Goal: Information Seeking & Learning: Learn about a topic

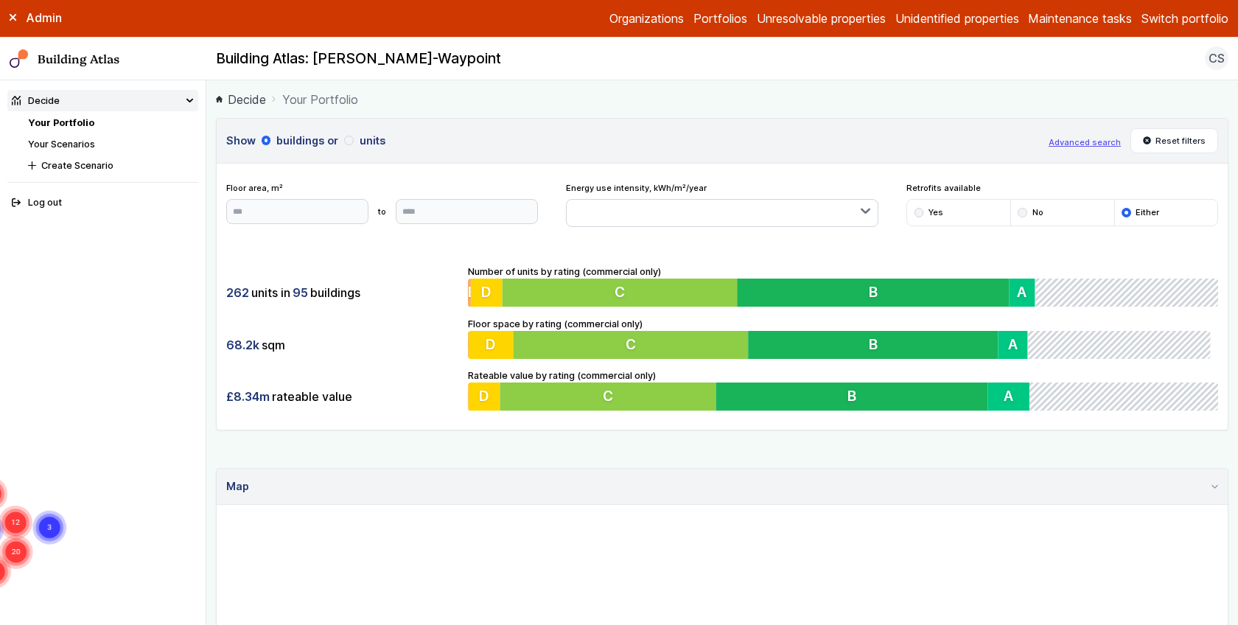
click at [1218, 54] on span "CS" at bounding box center [1216, 58] width 16 height 18
click at [1061, 59] on div "Building Atlas: MAPP-Waypoint CS Log out" at bounding box center [721, 58] width 1031 height 24
click at [72, 144] on link "Your Scenarios" at bounding box center [61, 144] width 67 height 11
click at [66, 117] on link "Your Portfolio" at bounding box center [61, 122] width 66 height 11
click at [1199, 13] on button "Switch portfolio" at bounding box center [1184, 19] width 87 height 18
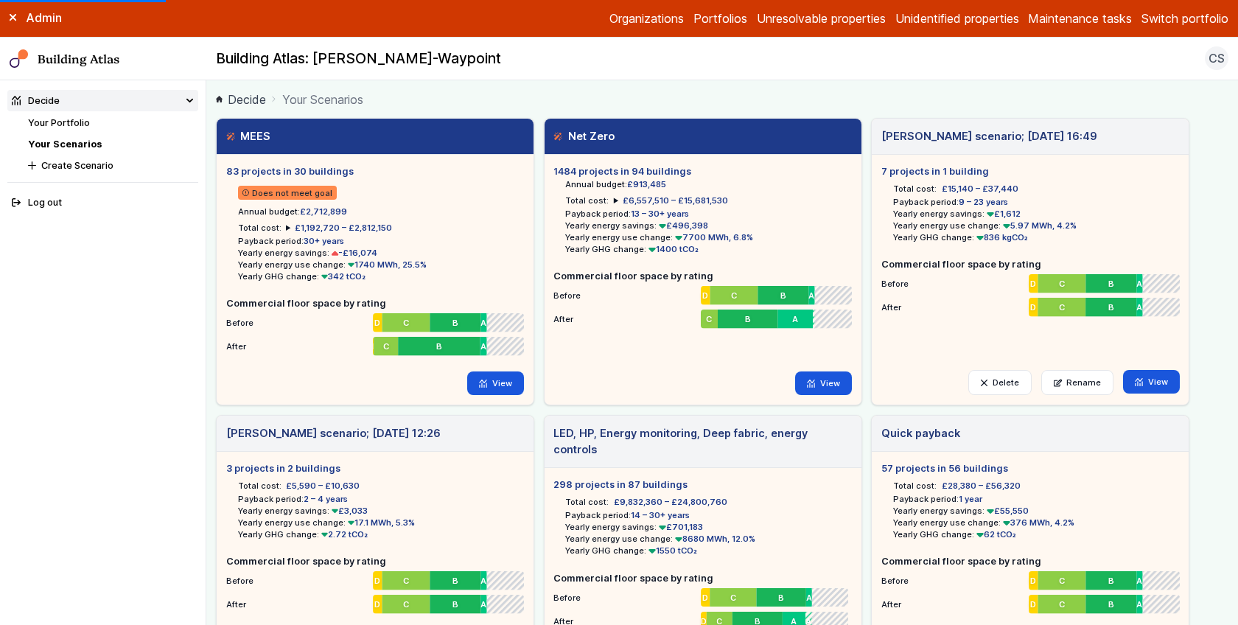
click at [1182, 12] on button "Switch portfolio" at bounding box center [1184, 19] width 87 height 18
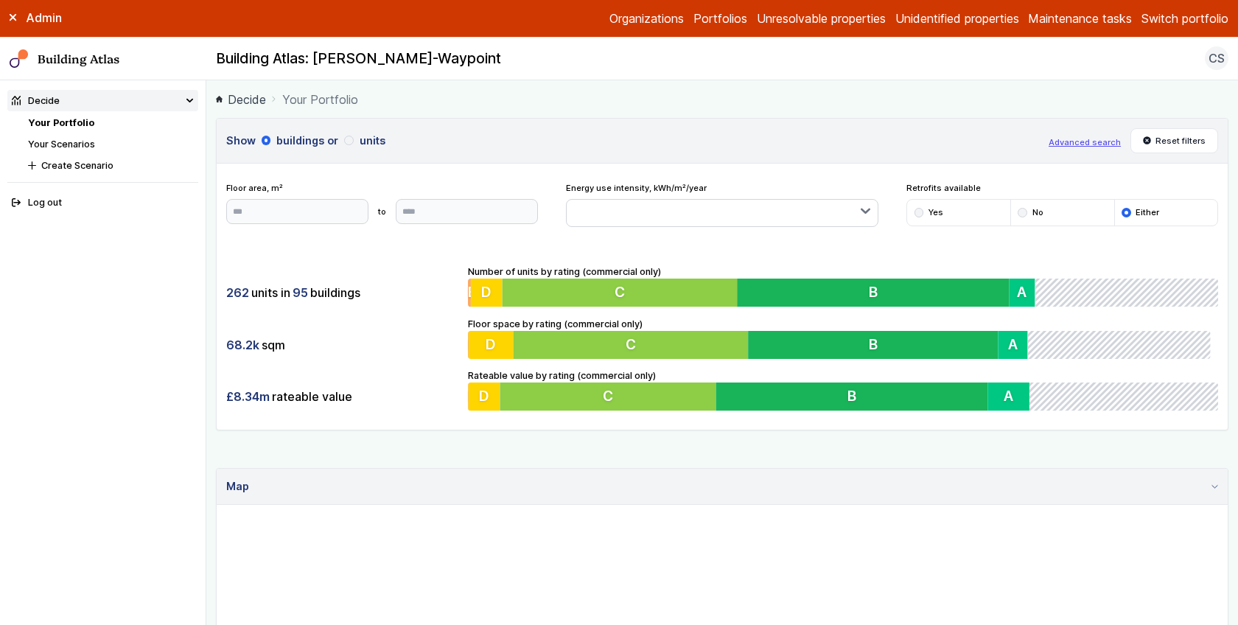
click at [1185, 17] on button "Switch portfolio" at bounding box center [1184, 19] width 87 height 18
click at [0, 0] on button "Playground" at bounding box center [0, 0] width 0 height 0
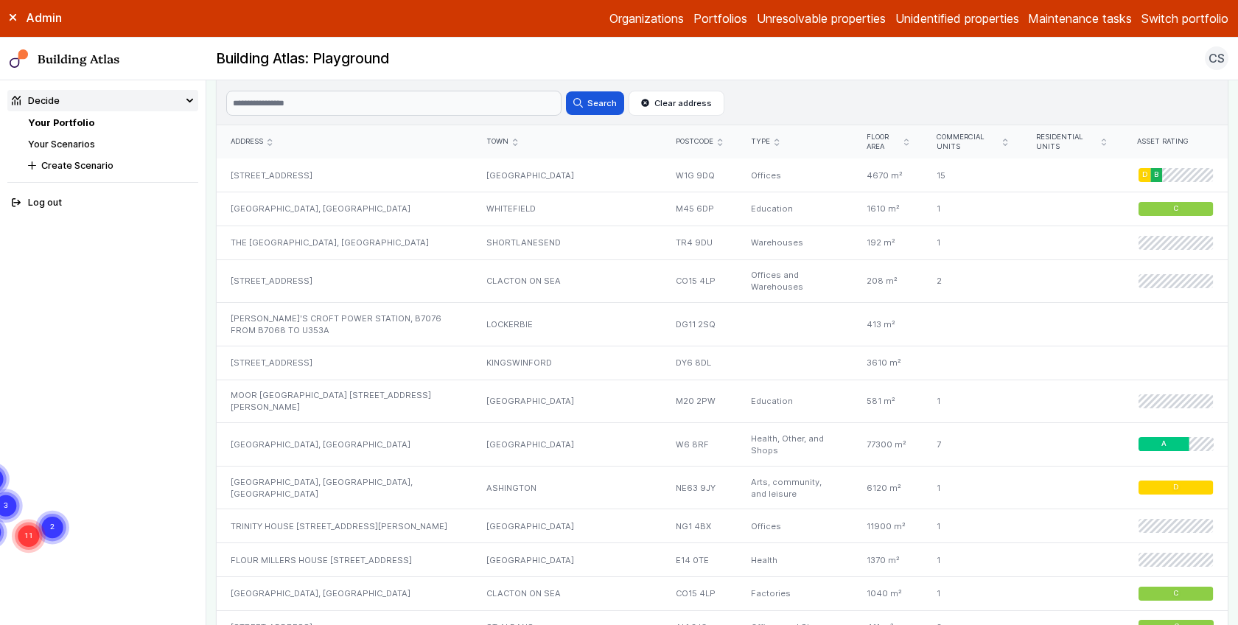
scroll to position [505, 0]
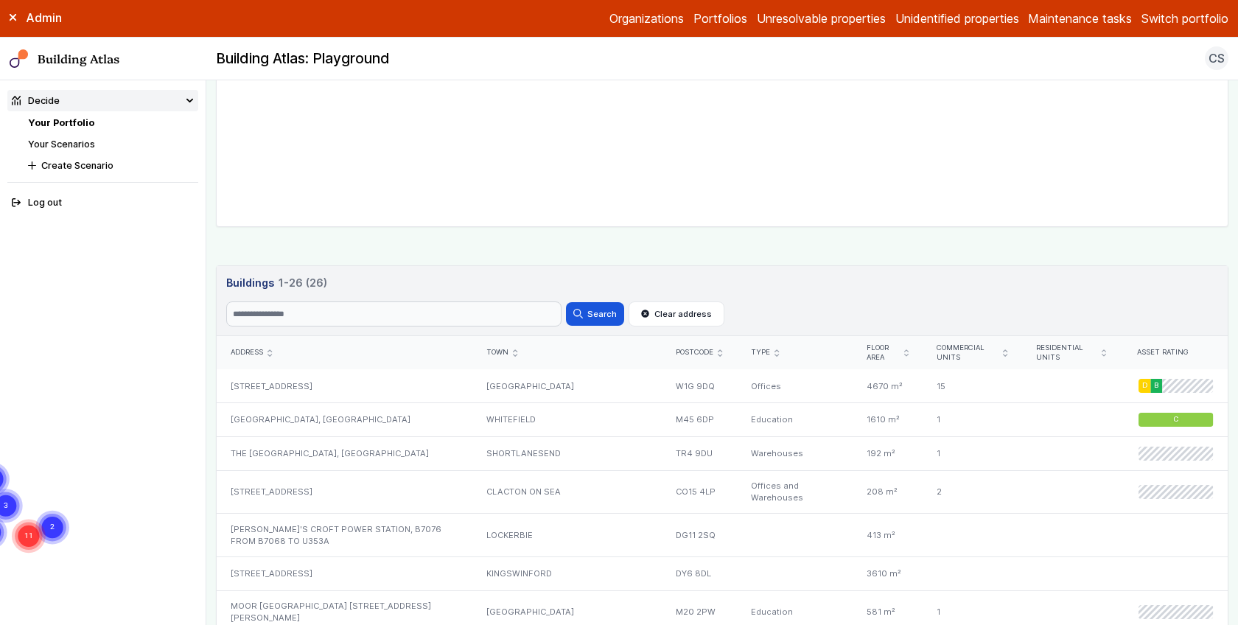
click at [90, 118] on link "Your Portfolio" at bounding box center [61, 122] width 66 height 11
click at [85, 147] on link "Your Scenarios" at bounding box center [61, 144] width 67 height 11
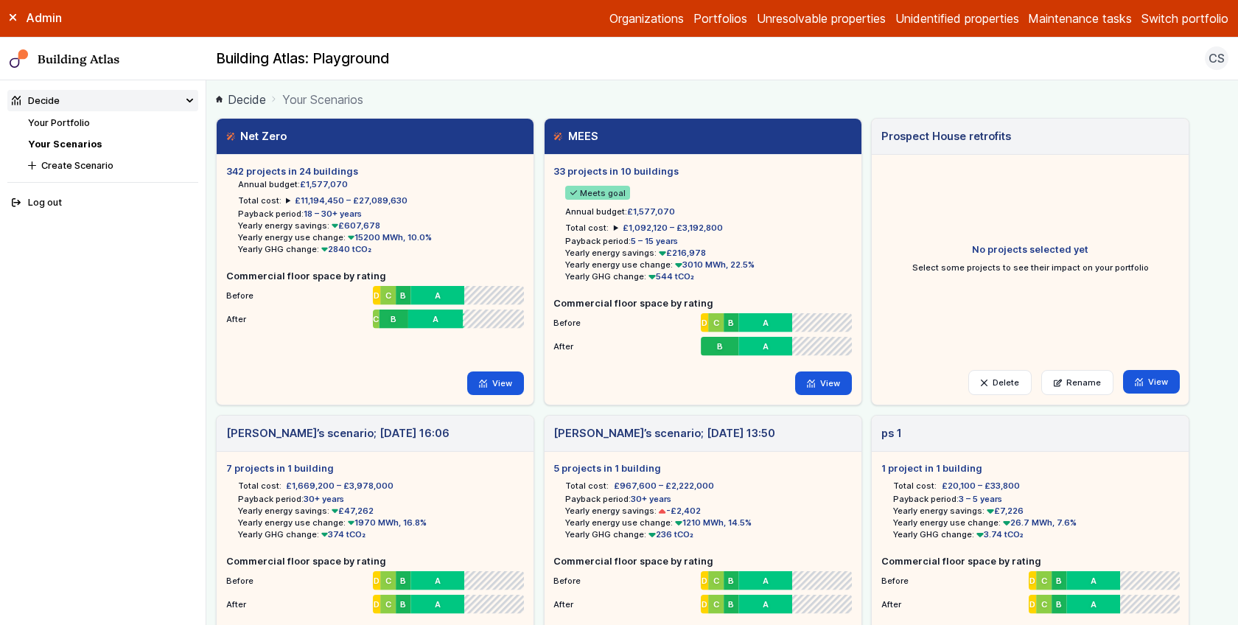
click at [74, 123] on link "Your Portfolio" at bounding box center [59, 122] width 62 height 11
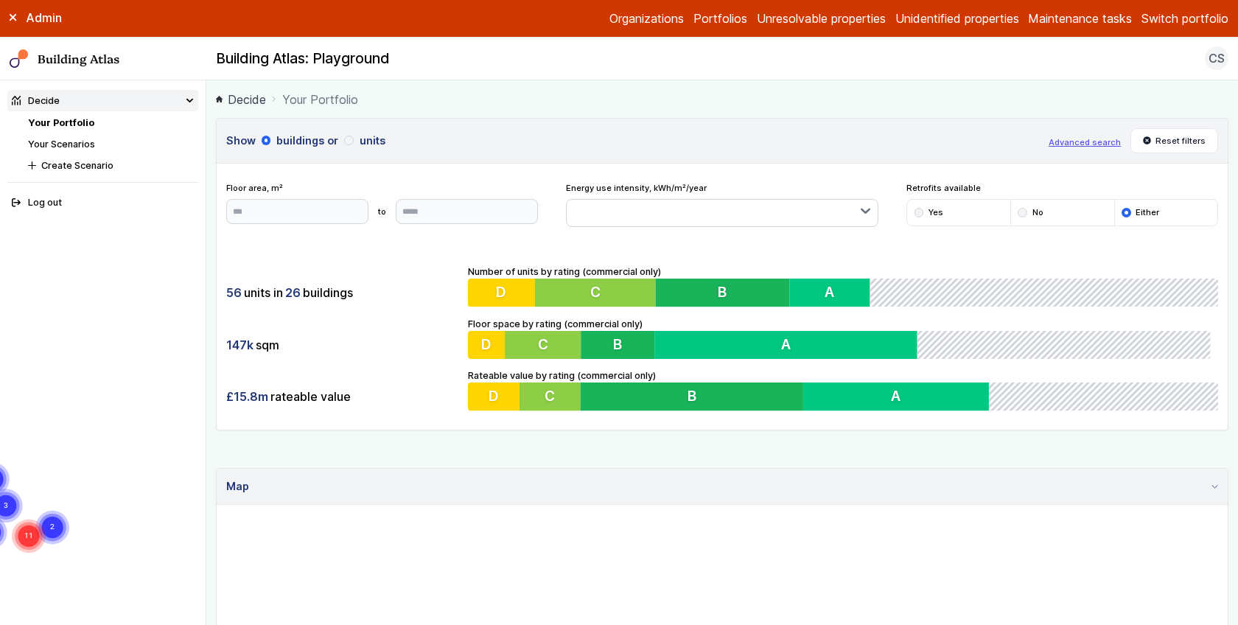
click at [1079, 15] on link "Maintenance tasks" at bounding box center [1080, 19] width 104 height 18
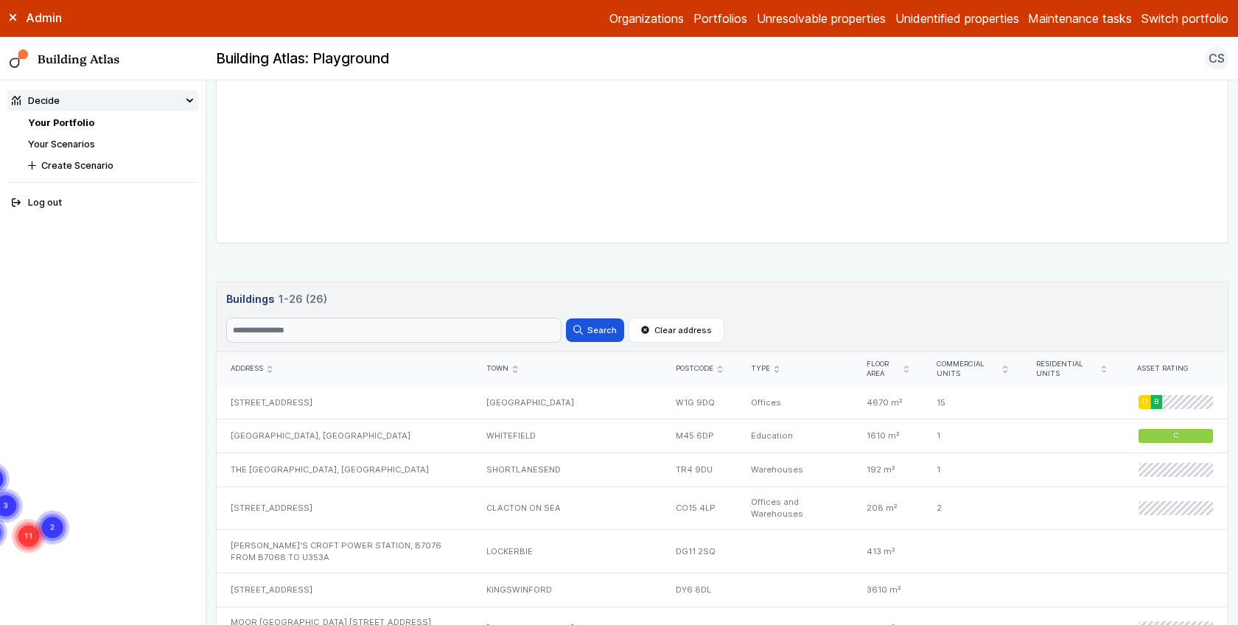
scroll to position [626, 0]
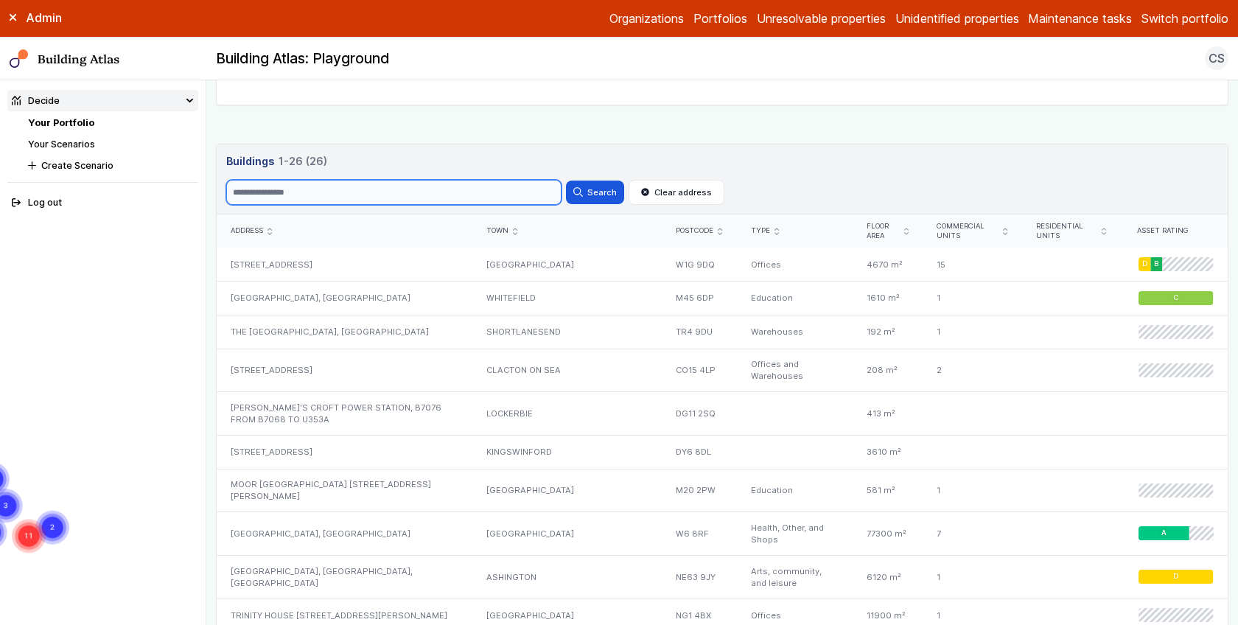
click at [291, 189] on input "Search" at bounding box center [393, 192] width 335 height 25
type input "*********"
click at [566, 181] on button "Search" at bounding box center [594, 193] width 57 height 24
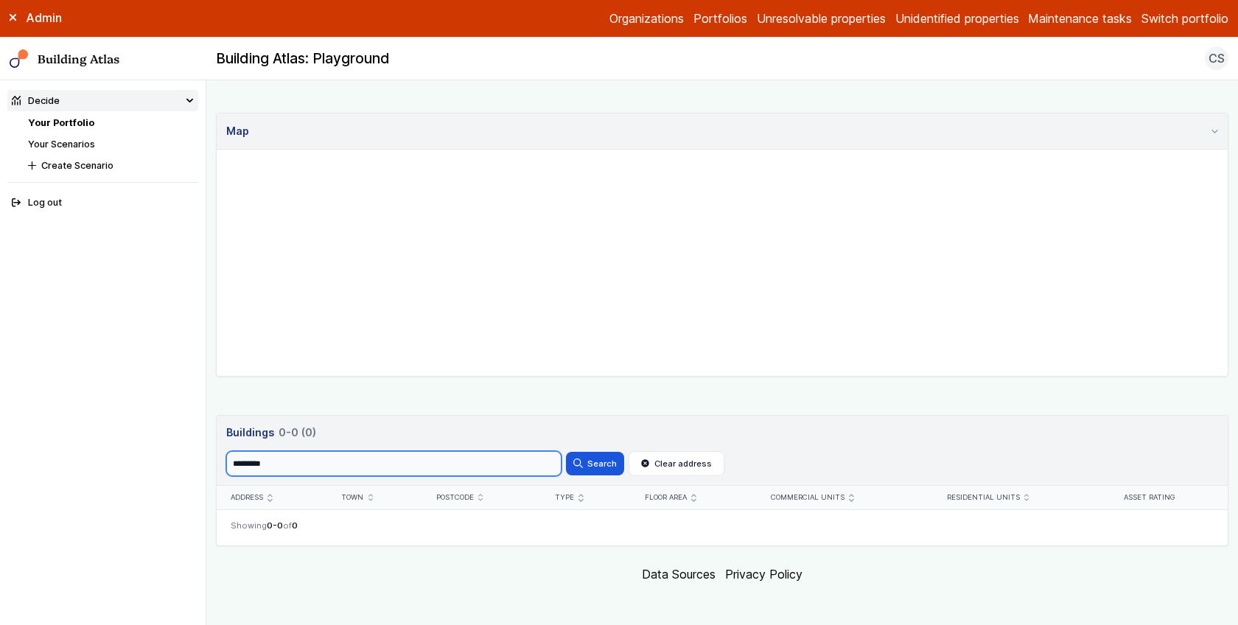
scroll to position [354, 0]
click at [245, 441] on header "Buildings 0-0 (0) Search ********* Search Clear address" at bounding box center [722, 451] width 1011 height 71
click at [262, 452] on input "*********" at bounding box center [393, 464] width 335 height 25
click at [334, 405] on div "Show buildings or units Advanced search Reset filters Floor area, m² to Update …" at bounding box center [722, 155] width 1012 height 783
click at [713, 10] on link "Portfolios" at bounding box center [720, 19] width 54 height 18
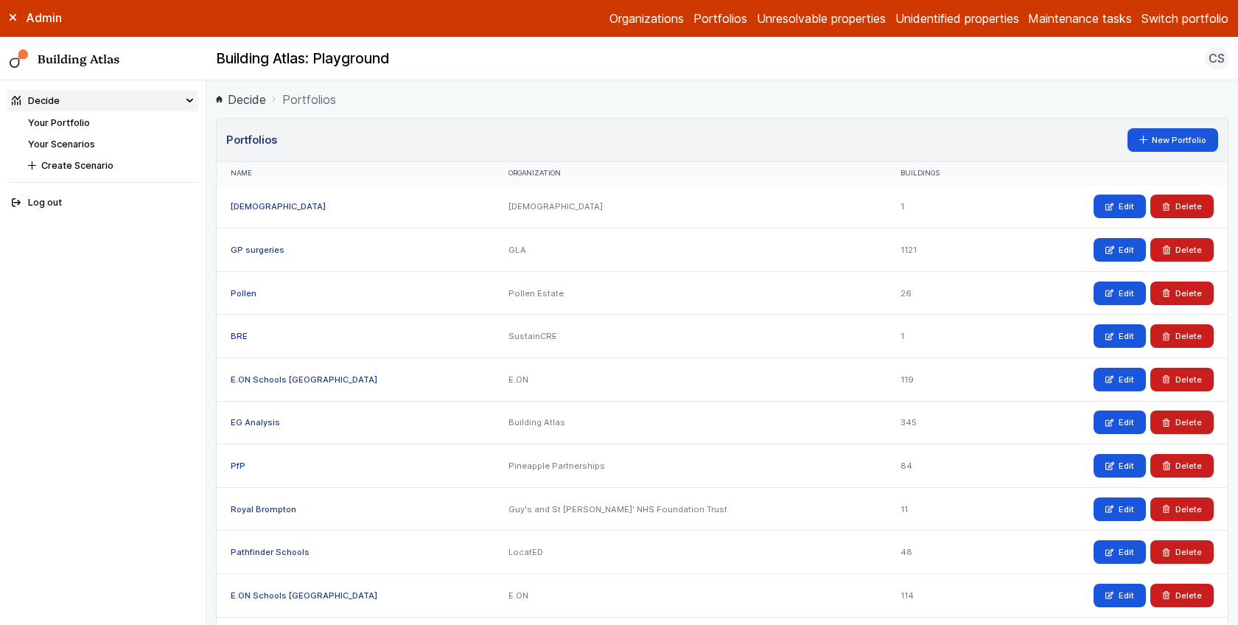
click at [1167, 15] on button "Switch portfolio" at bounding box center [1184, 19] width 87 height 18
click at [1006, 47] on div "Building Atlas: Playground CS Log out" at bounding box center [721, 58] width 1031 height 24
click at [121, 118] on li "Your Portfolio" at bounding box center [113, 123] width 170 height 14
click at [63, 117] on link "Your Portfolio" at bounding box center [59, 122] width 62 height 11
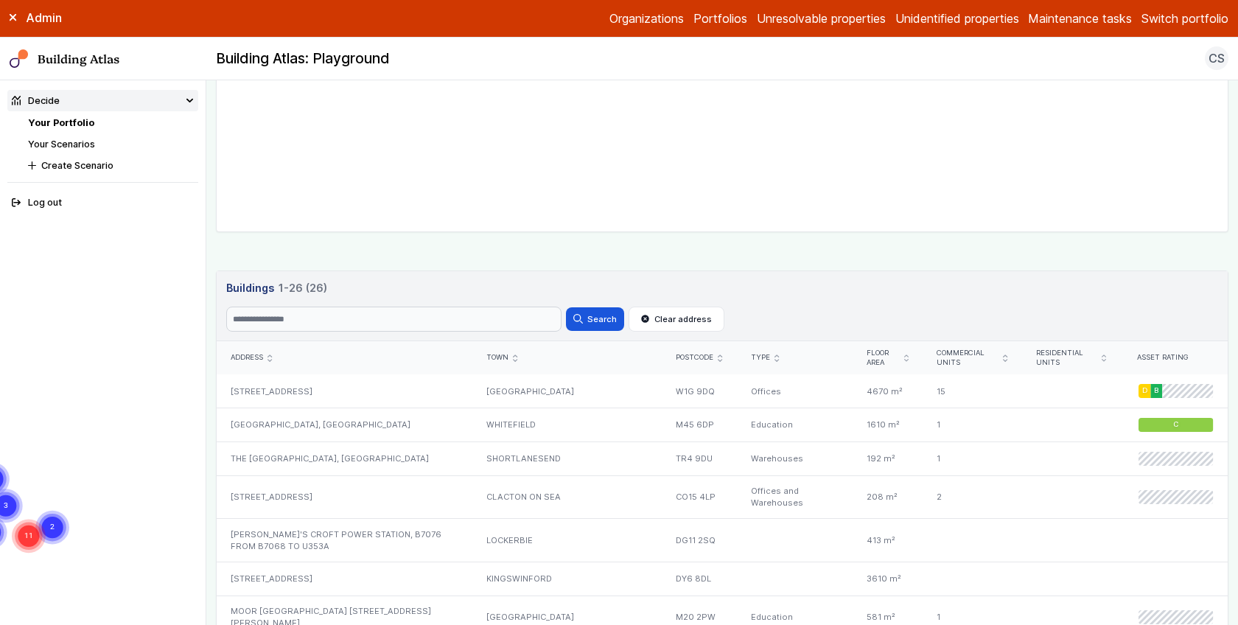
scroll to position [606, 0]
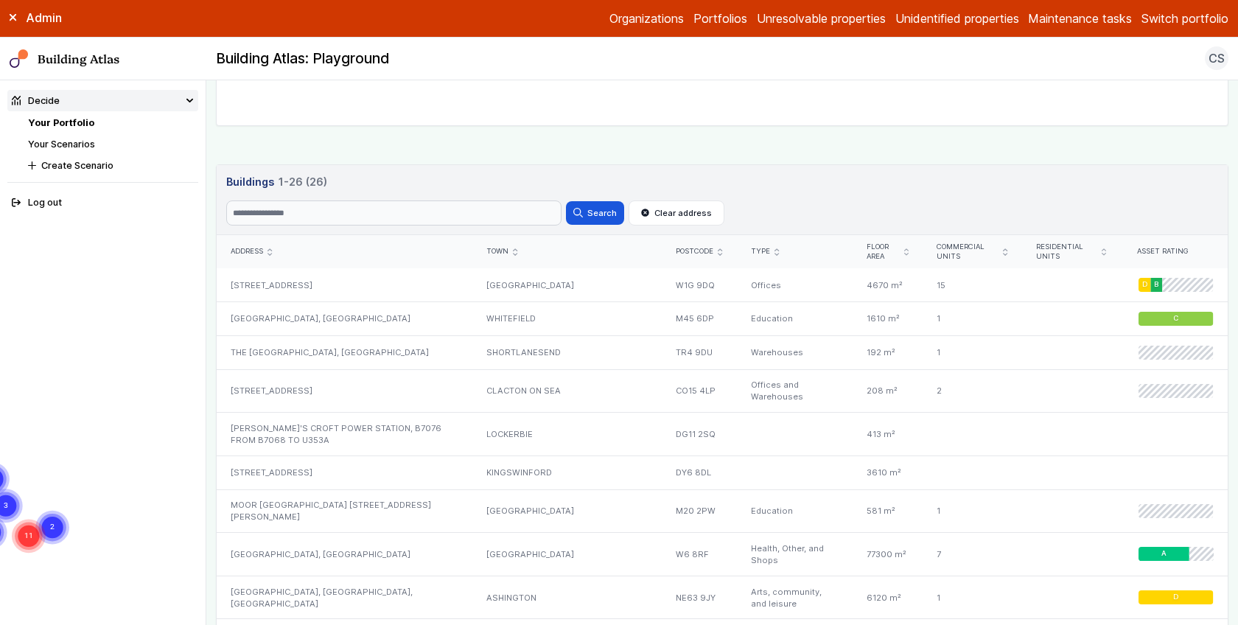
click at [266, 140] on div "Show buildings or units Advanced search Reset filters Floor area, m² to Update …" at bounding box center [722, 384] width 1012 height 1745
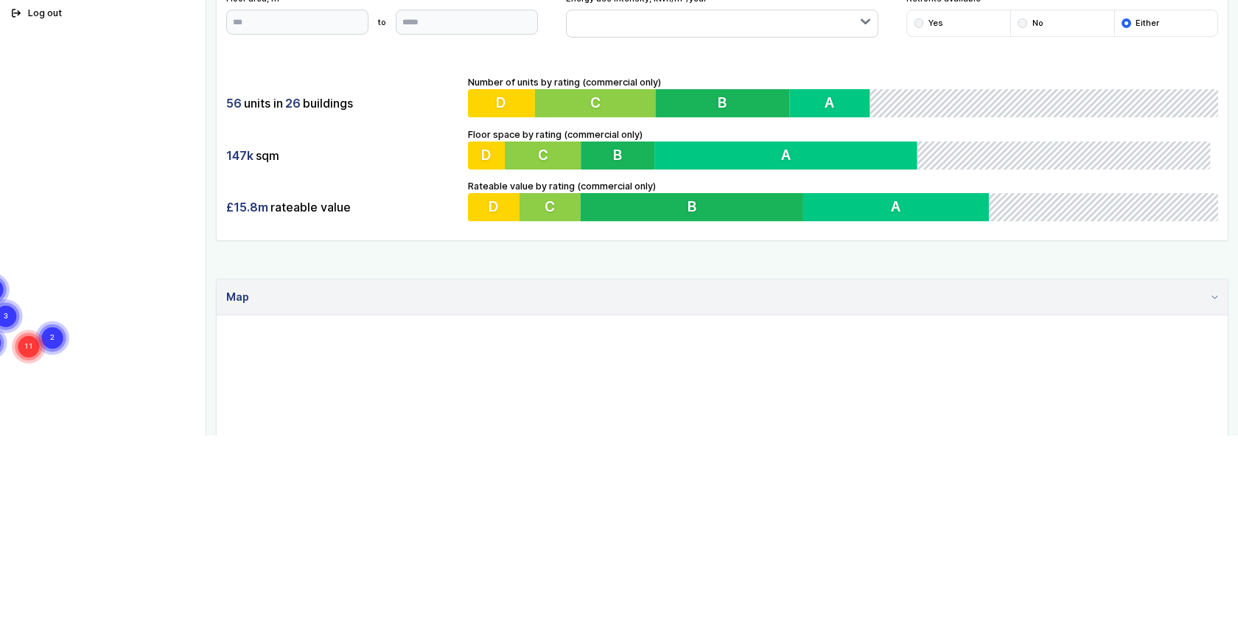
click at [214, 140] on main "Decide Your Portfolio Show buildings or units Advanced search Reset filters Flo…" at bounding box center [721, 163] width 1031 height 544
drag, startPoint x: 441, startPoint y: 278, endPoint x: 254, endPoint y: 132, distance: 237.7
click at [441, 279] on summary "Map" at bounding box center [722, 297] width 1011 height 36
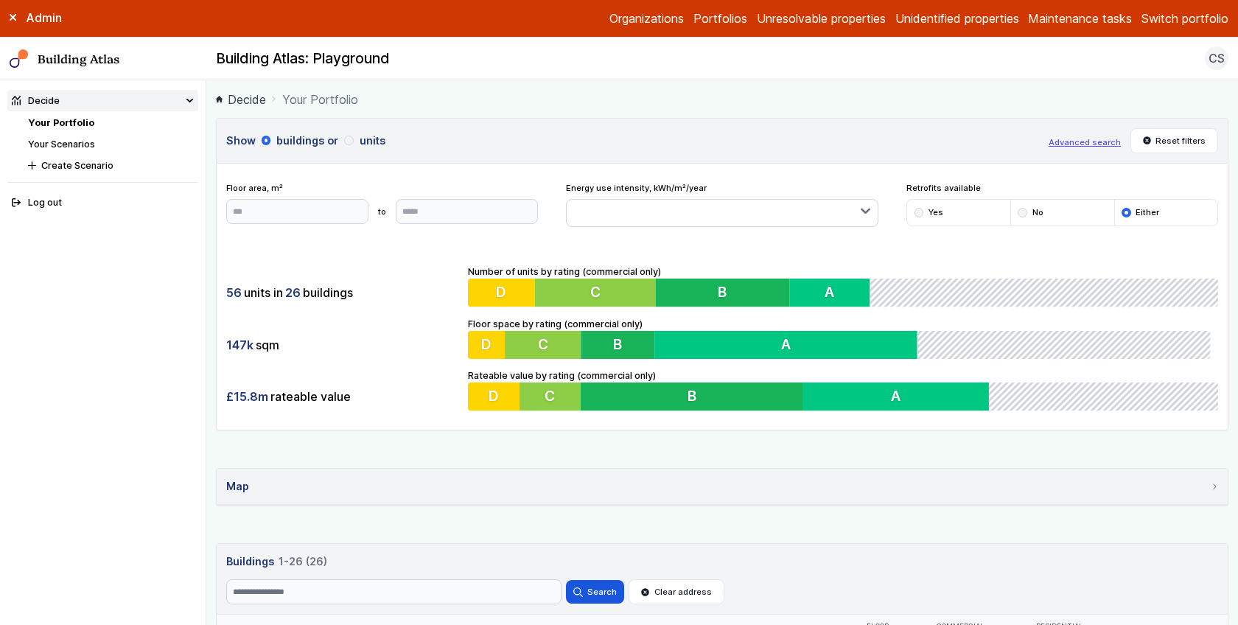
click at [821, 15] on link "Unresolvable properties" at bounding box center [821, 19] width 129 height 18
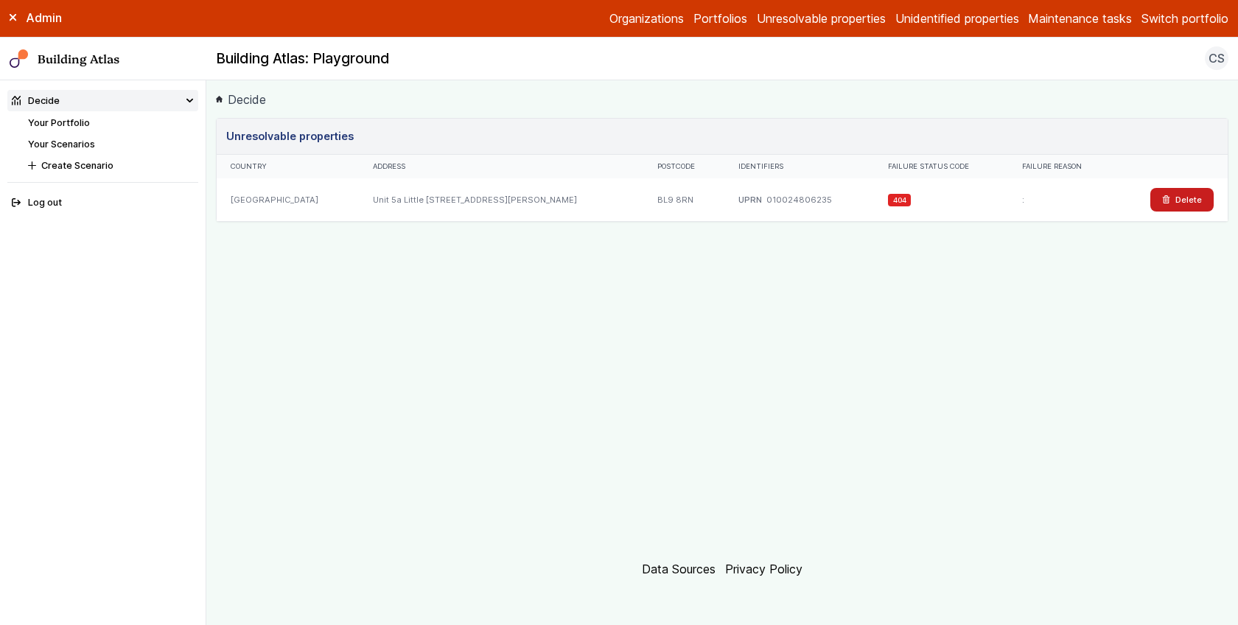
click at [643, 196] on div "BL9 8RN" at bounding box center [683, 199] width 81 height 43
click at [766, 194] on dd "010024806235" at bounding box center [799, 200] width 66 height 12
click at [1008, 201] on div ":" at bounding box center [1062, 199] width 108 height 43
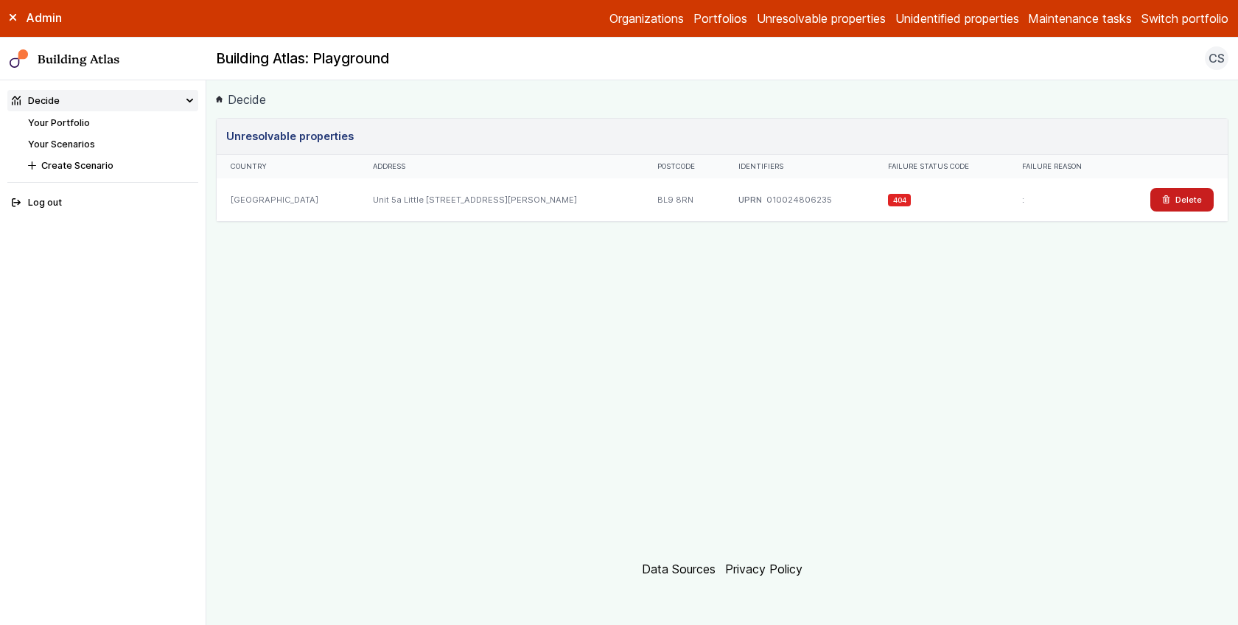
click at [964, 16] on link "Unidentified properties" at bounding box center [957, 19] width 124 height 18
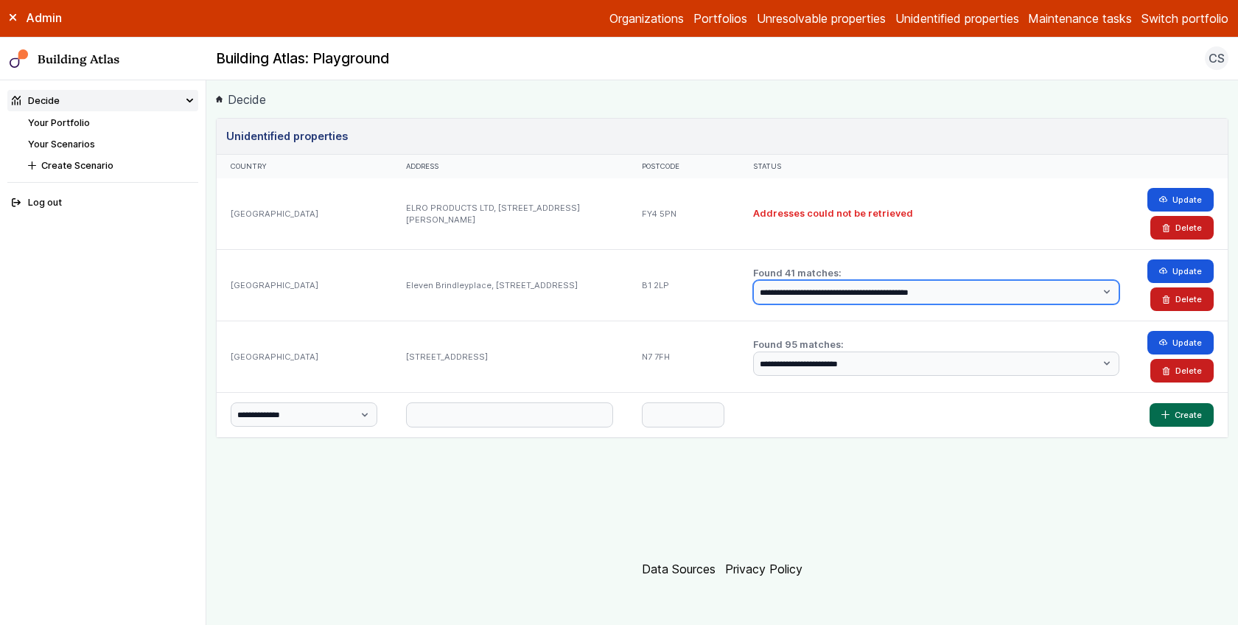
click at [881, 289] on select "**********" at bounding box center [936, 292] width 366 height 24
select select "**"
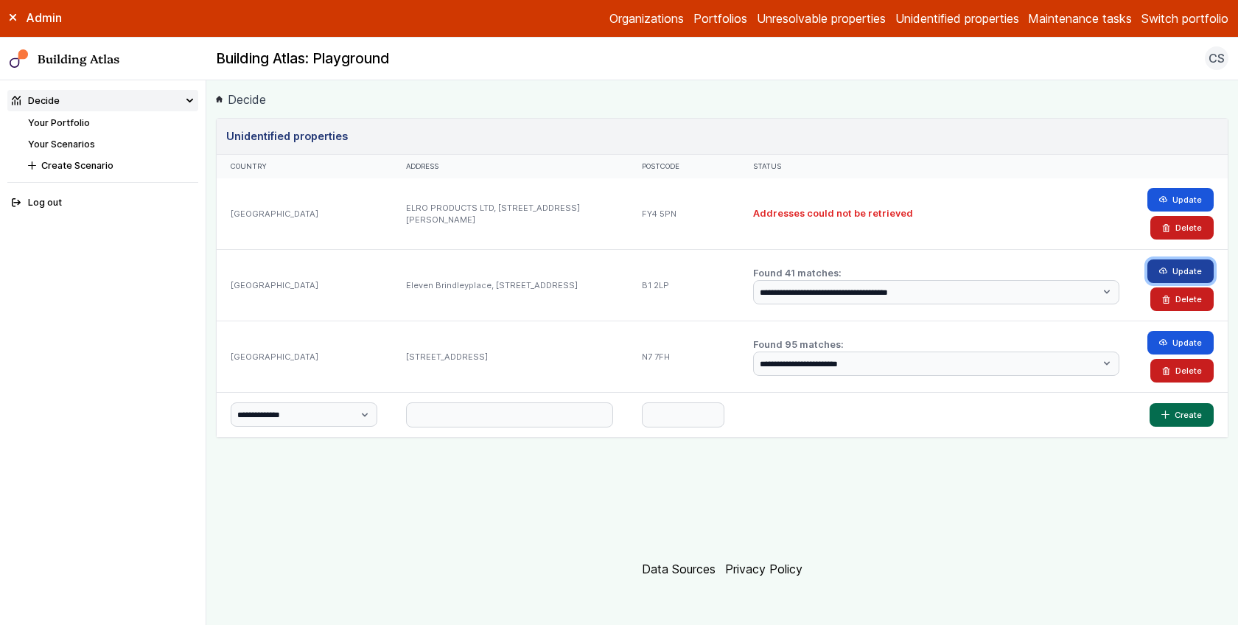
click at [1167, 267] on icon "submit" at bounding box center [1163, 271] width 8 height 8
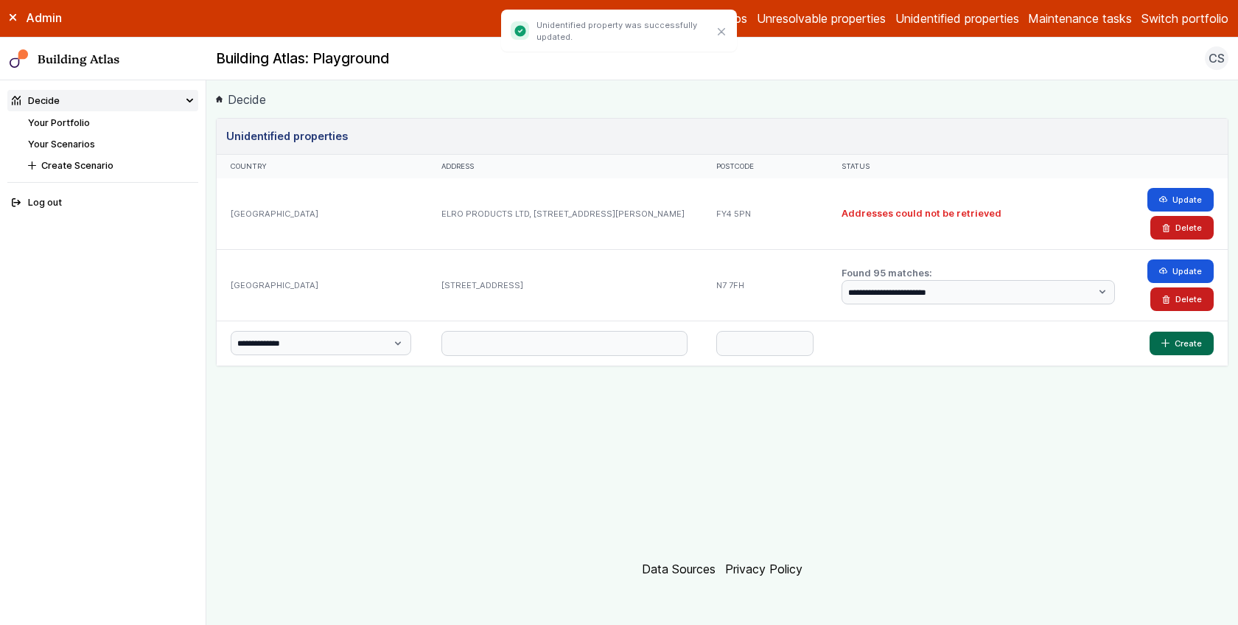
click at [76, 121] on link "Your Portfolio" at bounding box center [59, 122] width 62 height 11
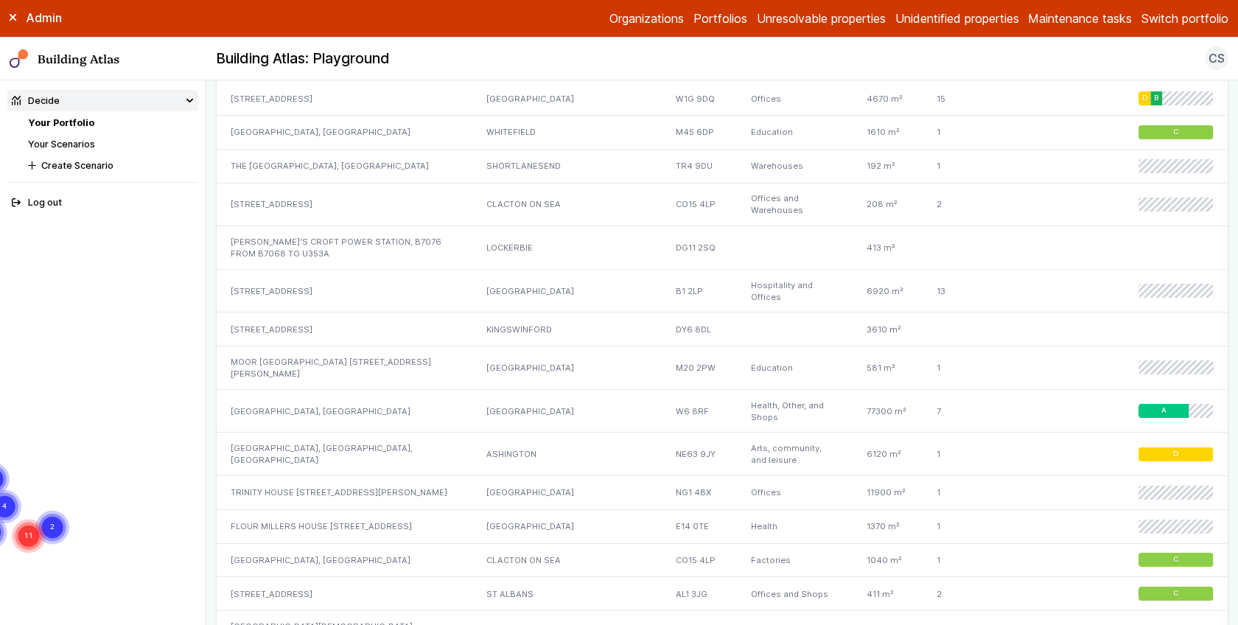
scroll to position [877, 0]
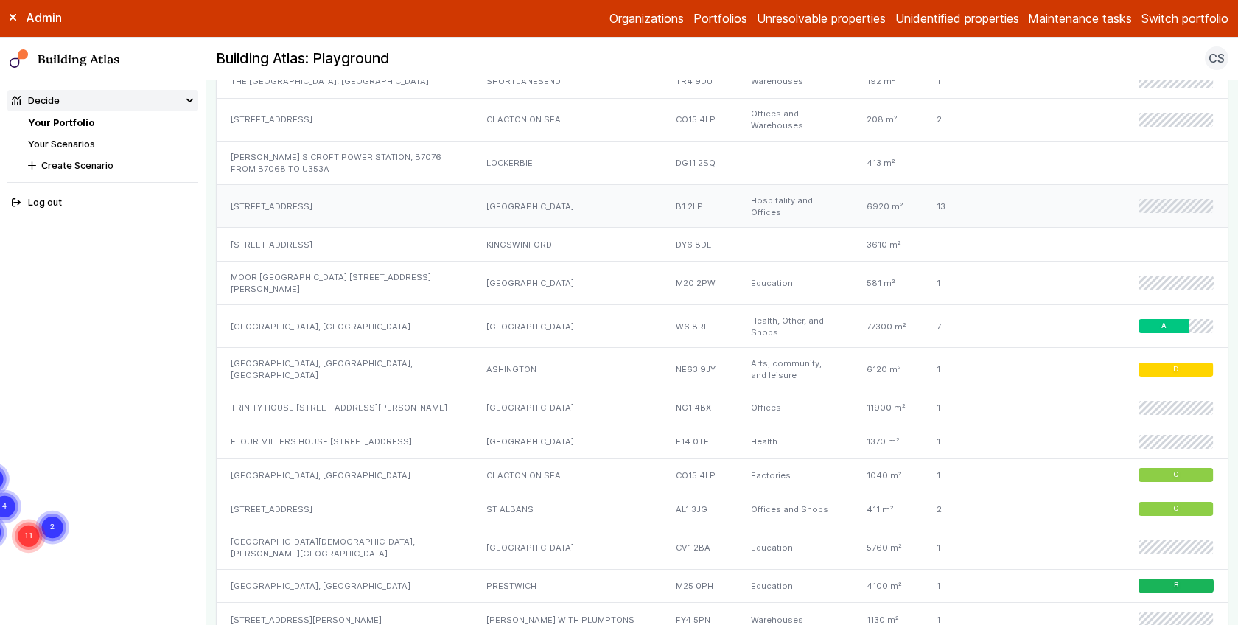
click at [365, 187] on div "[STREET_ADDRESS]" at bounding box center [345, 205] width 256 height 43
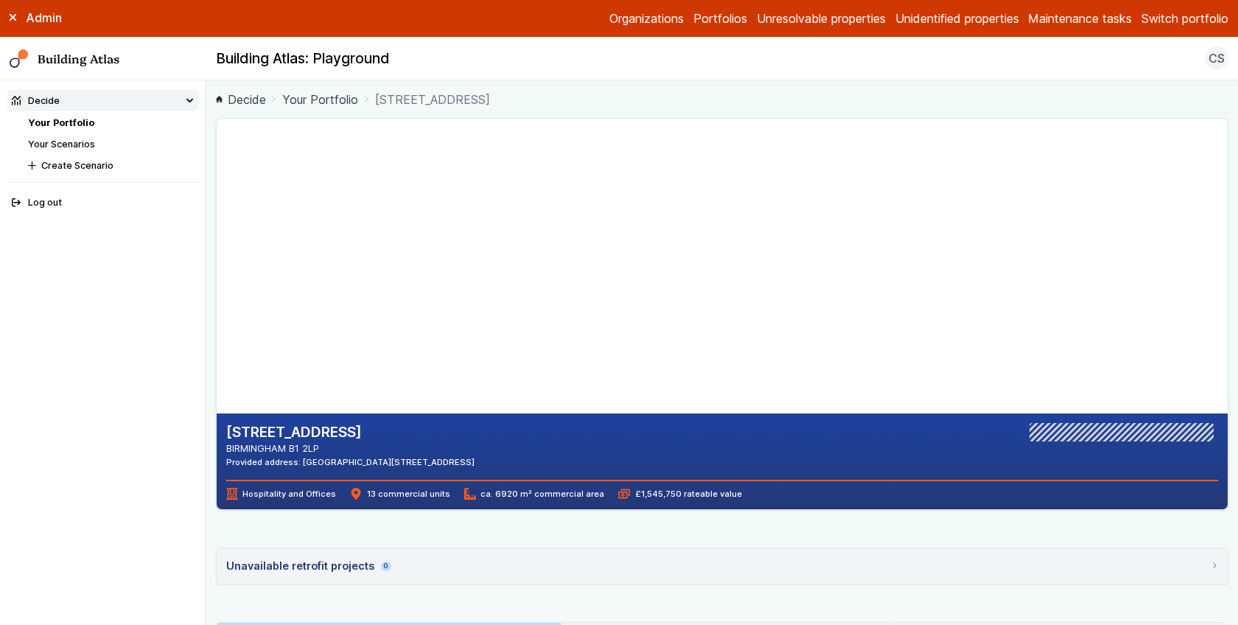
click at [210, 275] on main "Decide Your Portfolio 2, BRUNSWICK SQUARE 2, BRUNSWICK SQUARE BIRMINGHAM B1 2LP…" at bounding box center [721, 352] width 1031 height 544
drag, startPoint x: 557, startPoint y: 259, endPoint x: 427, endPoint y: 437, distance: 219.9
click at [217, 413] on gmp-map-3d at bounding box center [217, 266] width 0 height 295
drag, startPoint x: 469, startPoint y: 273, endPoint x: 529, endPoint y: 214, distance: 84.4
click at [217, 214] on gmp-map-3d at bounding box center [217, 266] width 0 height 295
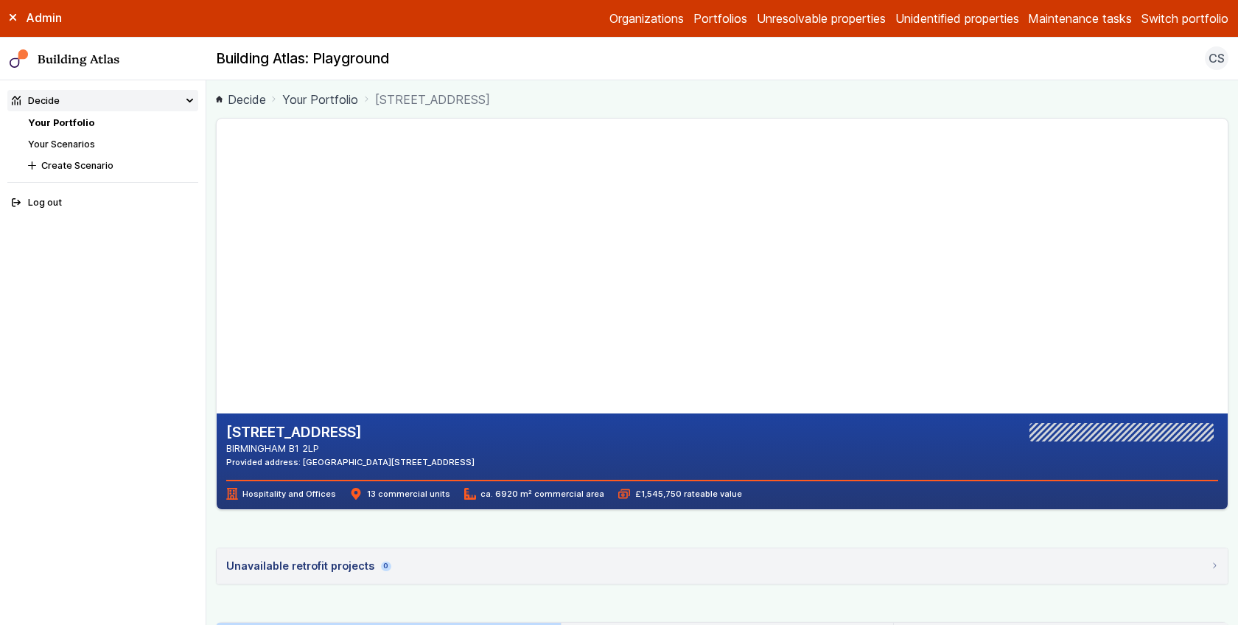
drag, startPoint x: 515, startPoint y: 250, endPoint x: 519, endPoint y: 342, distance: 91.5
click at [217, 342] on gmp-map-3d at bounding box center [217, 266] width 0 height 295
drag, startPoint x: 517, startPoint y: 310, endPoint x: 534, endPoint y: 238, distance: 74.2
click at [217, 238] on gmp-map-3d at bounding box center [217, 266] width 0 height 295
drag, startPoint x: 526, startPoint y: 214, endPoint x: 384, endPoint y: 256, distance: 148.3
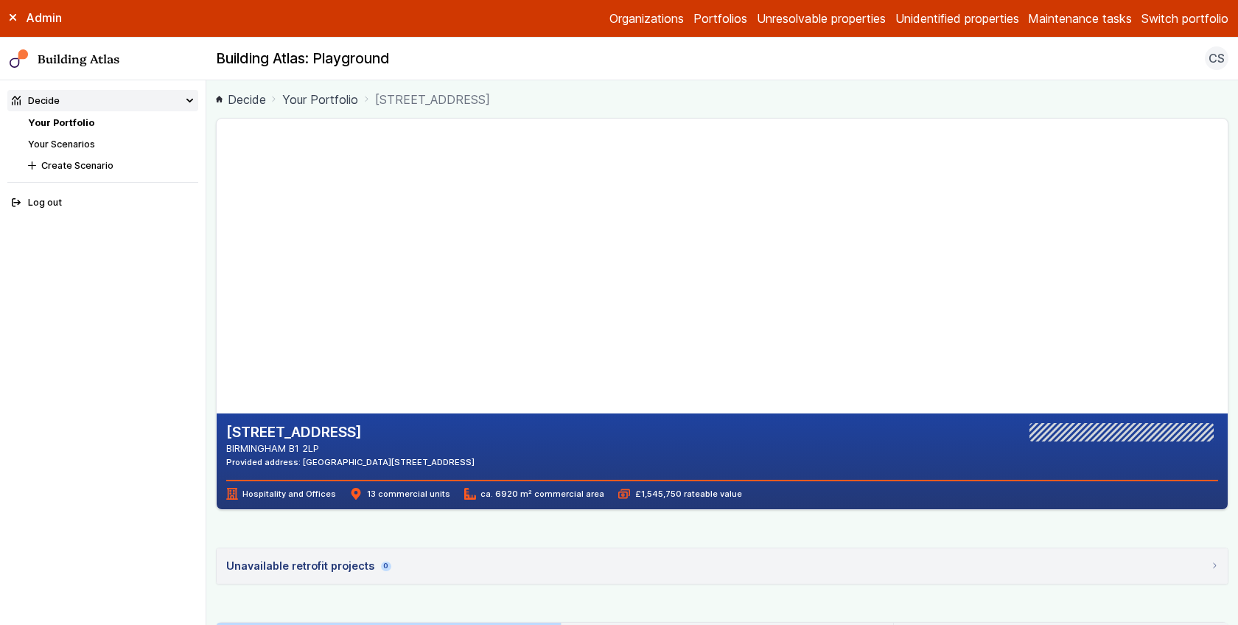
click at [217, 260] on gmp-map-3d at bounding box center [217, 266] width 0 height 295
drag, startPoint x: 549, startPoint y: 222, endPoint x: 489, endPoint y: 301, distance: 98.9
click at [217, 306] on gmp-map-3d at bounding box center [217, 266] width 0 height 295
drag, startPoint x: 562, startPoint y: 334, endPoint x: 535, endPoint y: 309, distance: 36.5
click at [217, 295] on gmp-map-3d at bounding box center [217, 266] width 0 height 295
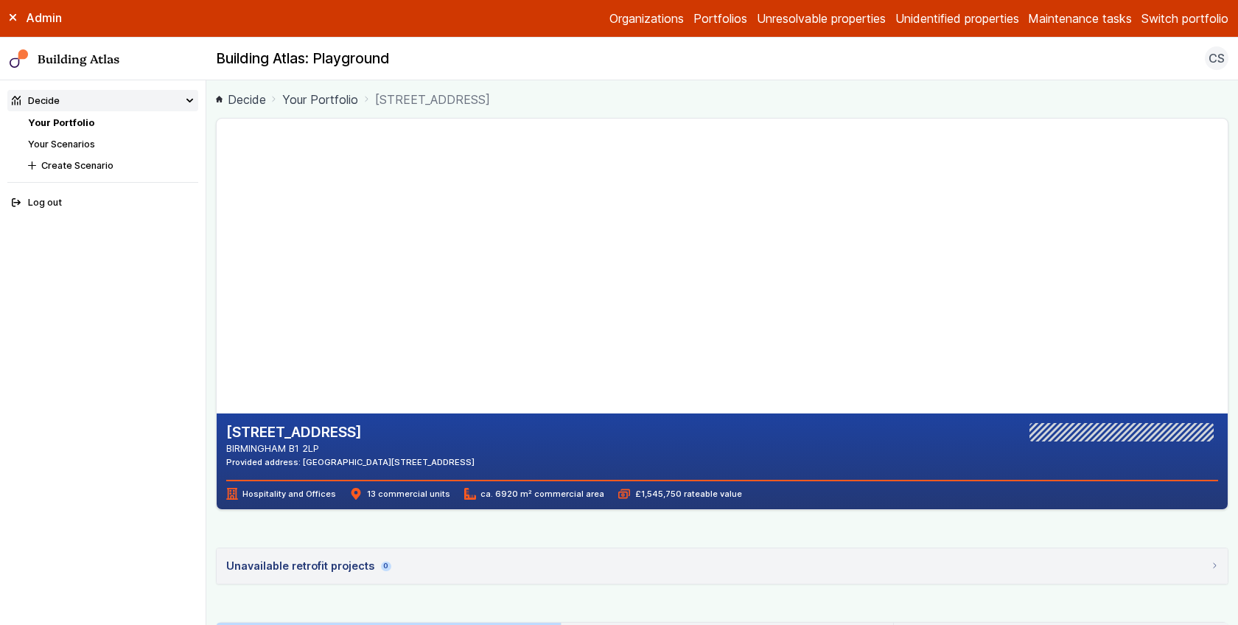
drag, startPoint x: 636, startPoint y: 359, endPoint x: 419, endPoint y: 287, distance: 228.3
click at [217, 286] on gmp-map-3d at bounding box center [217, 266] width 0 height 295
drag, startPoint x: 468, startPoint y: 301, endPoint x: 351, endPoint y: 312, distance: 116.9
click at [217, 312] on gmp-map-3d at bounding box center [217, 266] width 0 height 295
drag, startPoint x: 585, startPoint y: 200, endPoint x: 558, endPoint y: 287, distance: 91.8
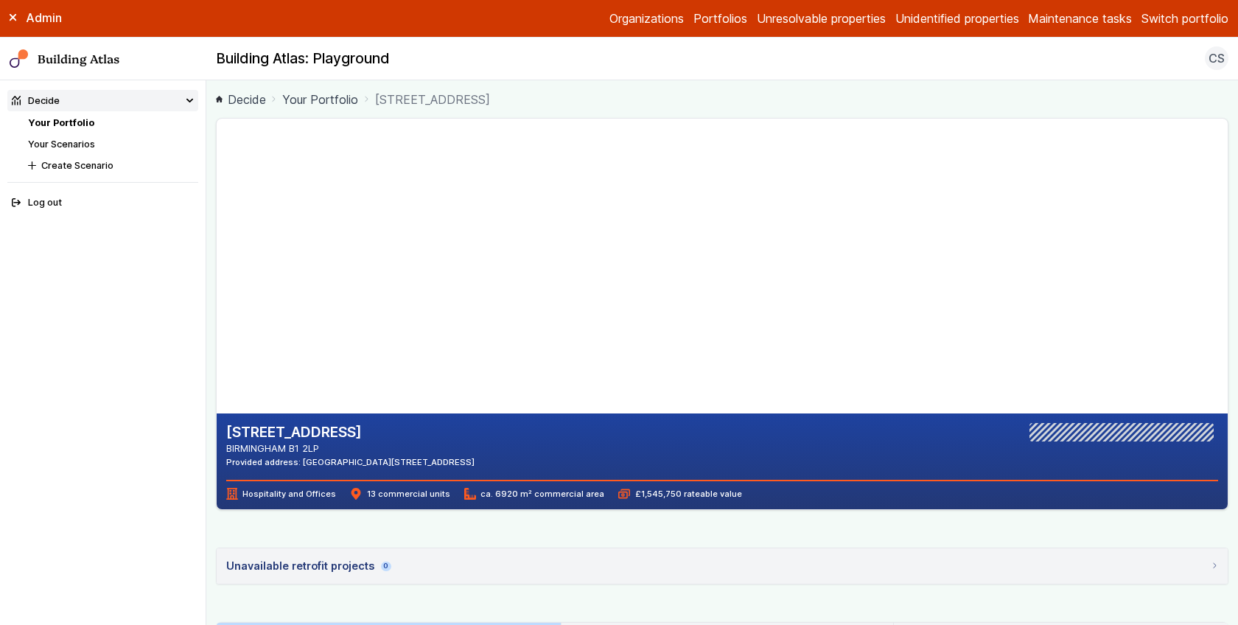
click at [217, 287] on gmp-map-3d at bounding box center [217, 266] width 0 height 295
drag, startPoint x: 580, startPoint y: 141, endPoint x: 409, endPoint y: 149, distance: 171.1
click at [217, 149] on gmp-map-3d at bounding box center [217, 266] width 0 height 295
drag, startPoint x: 645, startPoint y: 303, endPoint x: 623, endPoint y: 295, distance: 23.5
click at [217, 295] on gmp-map-3d at bounding box center [217, 266] width 0 height 295
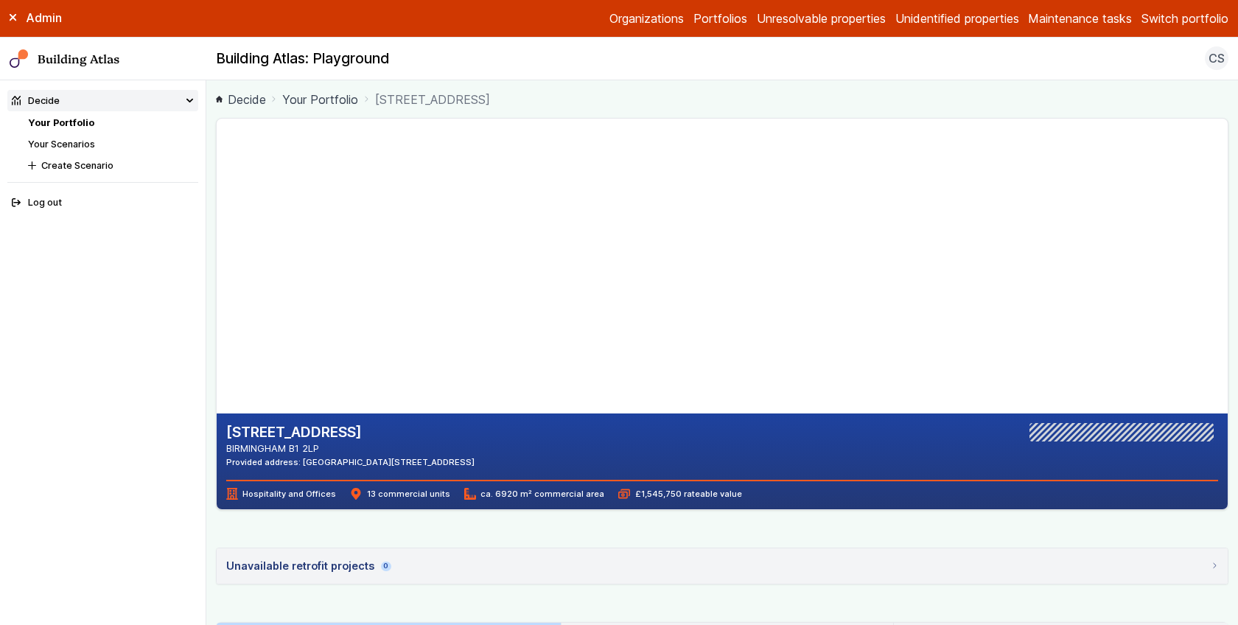
drag, startPoint x: 563, startPoint y: 244, endPoint x: 569, endPoint y: 203, distance: 40.9
click at [217, 203] on gmp-map-3d at bounding box center [217, 266] width 0 height 295
drag, startPoint x: 569, startPoint y: 203, endPoint x: 586, endPoint y: 278, distance: 76.5
click at [217, 278] on gmp-map-3d at bounding box center [217, 266] width 0 height 295
drag, startPoint x: 578, startPoint y: 304, endPoint x: 407, endPoint y: 289, distance: 172.4
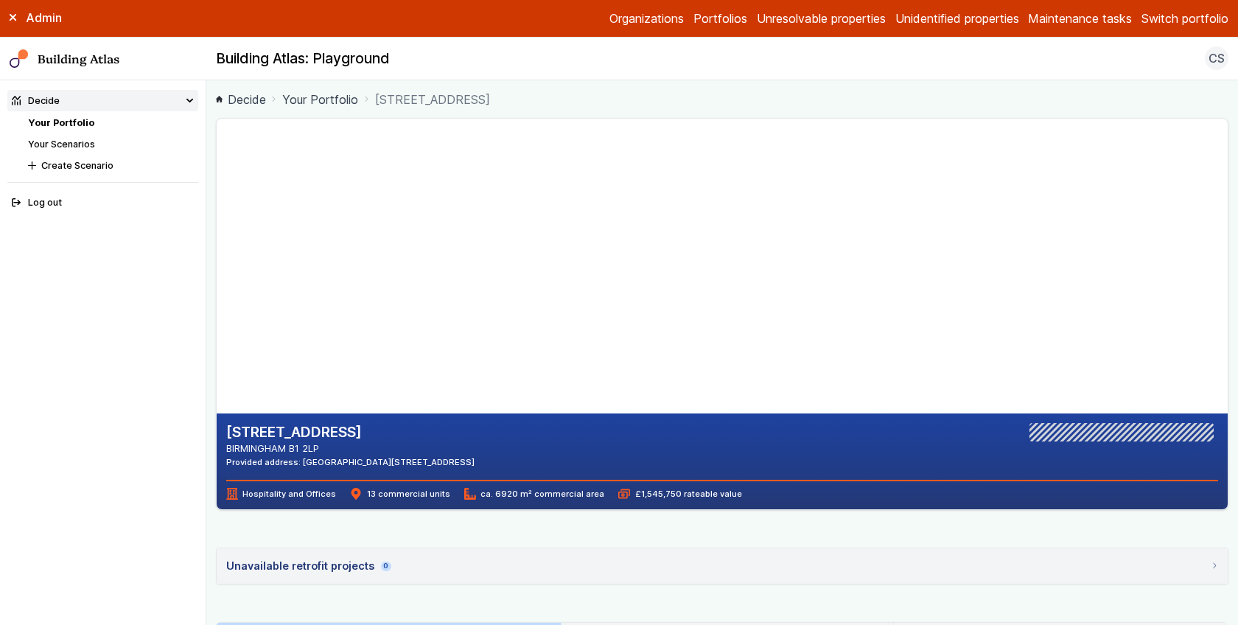
click at [217, 289] on gmp-map-3d at bounding box center [217, 266] width 0 height 295
drag, startPoint x: 357, startPoint y: 302, endPoint x: 526, endPoint y: 250, distance: 177.1
click at [217, 250] on gmp-map-3d at bounding box center [217, 266] width 0 height 295
drag, startPoint x: 516, startPoint y: 308, endPoint x: 308, endPoint y: 276, distance: 211.0
click at [217, 276] on gmp-map-3d at bounding box center [217, 266] width 0 height 295
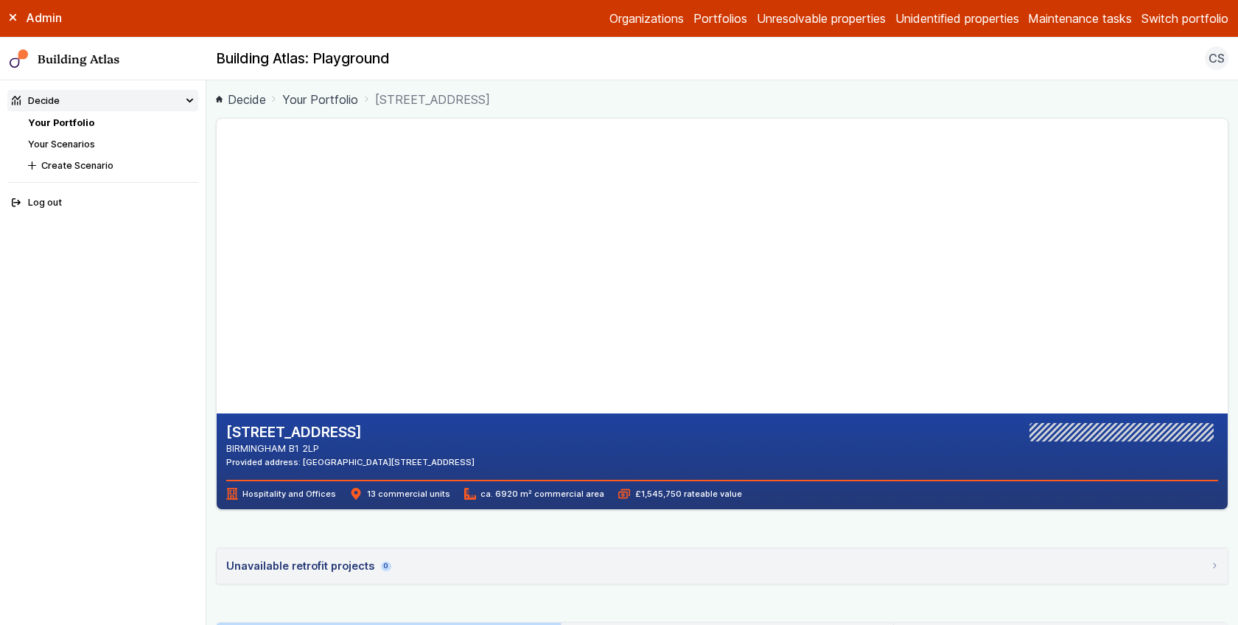
drag, startPoint x: 444, startPoint y: 240, endPoint x: 614, endPoint y: 349, distance: 202.1
click at [217, 349] on gmp-map-3d at bounding box center [217, 266] width 0 height 295
drag, startPoint x: 603, startPoint y: 214, endPoint x: 492, endPoint y: 227, distance: 112.0
click at [217, 227] on gmp-map-3d at bounding box center [217, 266] width 0 height 295
click at [217, 148] on gmp-map-3d at bounding box center [217, 266] width 0 height 295
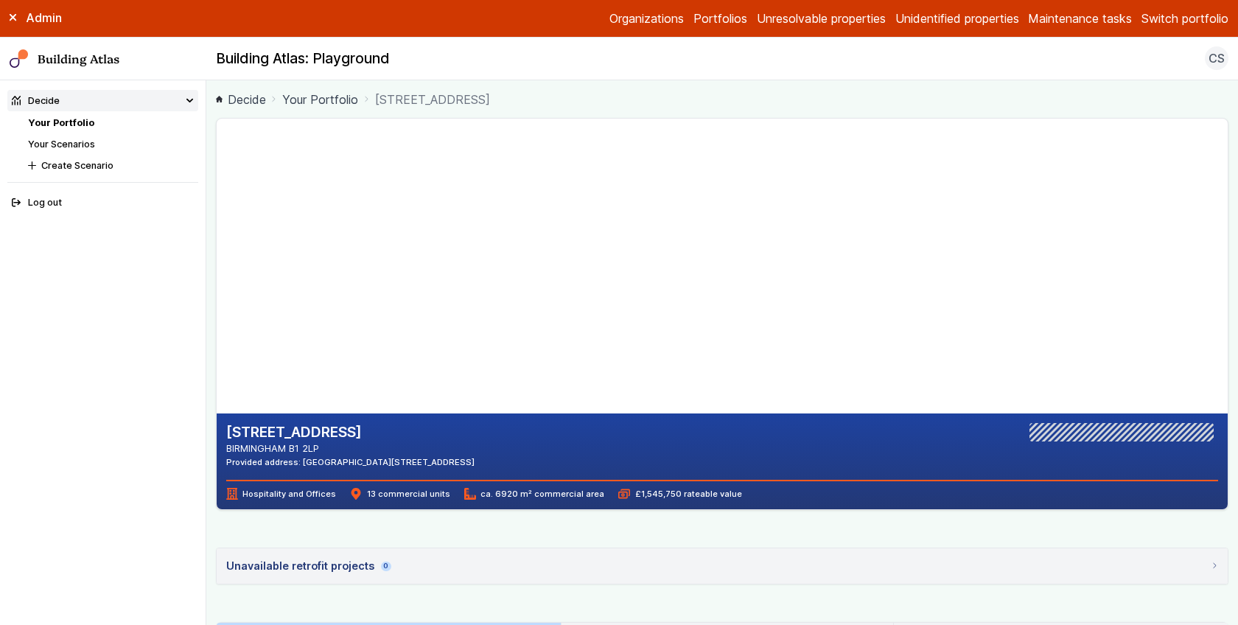
drag, startPoint x: 493, startPoint y: 205, endPoint x: 514, endPoint y: 301, distance: 98.7
click at [217, 301] on gmp-map-3d at bounding box center [217, 266] width 0 height 295
drag, startPoint x: 513, startPoint y: 212, endPoint x: 521, endPoint y: 296, distance: 84.4
click at [217, 295] on gmp-map-3d at bounding box center [217, 266] width 0 height 295
drag, startPoint x: 521, startPoint y: 296, endPoint x: 488, endPoint y: 159, distance: 141.0
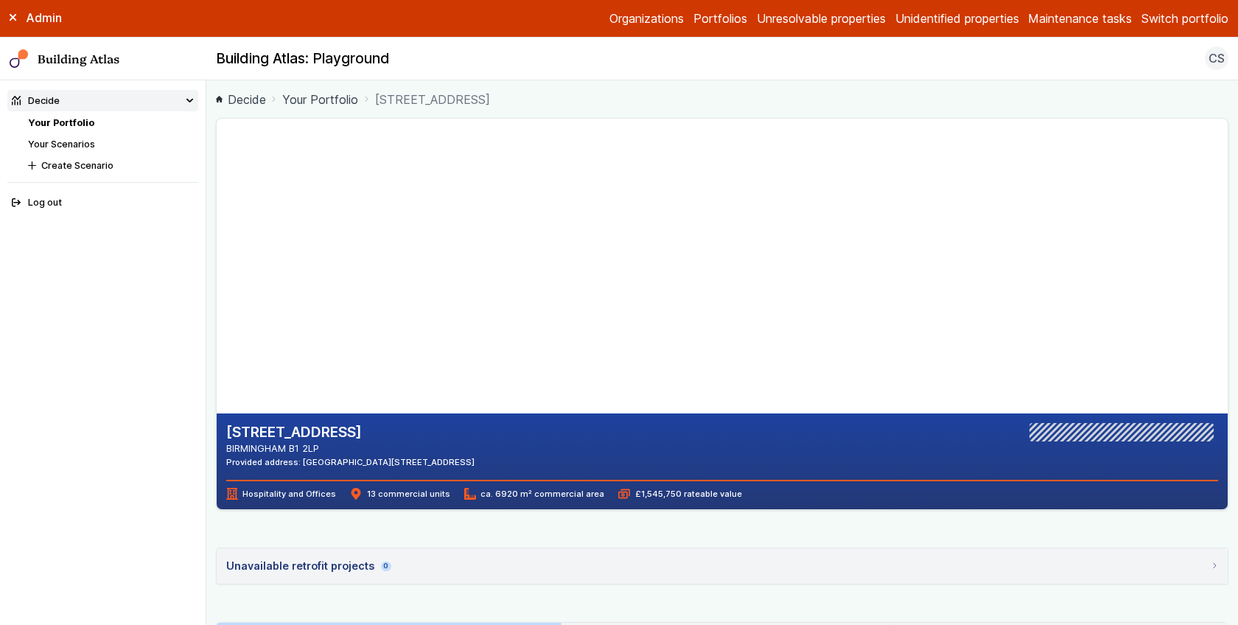
click at [217, 159] on gmp-map-3d at bounding box center [217, 266] width 0 height 295
drag, startPoint x: 466, startPoint y: 331, endPoint x: 449, endPoint y: 295, distance: 39.6
click at [217, 295] on gmp-map-3d at bounding box center [217, 266] width 0 height 295
drag, startPoint x: 432, startPoint y: 335, endPoint x: 472, endPoint y: 247, distance: 96.6
click at [217, 247] on gmp-map-3d at bounding box center [217, 266] width 0 height 295
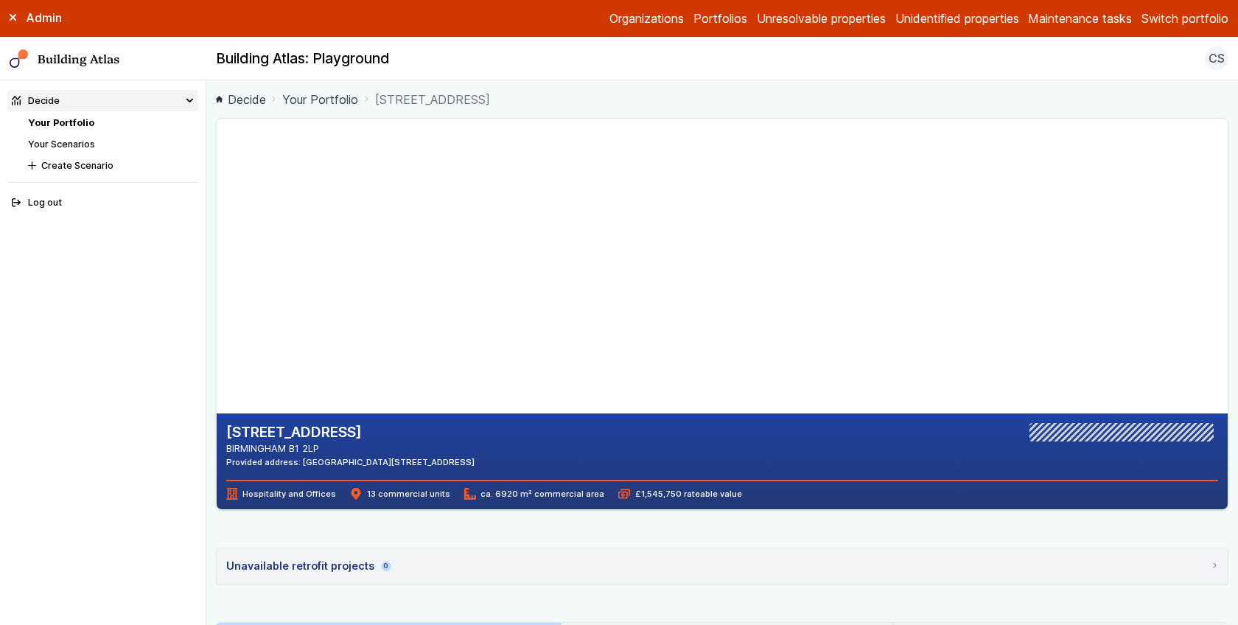
drag, startPoint x: 472, startPoint y: 247, endPoint x: 485, endPoint y: 312, distance: 66.9
click at [217, 312] on gmp-map-3d at bounding box center [217, 266] width 0 height 295
click at [217, 375] on gmp-map-3d at bounding box center [217, 266] width 0 height 295
click at [217, 366] on gmp-map-3d at bounding box center [217, 266] width 0 height 295
click at [217, 407] on gmp-map-3d at bounding box center [217, 266] width 0 height 295
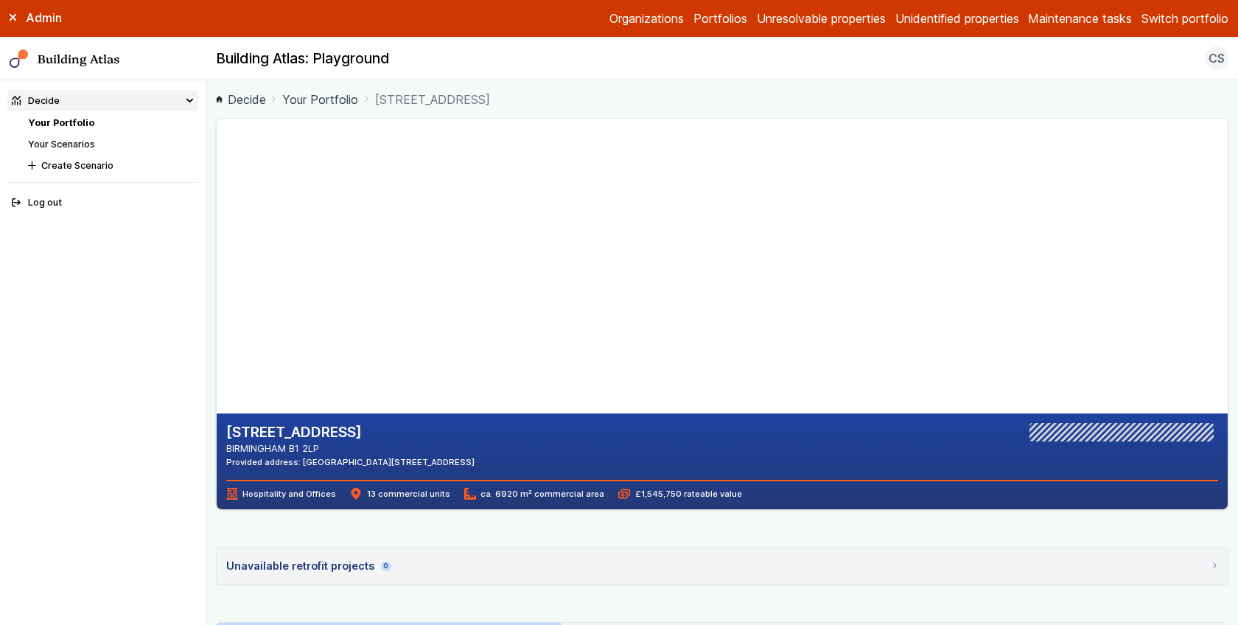
click at [217, 176] on gmp-map-3d at bounding box center [217, 266] width 0 height 295
drag, startPoint x: 522, startPoint y: 314, endPoint x: 471, endPoint y: 273, distance: 66.0
click at [217, 273] on gmp-map-3d at bounding box center [217, 266] width 0 height 295
drag, startPoint x: 553, startPoint y: 245, endPoint x: 518, endPoint y: 312, distance: 74.8
click at [217, 312] on gmp-map-3d at bounding box center [217, 266] width 0 height 295
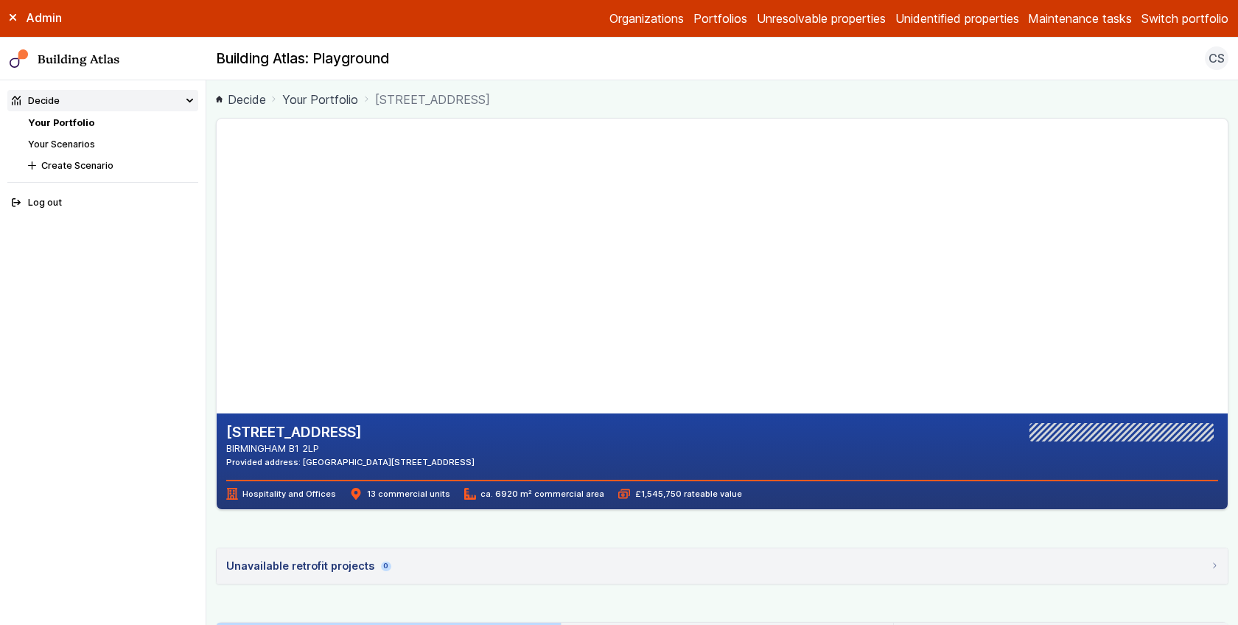
drag, startPoint x: 531, startPoint y: 278, endPoint x: 469, endPoint y: 290, distance: 63.9
click at [217, 287] on gmp-map-3d at bounding box center [217, 266] width 0 height 295
drag, startPoint x: 469, startPoint y: 289, endPoint x: 492, endPoint y: 207, distance: 85.1
click at [217, 207] on gmp-map-3d at bounding box center [217, 266] width 0 height 295
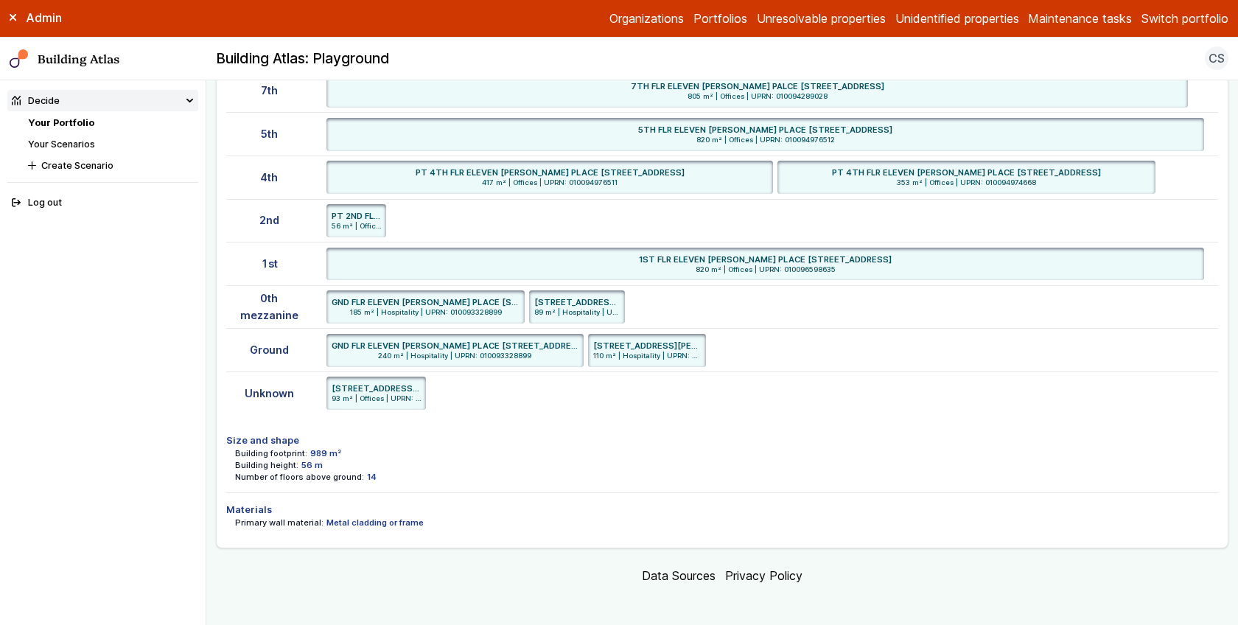
scroll to position [310, 0]
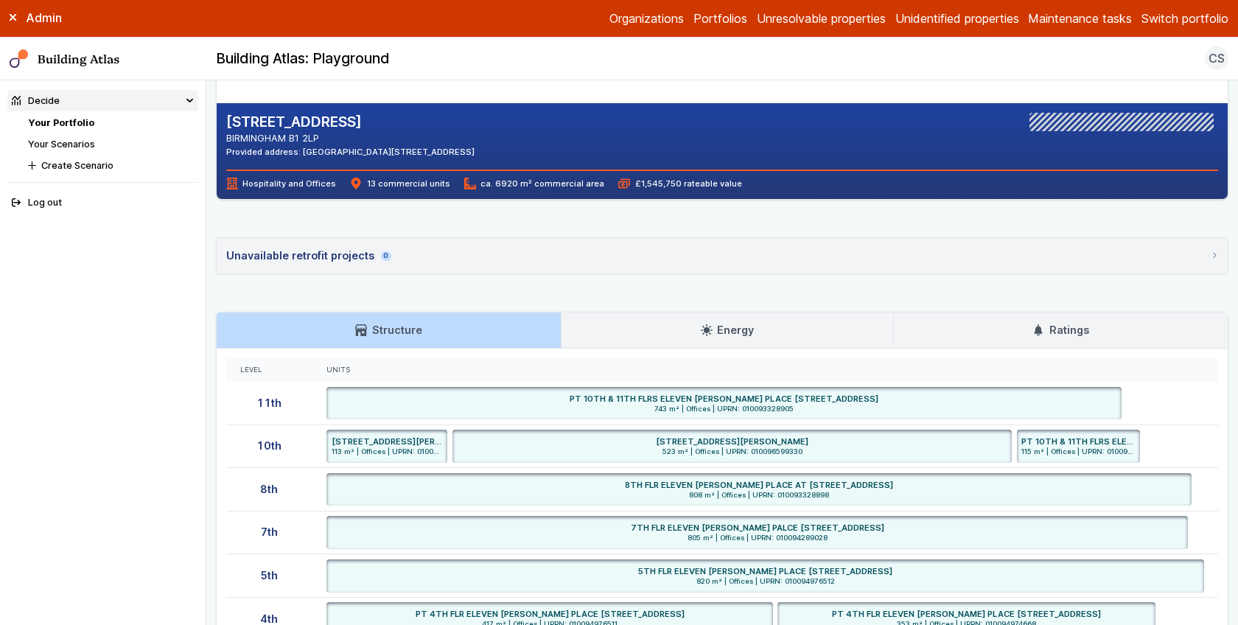
click at [827, 329] on link "Energy" at bounding box center [726, 329] width 331 height 35
click at [734, 344] on link "Energy" at bounding box center [726, 329] width 331 height 35
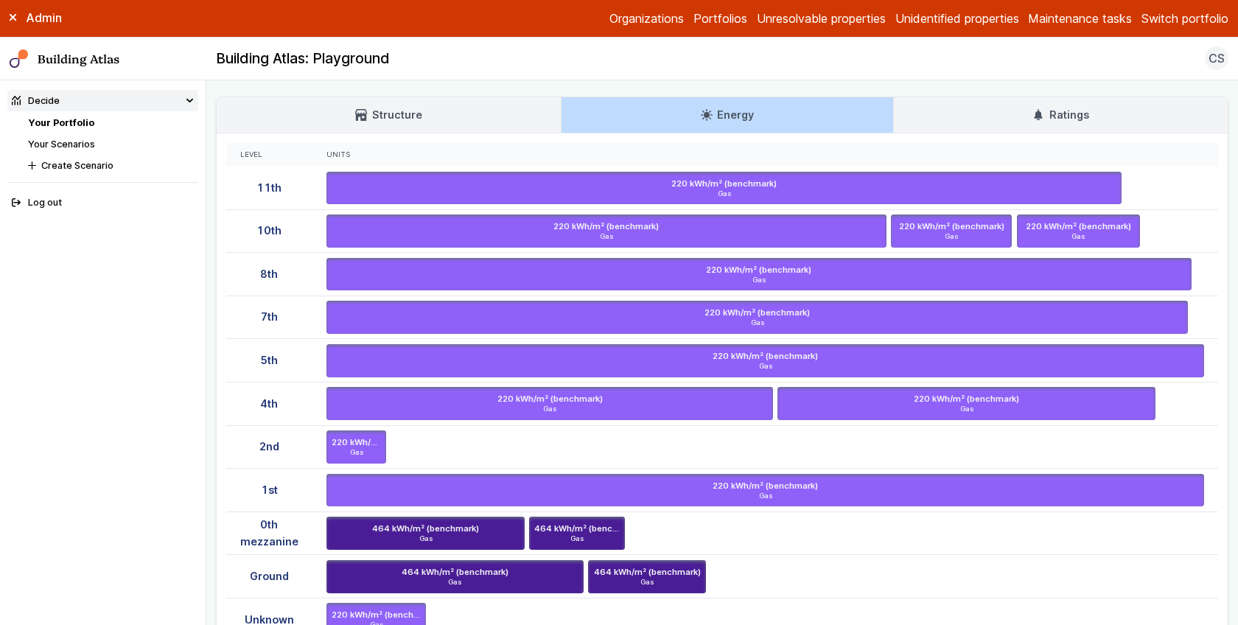
scroll to position [462, 0]
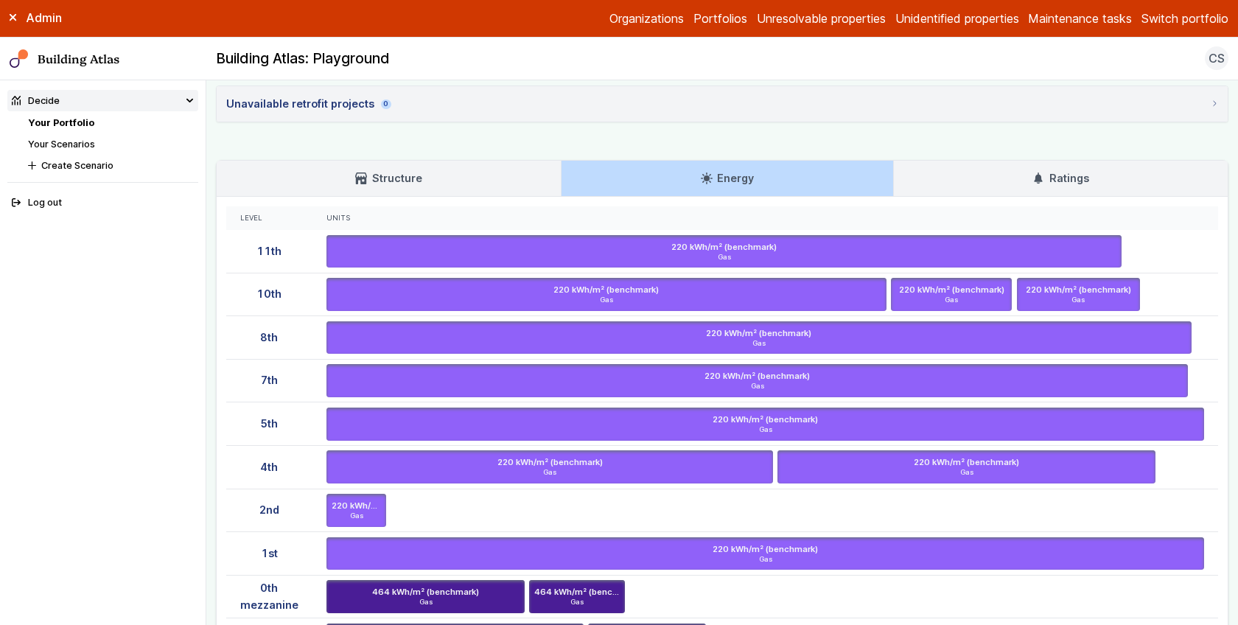
click at [458, 168] on link "Structure" at bounding box center [389, 178] width 344 height 35
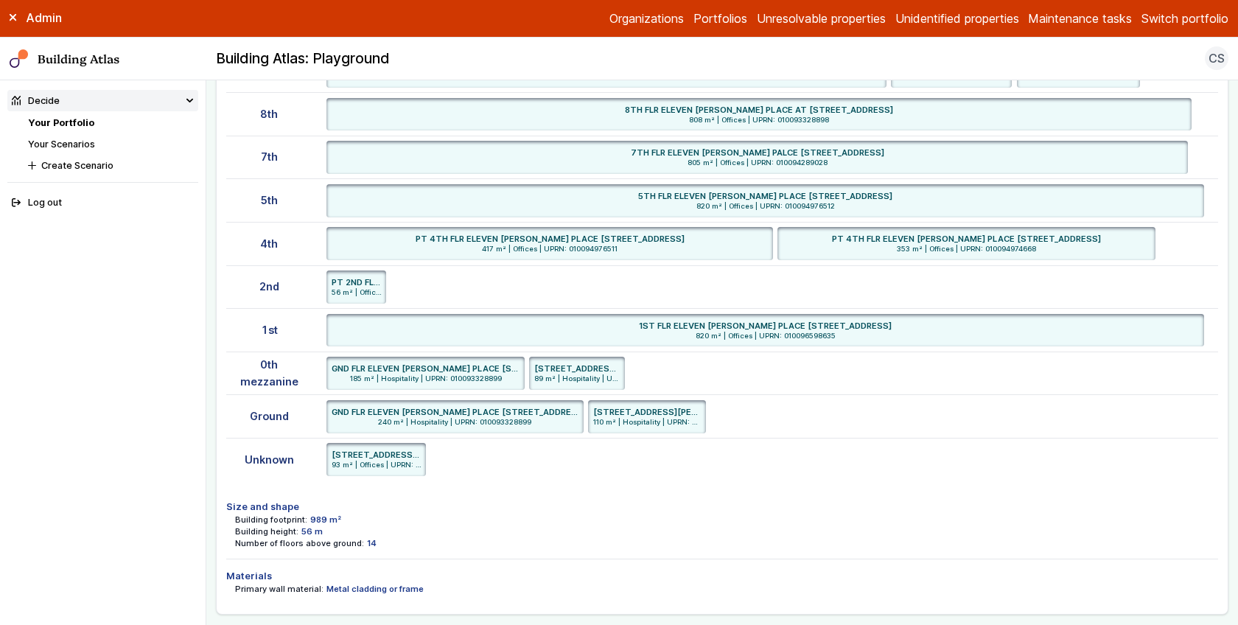
scroll to position [413, 0]
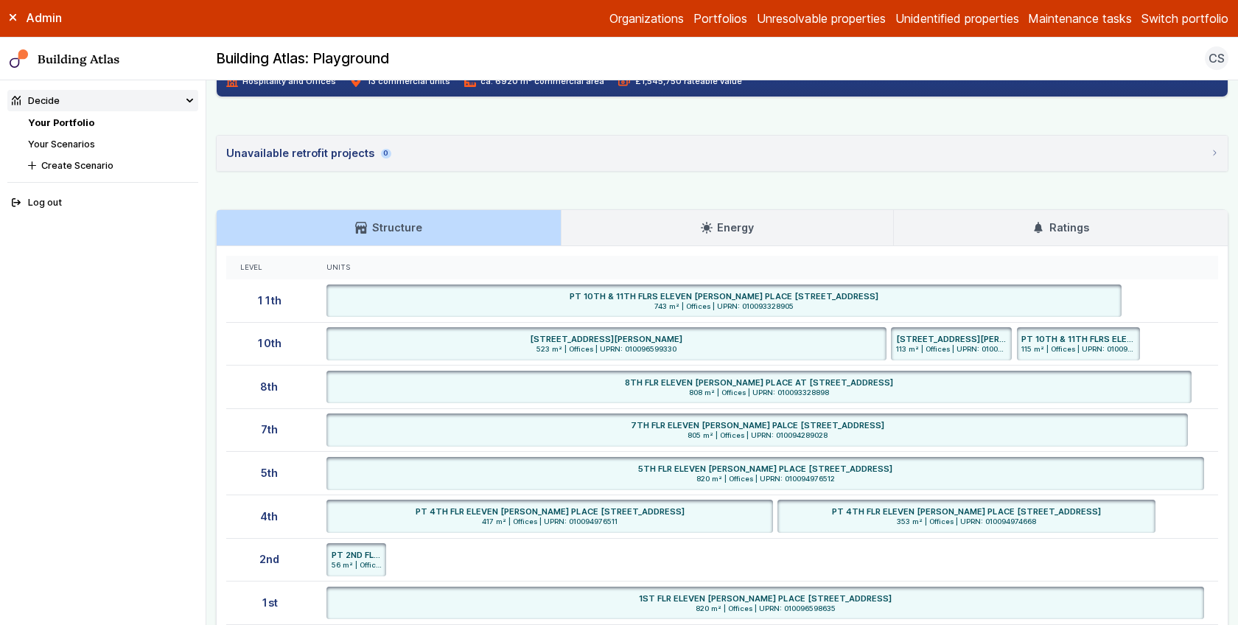
click at [675, 210] on link "Energy" at bounding box center [726, 227] width 331 height 35
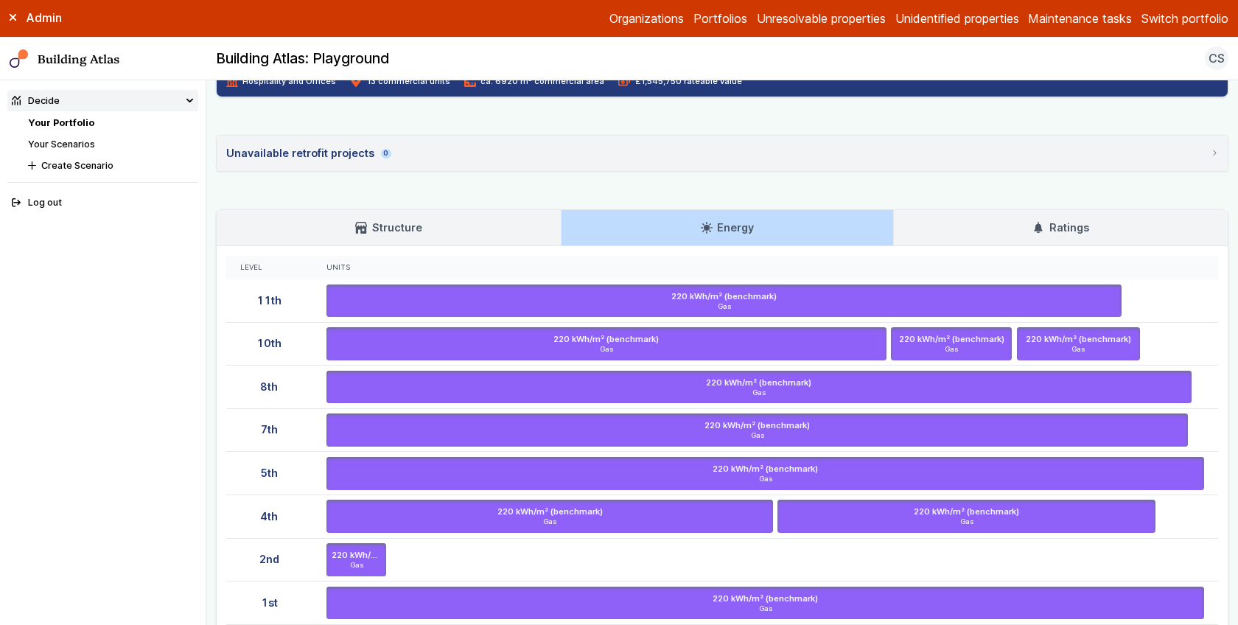
click at [707, 232] on h3 "Energy" at bounding box center [727, 228] width 53 height 16
click at [1068, 220] on h3 "Ratings" at bounding box center [1060, 228] width 56 height 16
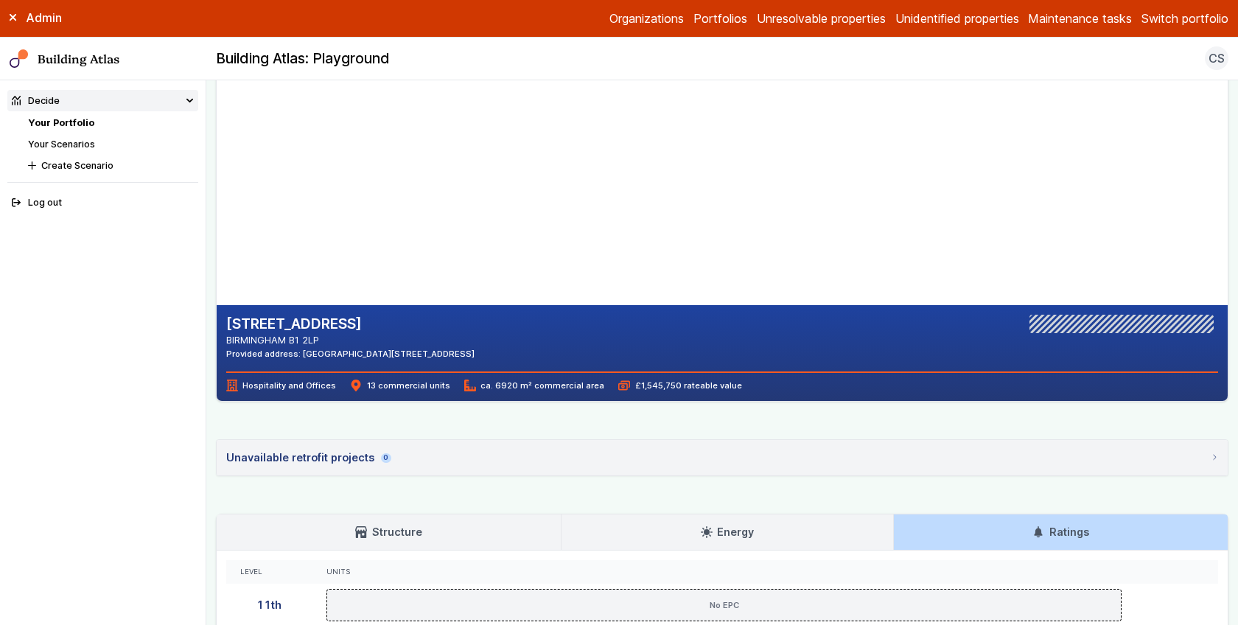
scroll to position [0, 0]
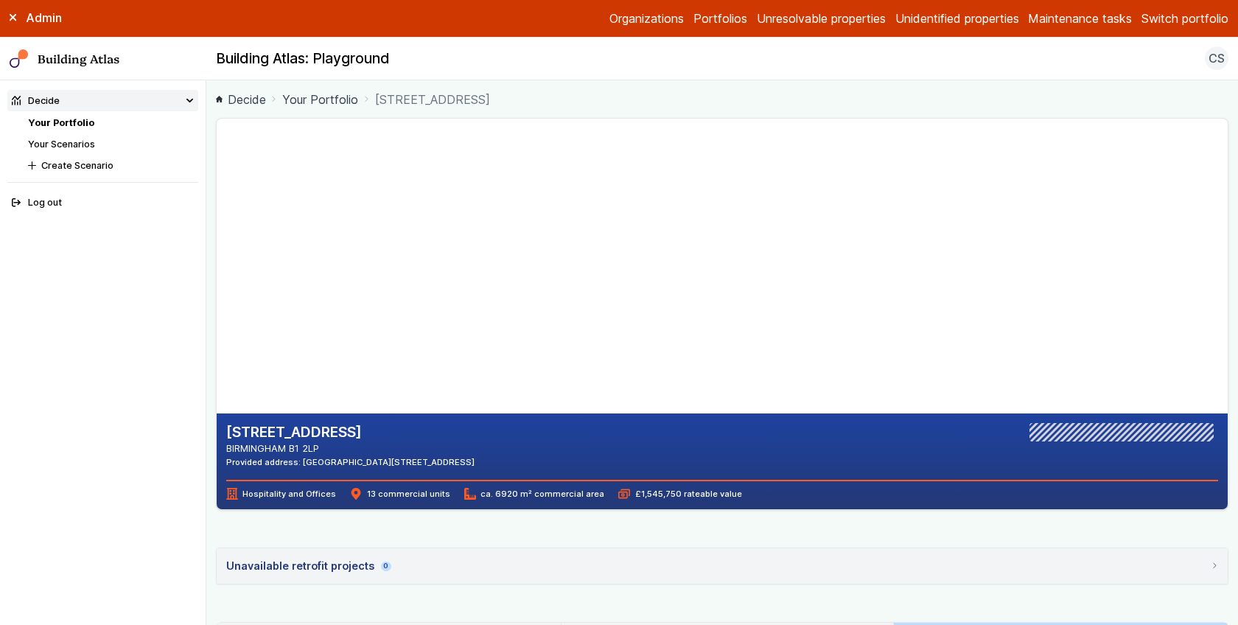
click at [1080, 23] on link "Maintenance tasks" at bounding box center [1080, 19] width 104 height 18
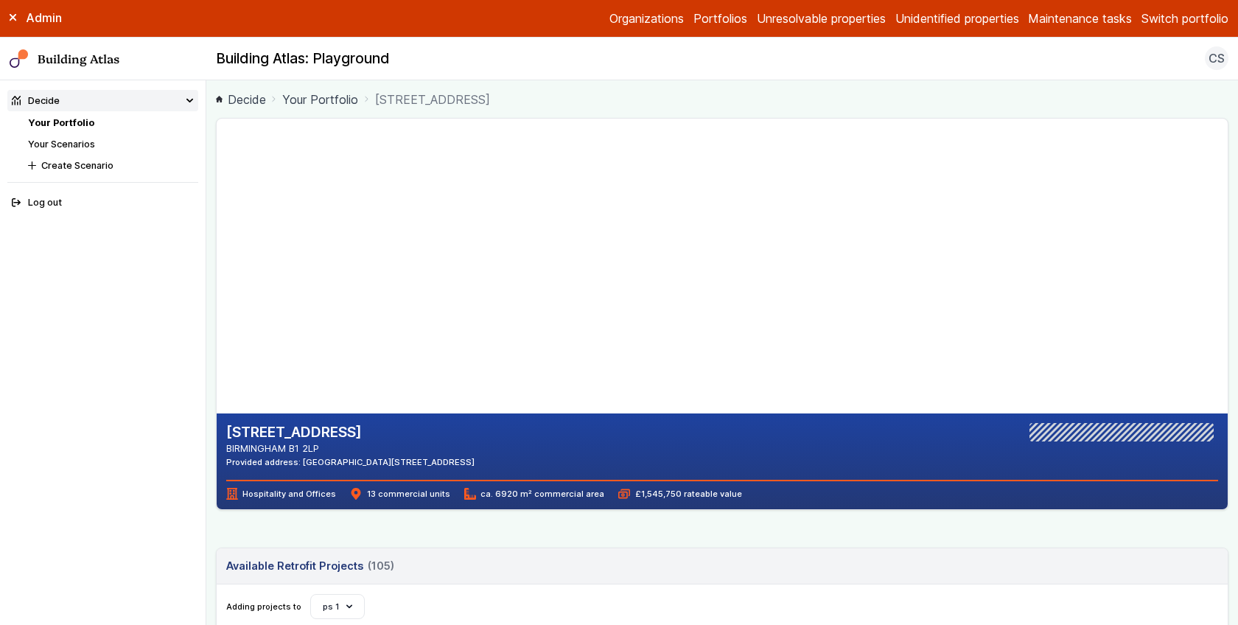
click at [1086, 17] on link "Maintenance tasks" at bounding box center [1080, 19] width 104 height 18
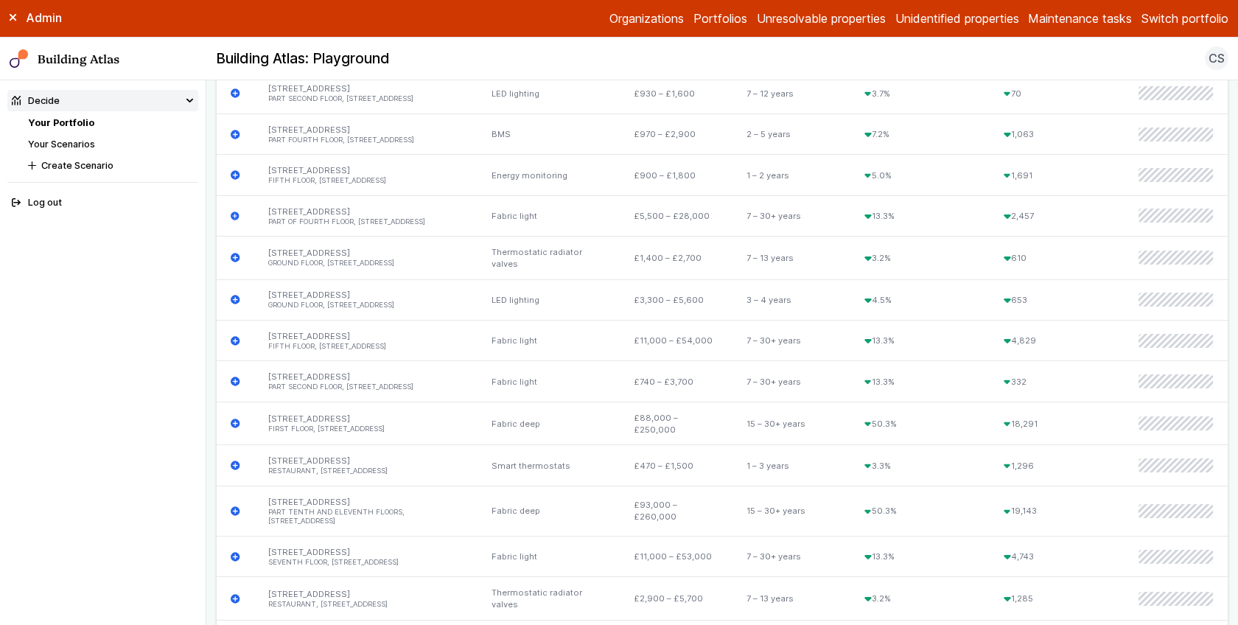
scroll to position [244, 0]
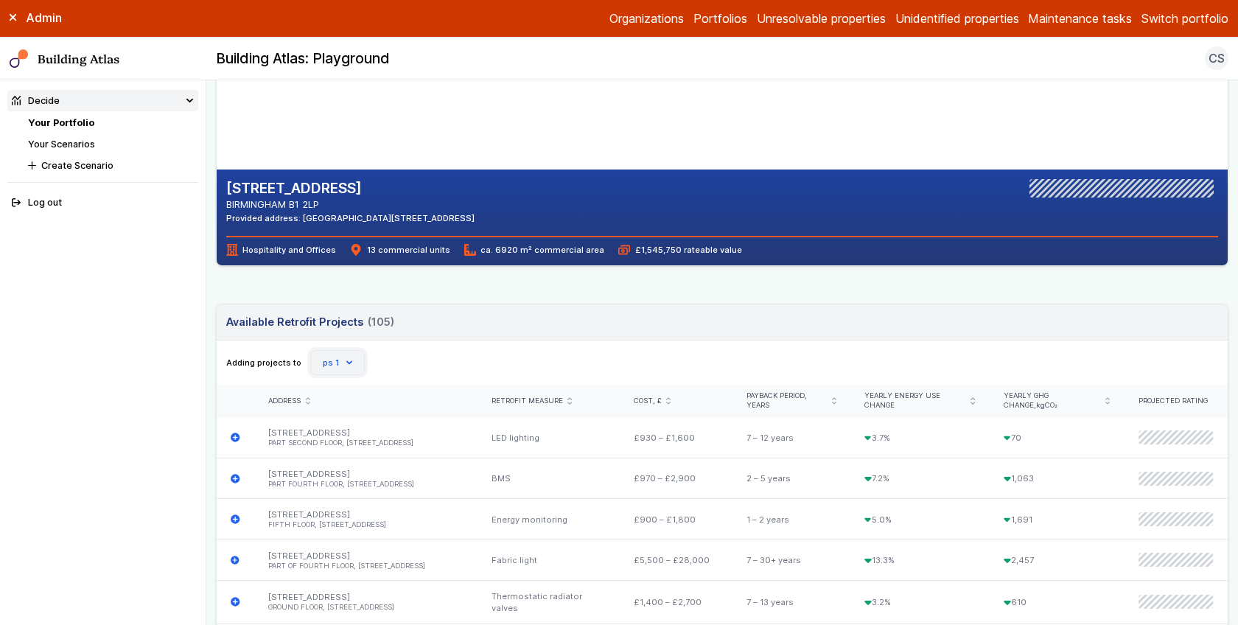
click at [340, 350] on button "ps 1" at bounding box center [337, 362] width 55 height 25
click at [211, 328] on main "Decide Your Portfolio 2, BRUNSWICK SQUARE 2, BRUNSWICK SQUARE BIRMINGHAM B1 2LP…" at bounding box center [721, 352] width 1031 height 544
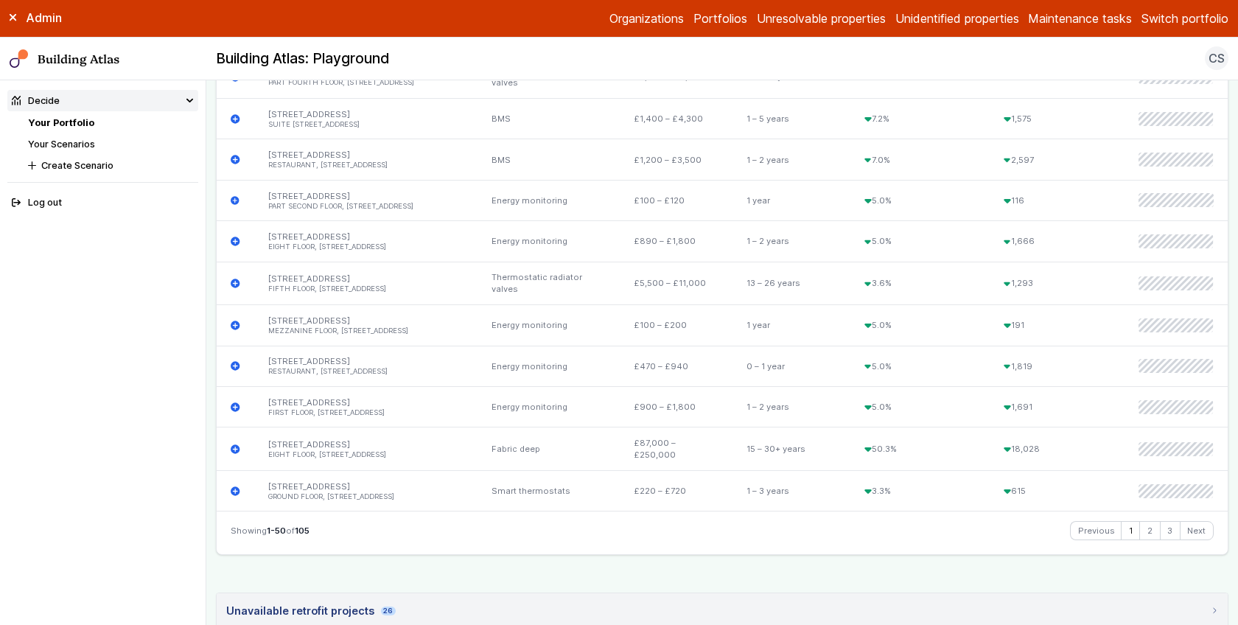
scroll to position [2575, 0]
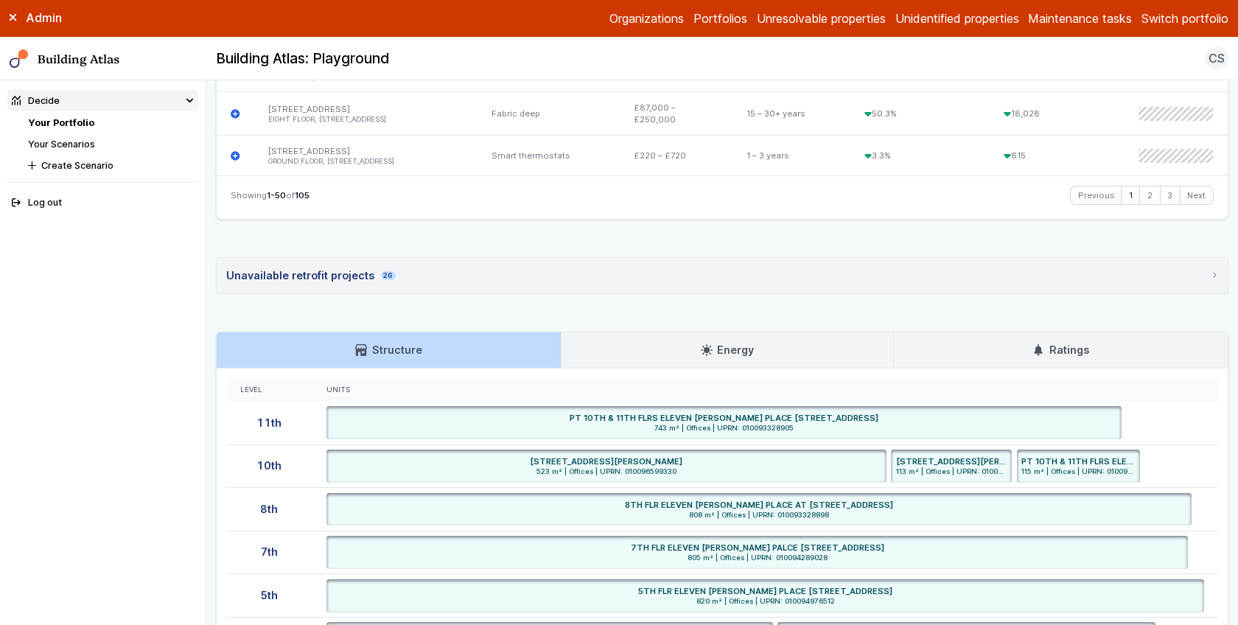
click at [320, 267] on div "Unavailable retrofit projects 26" at bounding box center [310, 275] width 169 height 16
click at [1210, 258] on summary "Unavailable retrofit projects 26" at bounding box center [722, 276] width 1011 height 36
click at [1211, 272] on icon at bounding box center [1214, 275] width 7 height 7
click at [385, 267] on div "Unavailable retrofit projects 26" at bounding box center [310, 275] width 169 height 16
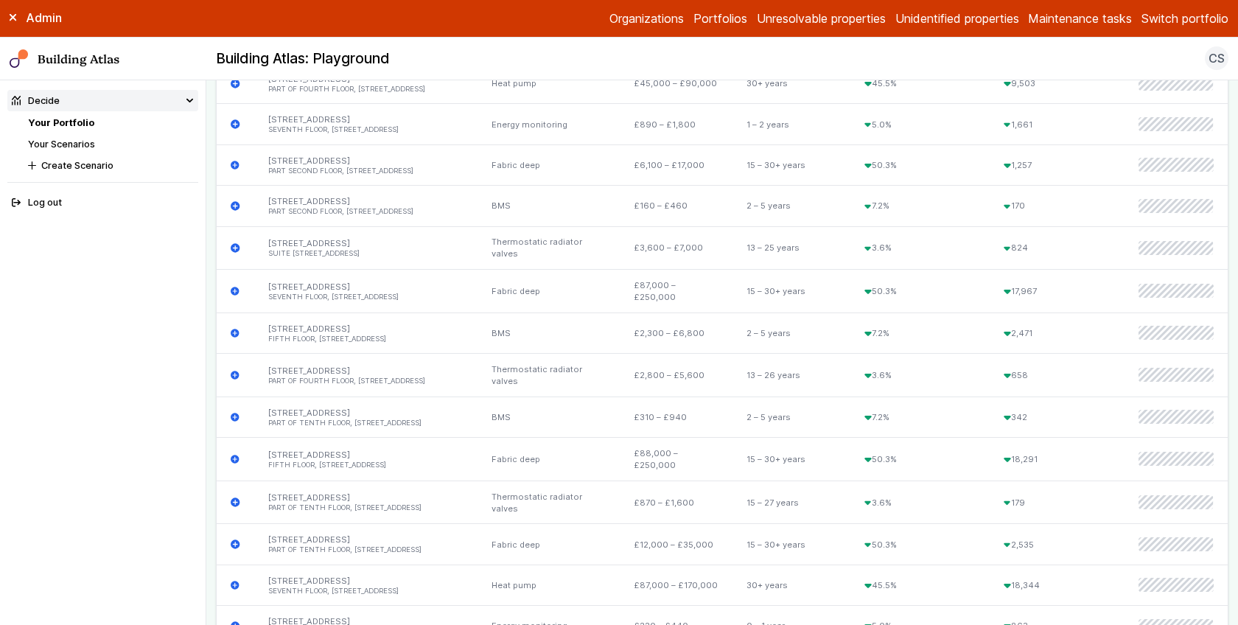
scroll to position [0, 0]
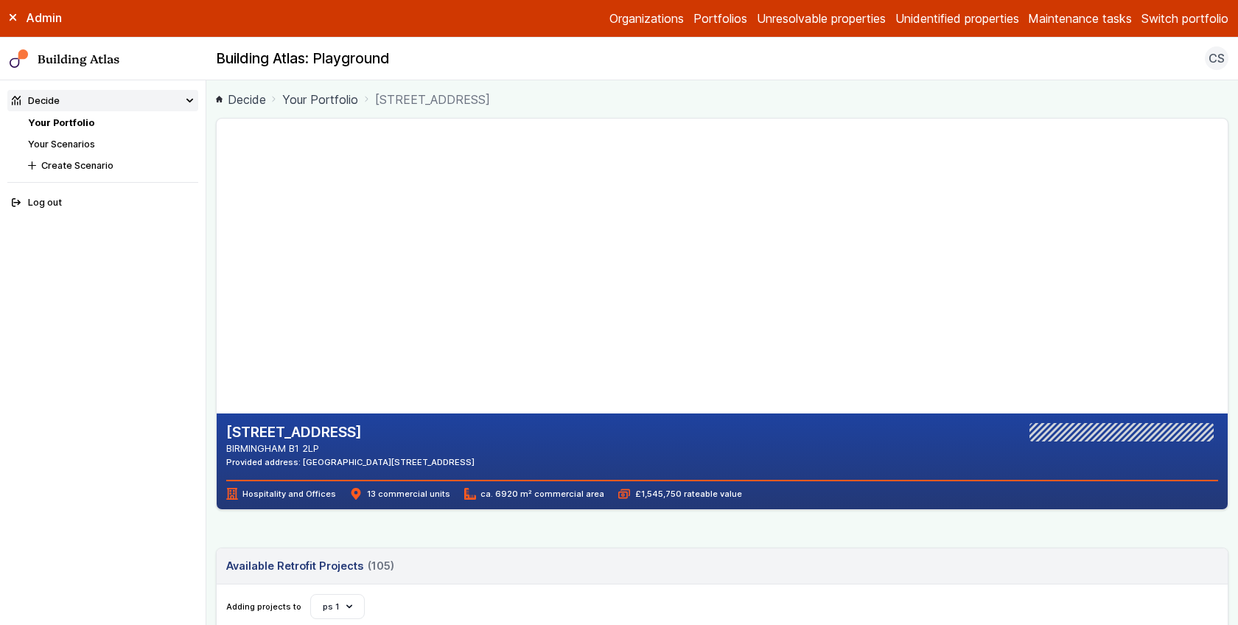
click at [1090, 24] on link "Maintenance tasks" at bounding box center [1080, 19] width 104 height 18
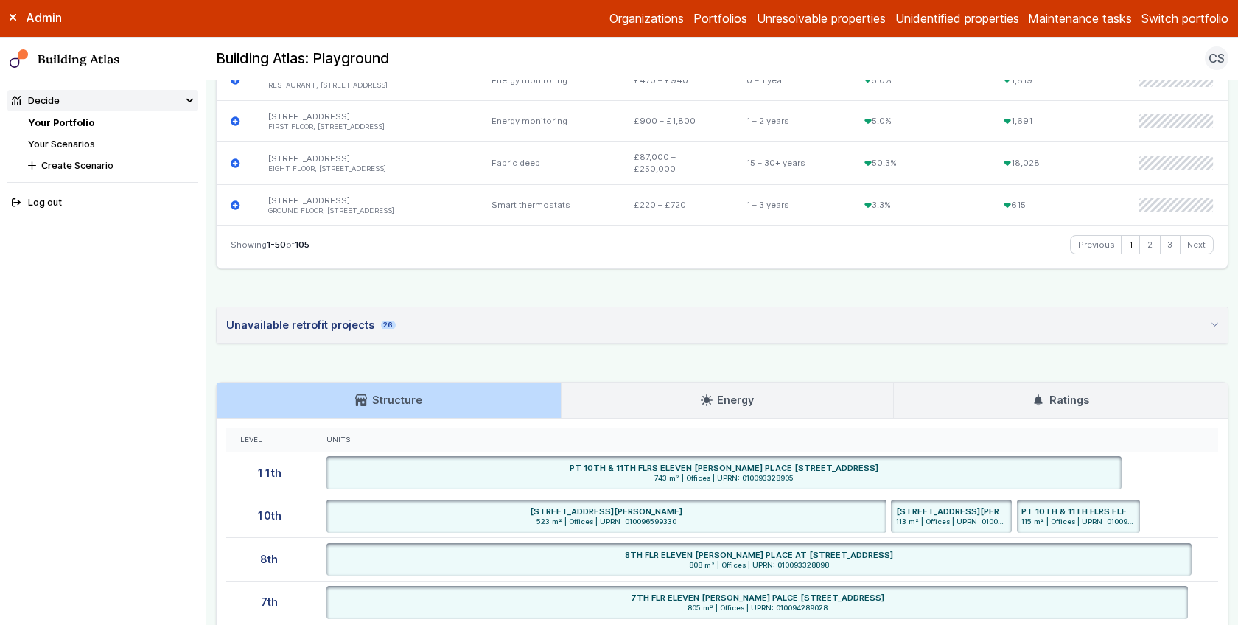
scroll to position [2537, 0]
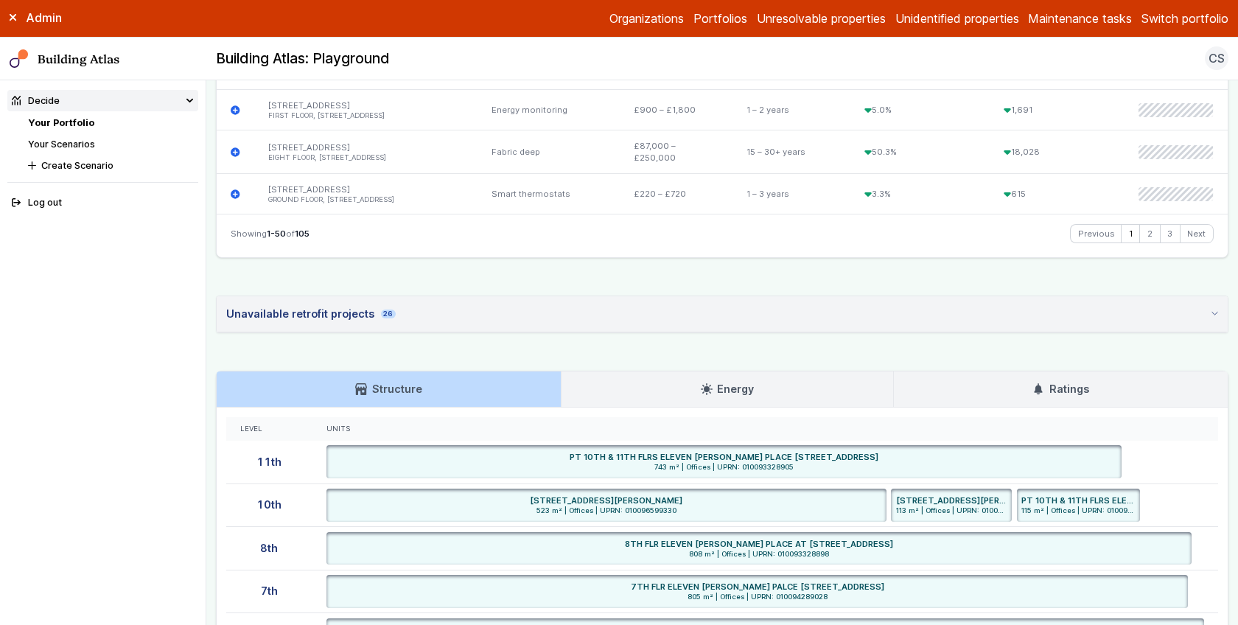
click at [1020, 384] on link "Ratings" at bounding box center [1061, 388] width 334 height 35
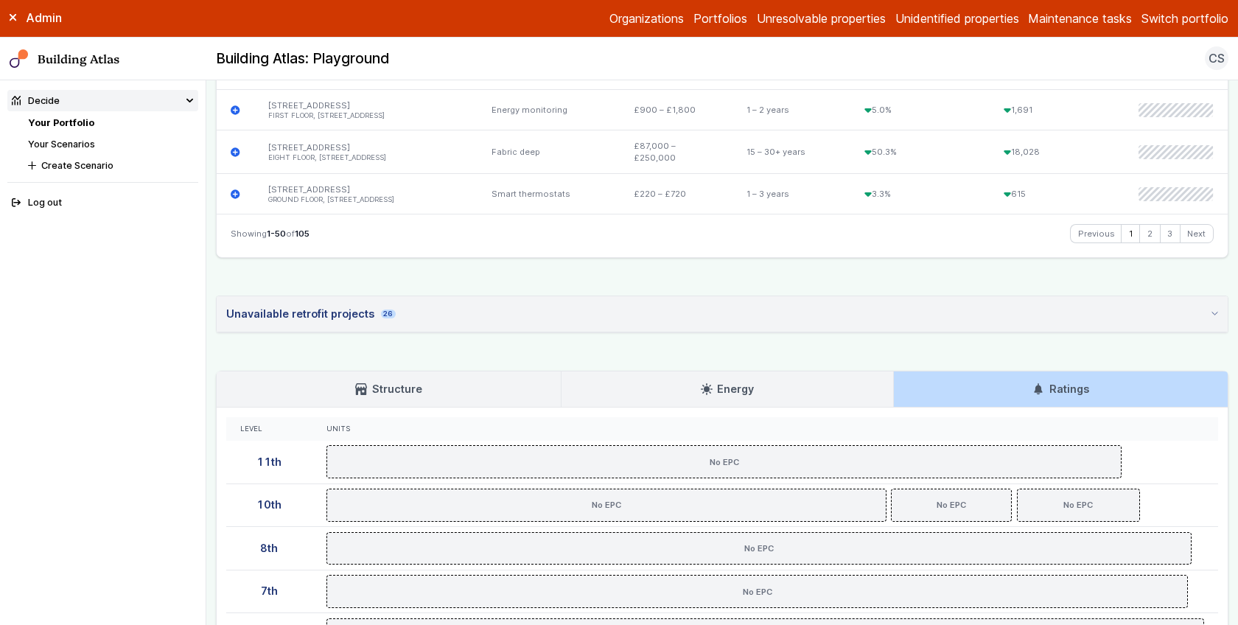
click at [603, 301] on summary "Unavailable retrofit projects 26" at bounding box center [722, 314] width 1011 height 36
click at [603, 301] on summary "Unavailable retrofit projects 26" at bounding box center [722, 313] width 1011 height 35
click at [359, 306] on div "Unavailable retrofit projects 26" at bounding box center [310, 314] width 169 height 16
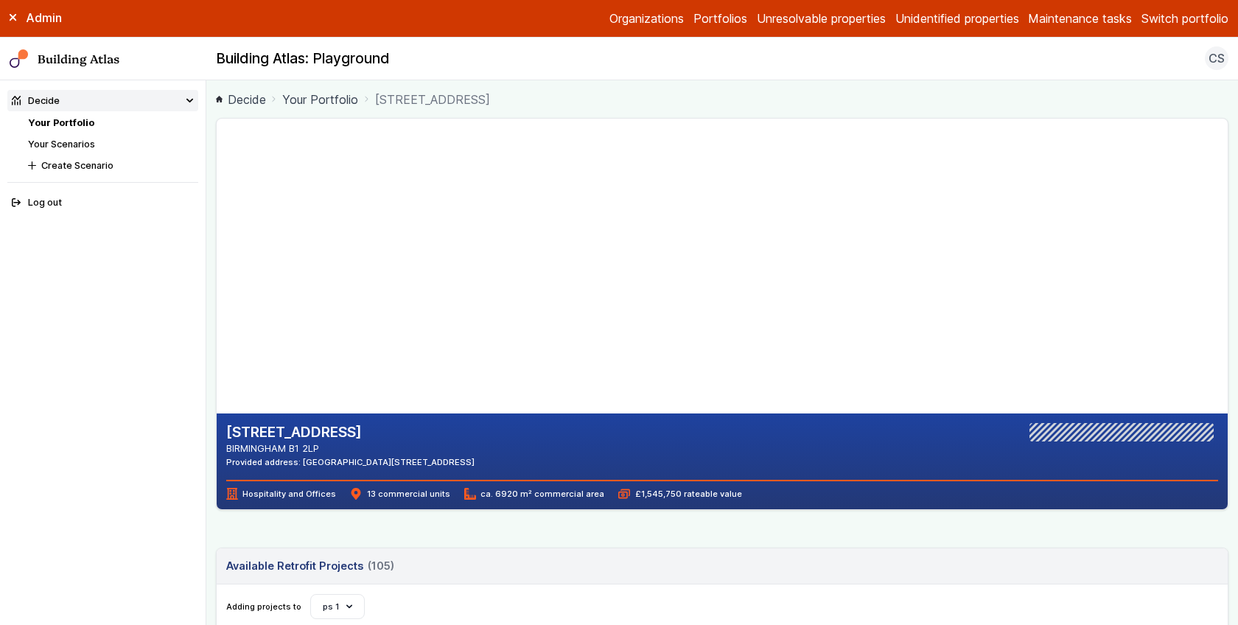
drag, startPoint x: 352, startPoint y: 266, endPoint x: 373, endPoint y: 296, distance: 36.6
click at [217, 296] on gmp-map-3d at bounding box center [217, 266] width 0 height 295
drag, startPoint x: 368, startPoint y: 310, endPoint x: 449, endPoint y: 287, distance: 83.5
click at [217, 287] on gmp-map-3d at bounding box center [217, 266] width 0 height 295
drag, startPoint x: 430, startPoint y: 347, endPoint x: 457, endPoint y: 307, distance: 47.8
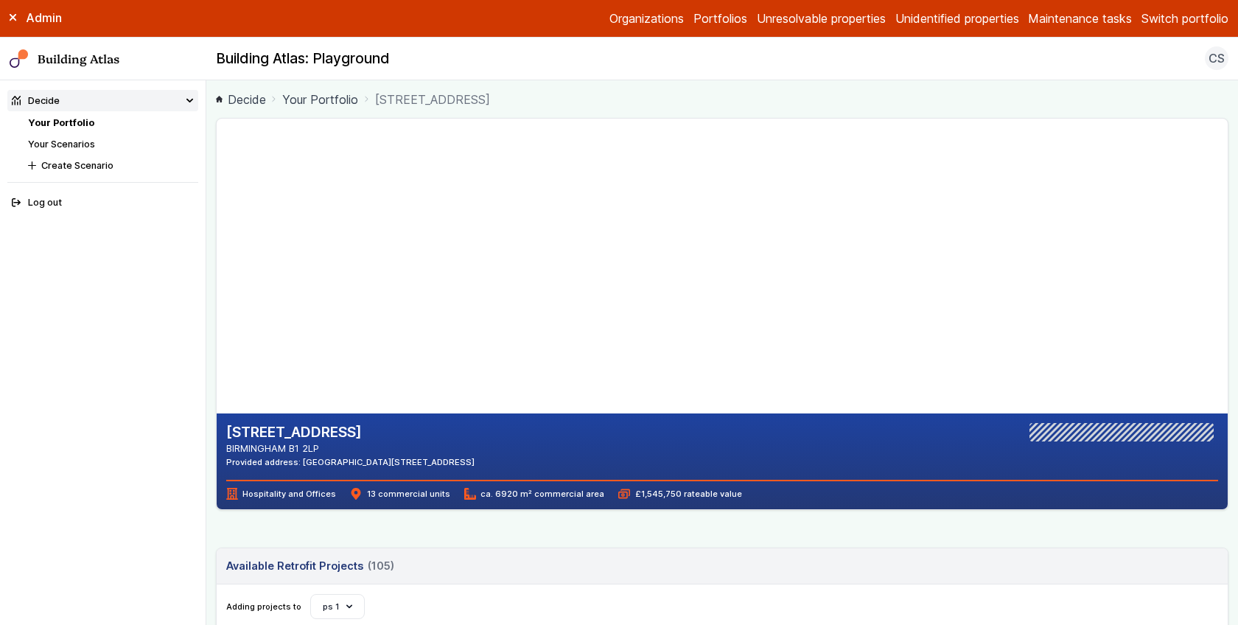
click at [217, 307] on gmp-map-3d at bounding box center [217, 266] width 0 height 295
drag, startPoint x: 469, startPoint y: 354, endPoint x: 463, endPoint y: 339, distance: 16.2
click at [217, 339] on gmp-map-3d at bounding box center [217, 266] width 0 height 295
drag, startPoint x: 451, startPoint y: 325, endPoint x: 452, endPoint y: 334, distance: 8.9
click at [217, 334] on gmp-map-3d at bounding box center [217, 266] width 0 height 295
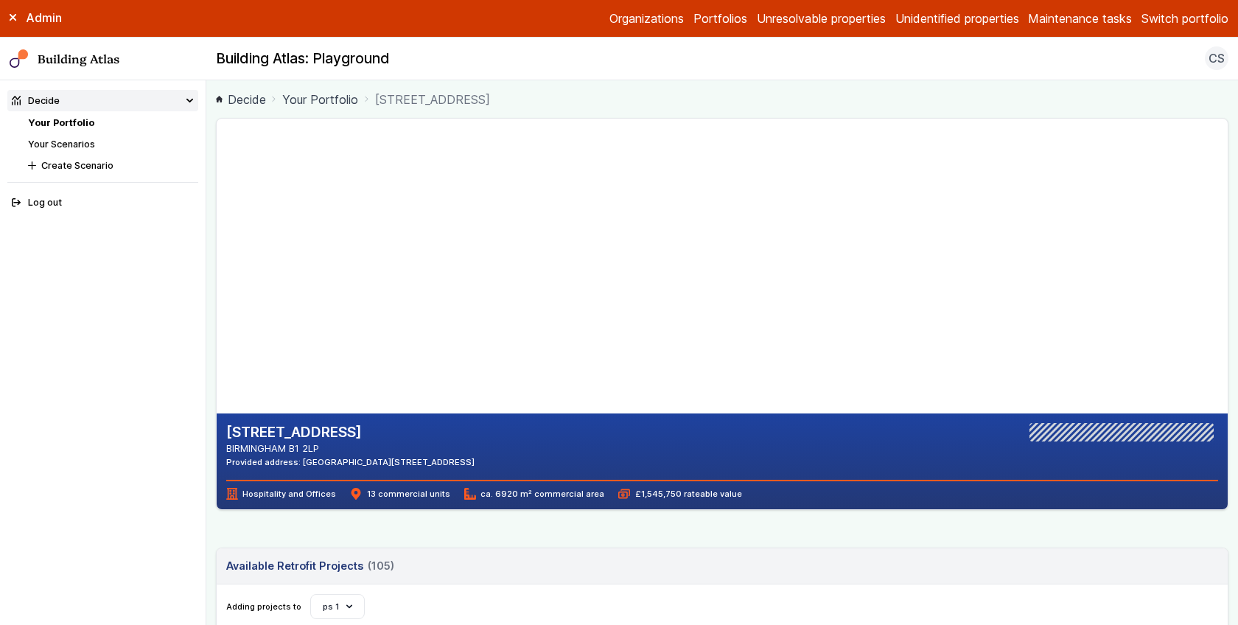
drag, startPoint x: 509, startPoint y: 349, endPoint x: 513, endPoint y: 362, distance: 13.1
click at [217, 362] on gmp-map-3d at bounding box center [217, 266] width 0 height 295
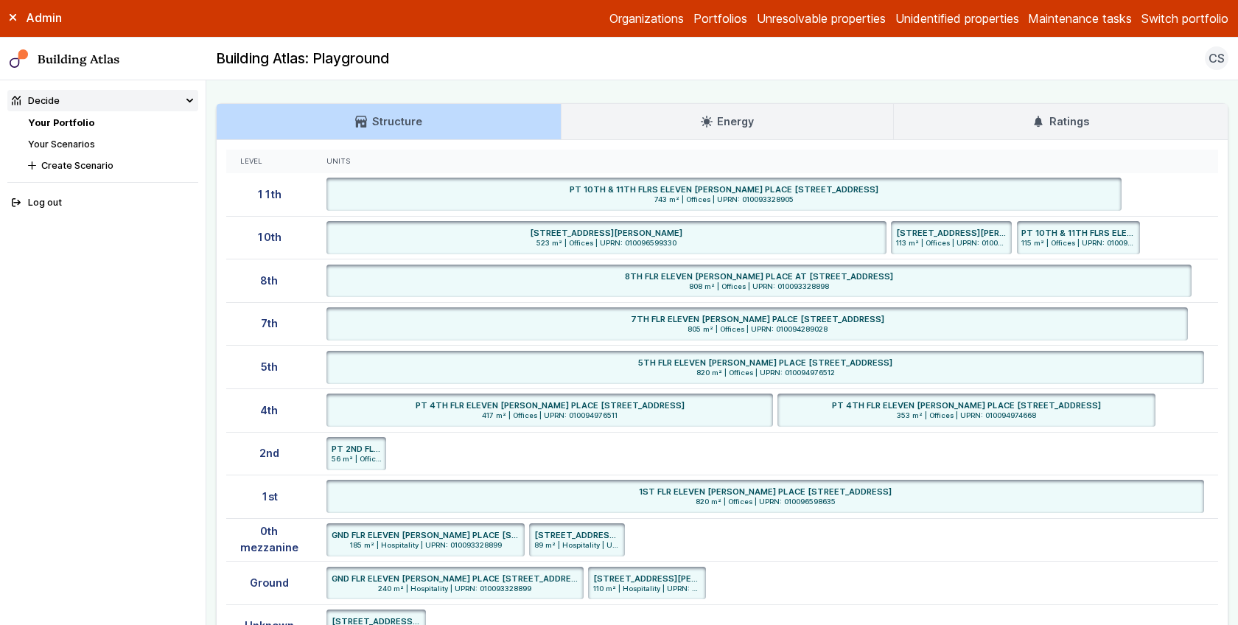
scroll to position [2730, 0]
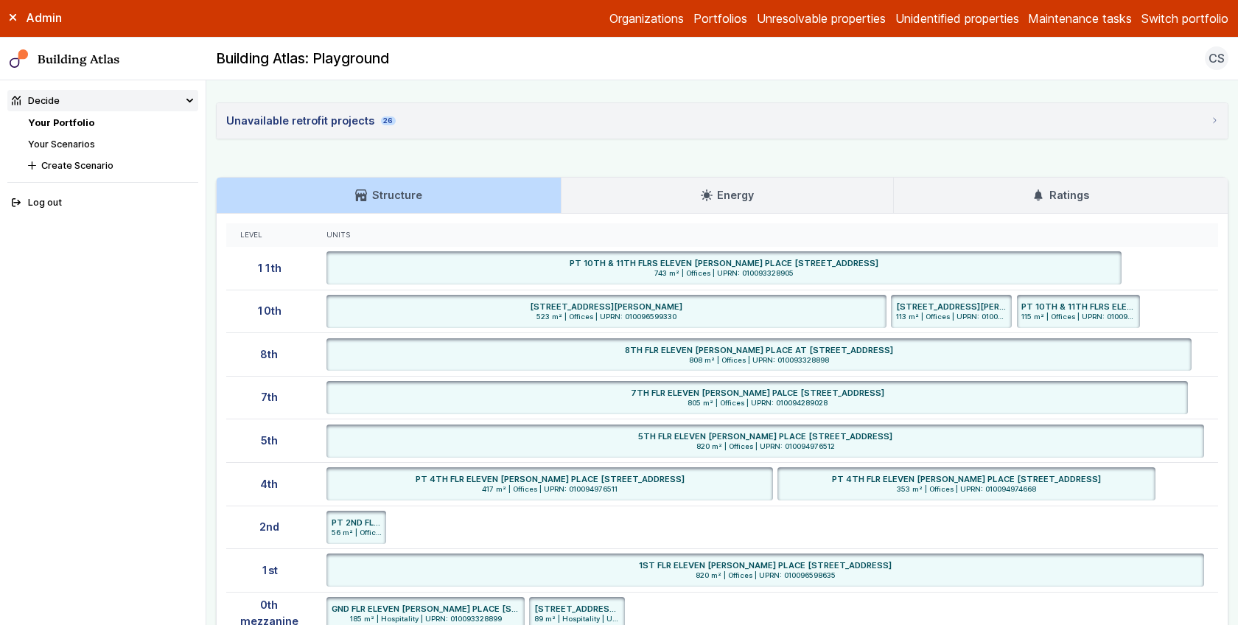
click at [1032, 189] on icon at bounding box center [1038, 195] width 12 height 12
click at [958, 105] on summary "Unavailable retrofit projects 26" at bounding box center [722, 120] width 1011 height 35
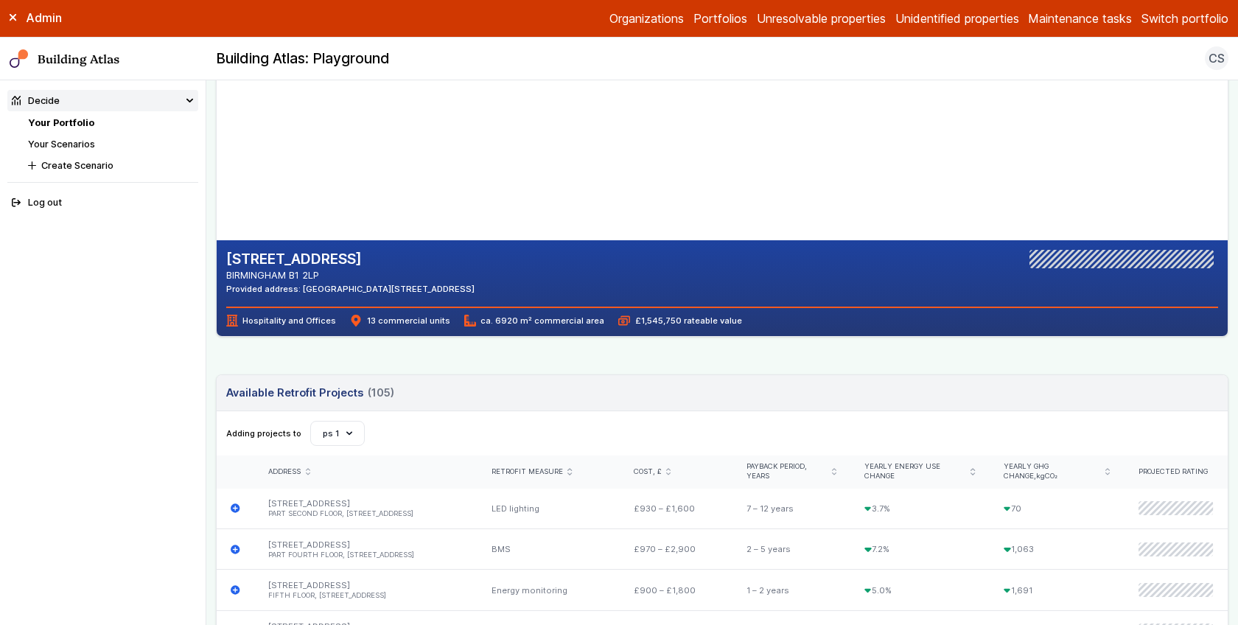
scroll to position [0, 0]
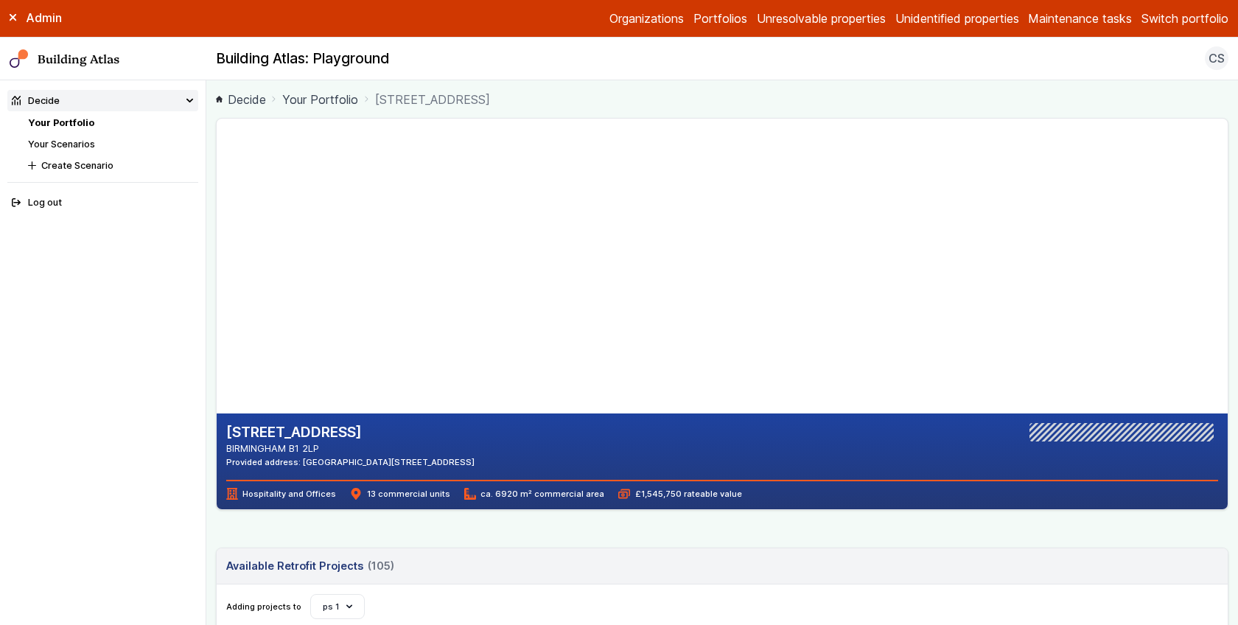
click at [942, 24] on link "Unidentified properties" at bounding box center [957, 19] width 124 height 18
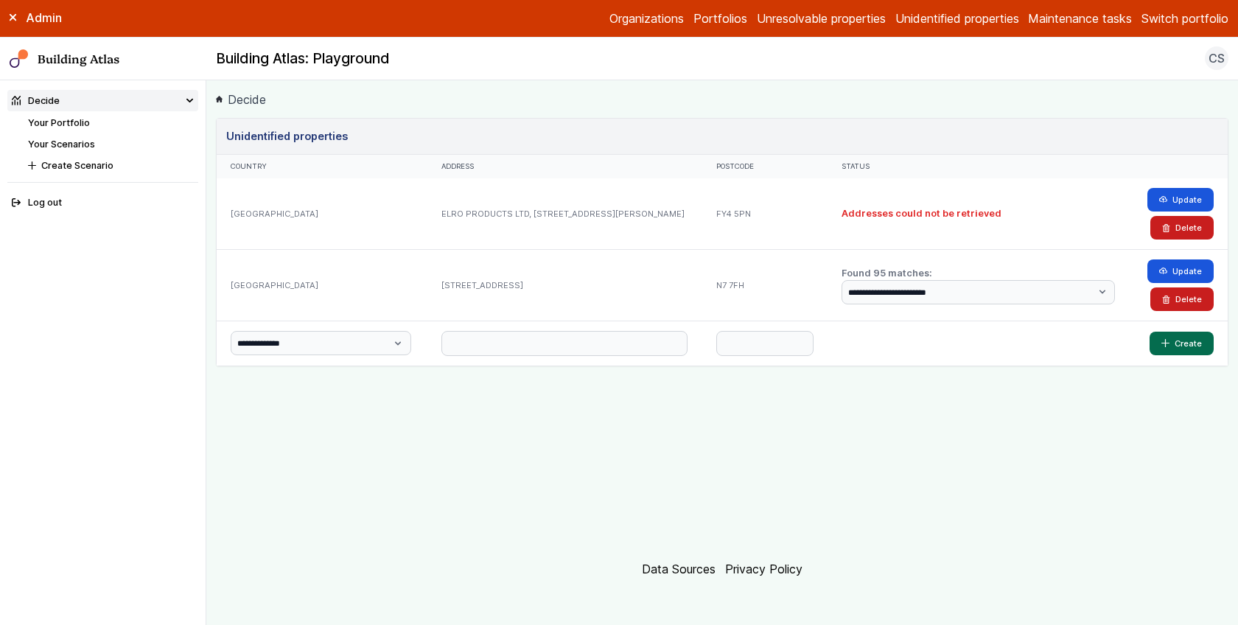
click at [522, 326] on div at bounding box center [564, 342] width 274 height 44
click at [523, 334] on input "text" at bounding box center [564, 343] width 246 height 25
click at [783, 26] on link "Unresolvable properties" at bounding box center [821, 19] width 129 height 18
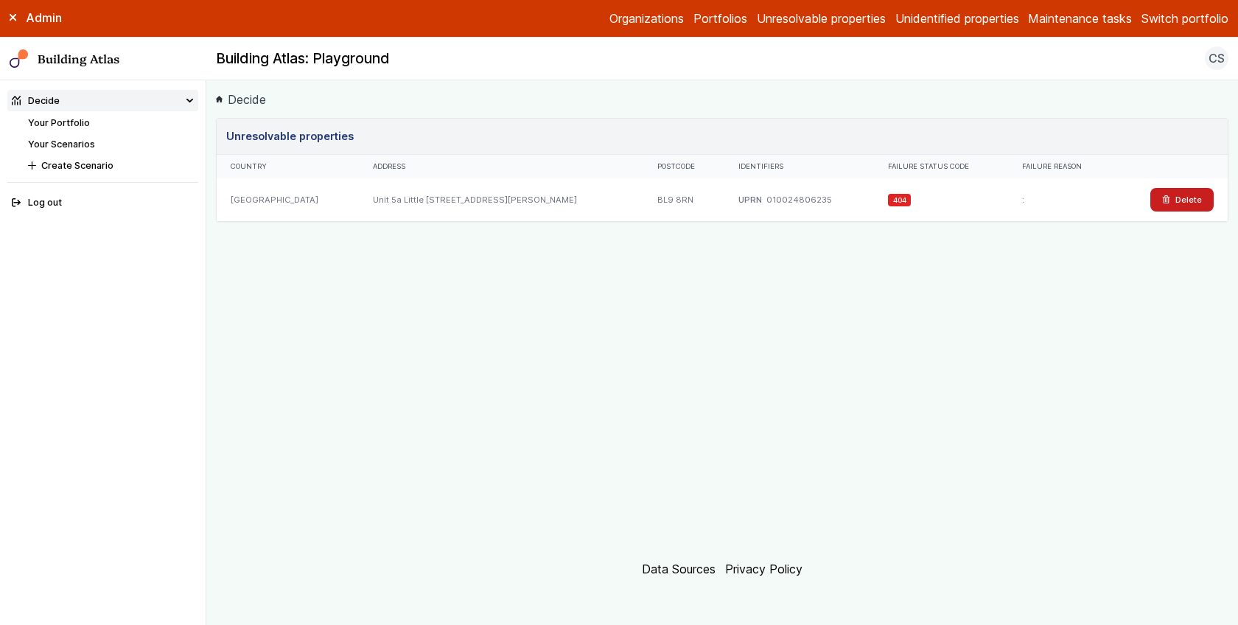
click at [643, 175] on div "Postcode" at bounding box center [683, 167] width 81 height 24
click at [643, 196] on div "BL9 8RN" at bounding box center [683, 199] width 81 height 43
click at [766, 198] on dd "010024806235" at bounding box center [799, 200] width 66 height 12
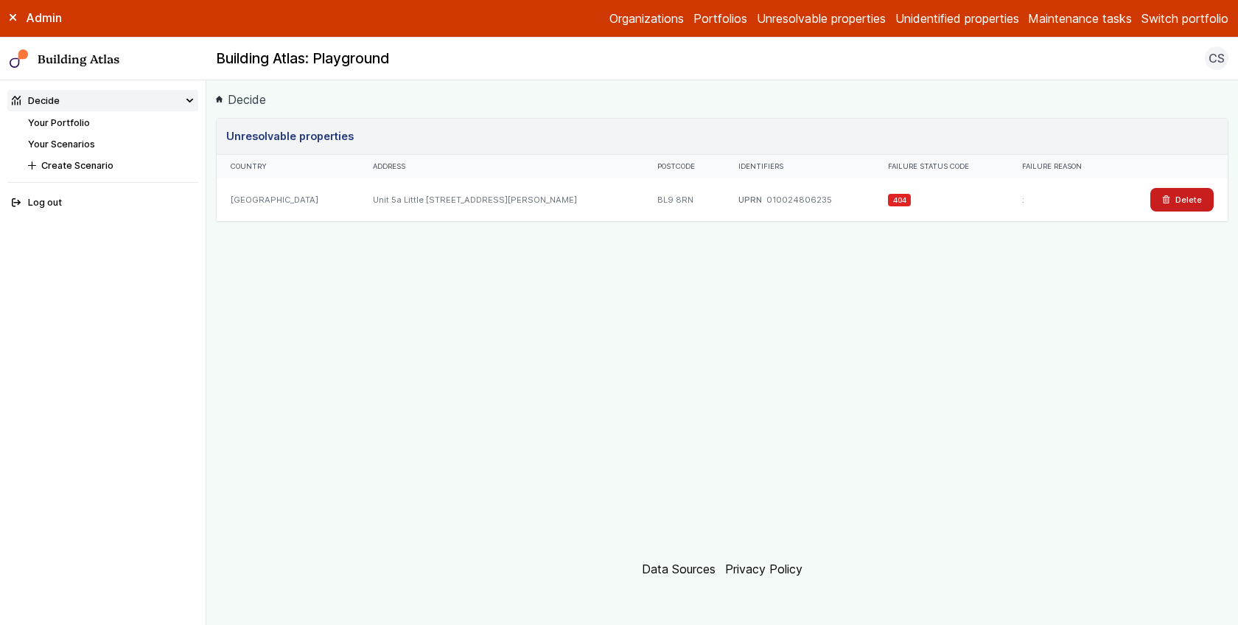
click at [899, 208] on div "404" at bounding box center [941, 199] width 134 height 43
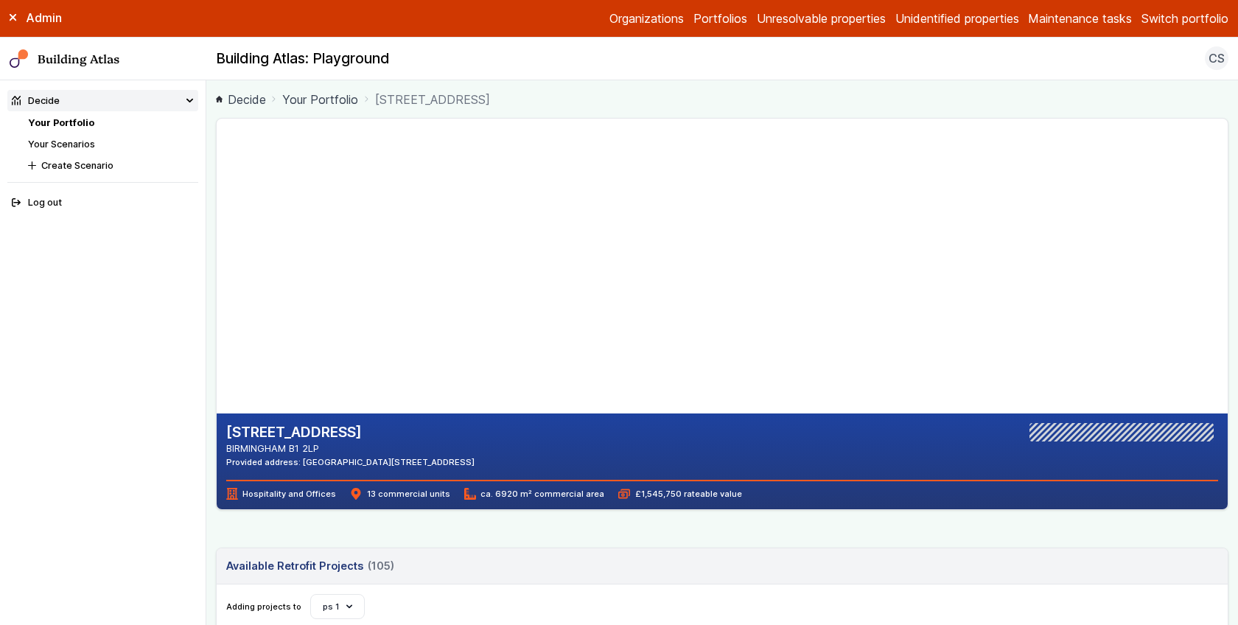
click at [208, 223] on main "Decide Your Portfolio 2, BRUNSWICK SQUARE 2, BRUNSWICK SQUARE BIRMINGHAM B1 2LP…" at bounding box center [721, 352] width 1031 height 544
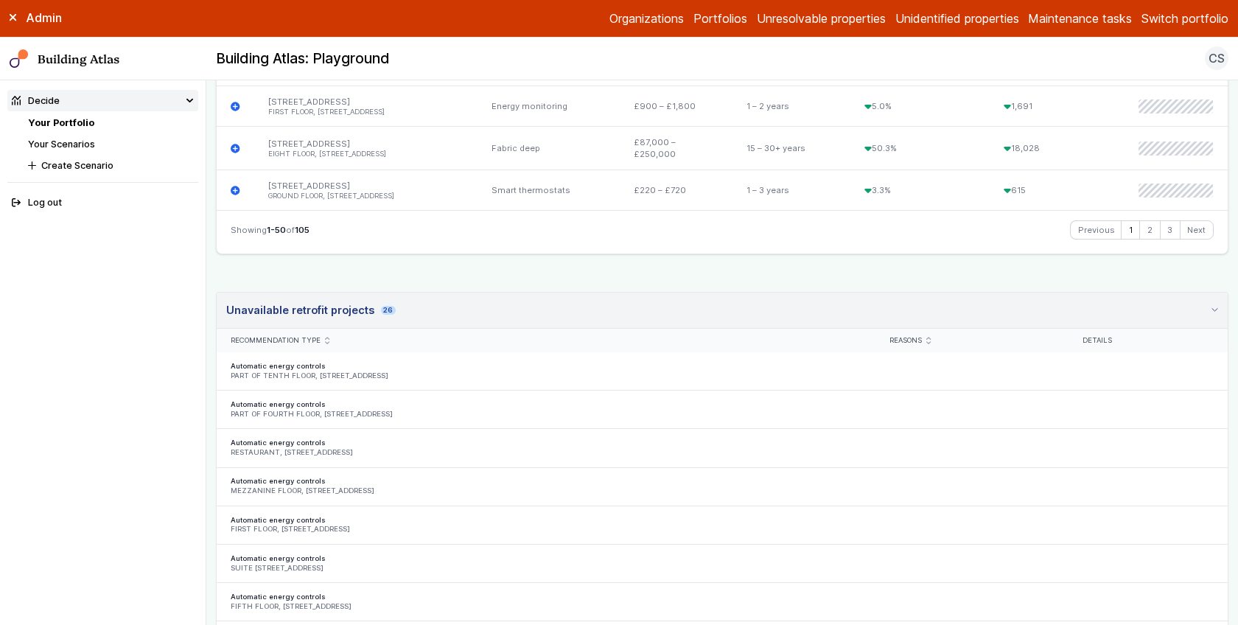
scroll to position [2709, 0]
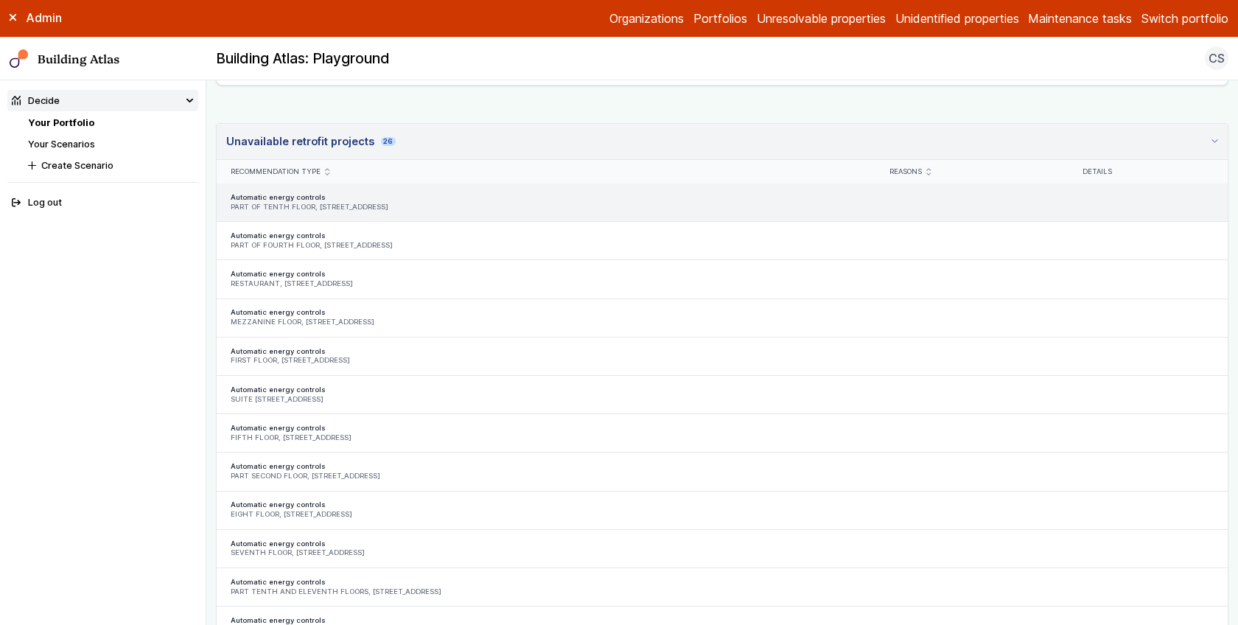
click at [419, 203] on h6 "PART OF TENTH FLOOR, [STREET_ADDRESS]" at bounding box center [546, 208] width 631 height 10
click at [315, 193] on h5 "Automatic energy controls" at bounding box center [546, 198] width 631 height 10
click at [256, 203] on h6 "PART OF TENTH FLOOR, [STREET_ADDRESS]" at bounding box center [546, 208] width 631 height 10
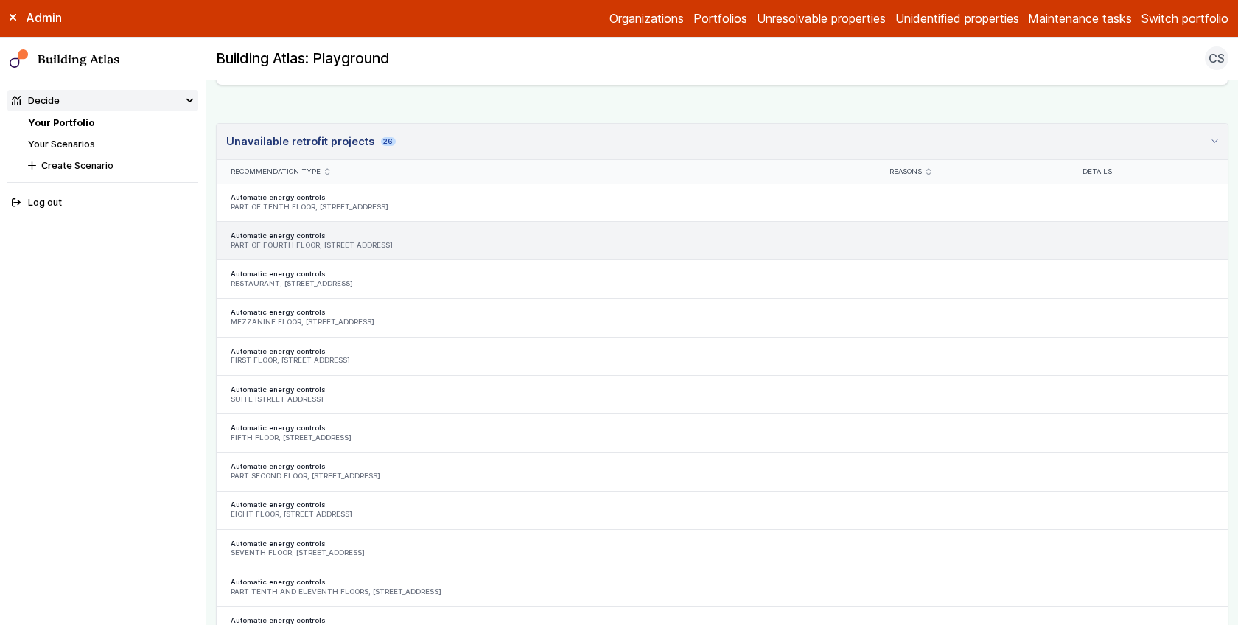
click at [284, 241] on h6 "PART OF FOURTH FLOOR, [STREET_ADDRESS]" at bounding box center [546, 246] width 631 height 10
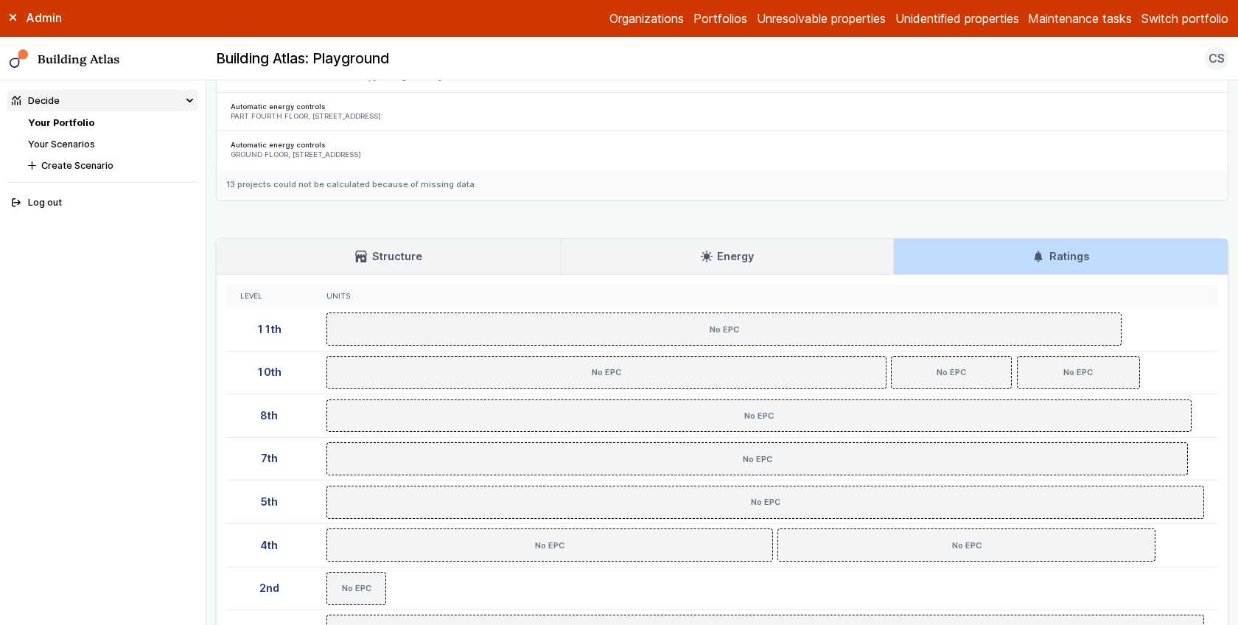
scroll to position [3489, 0]
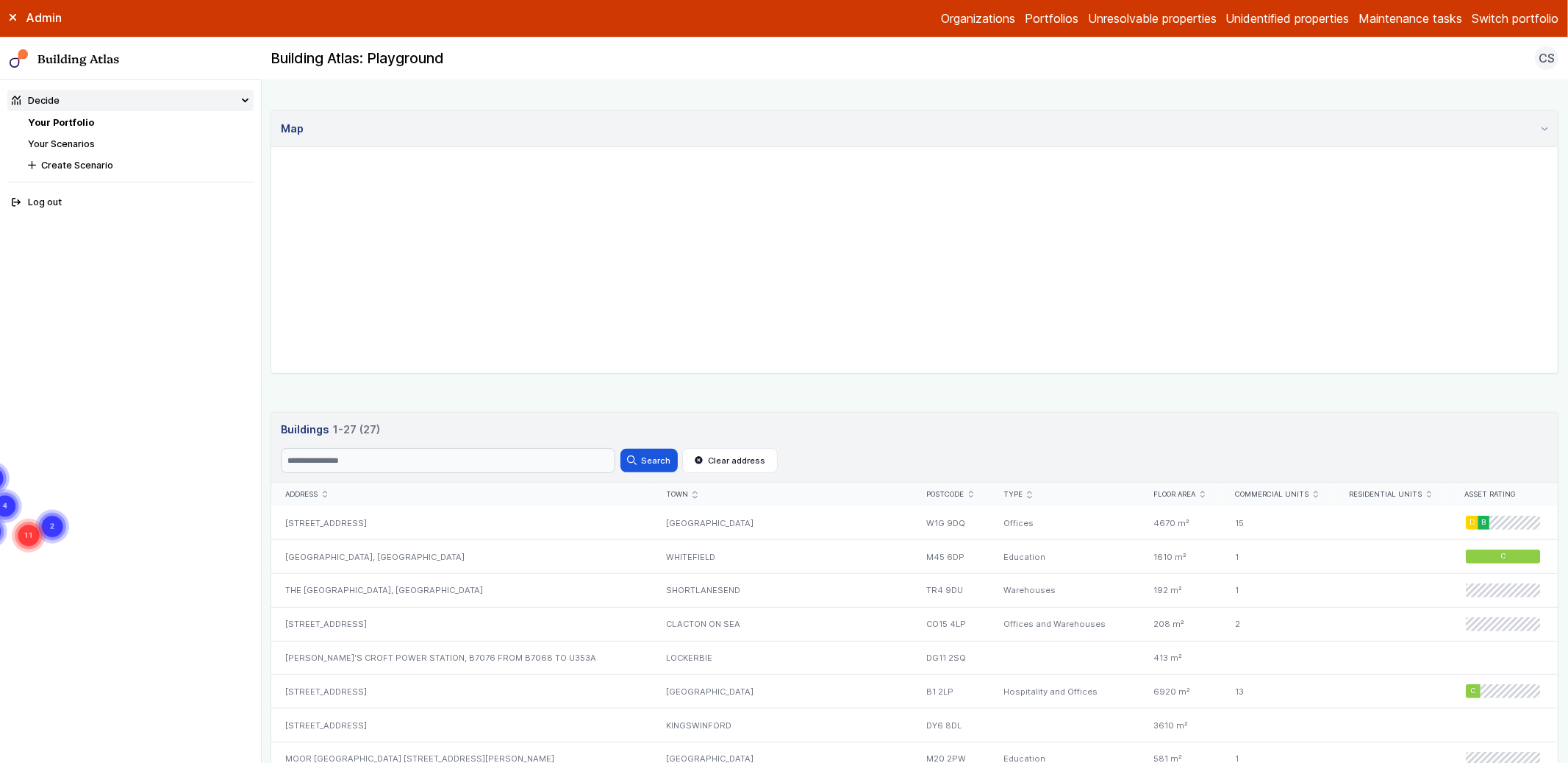
scroll to position [862, 0]
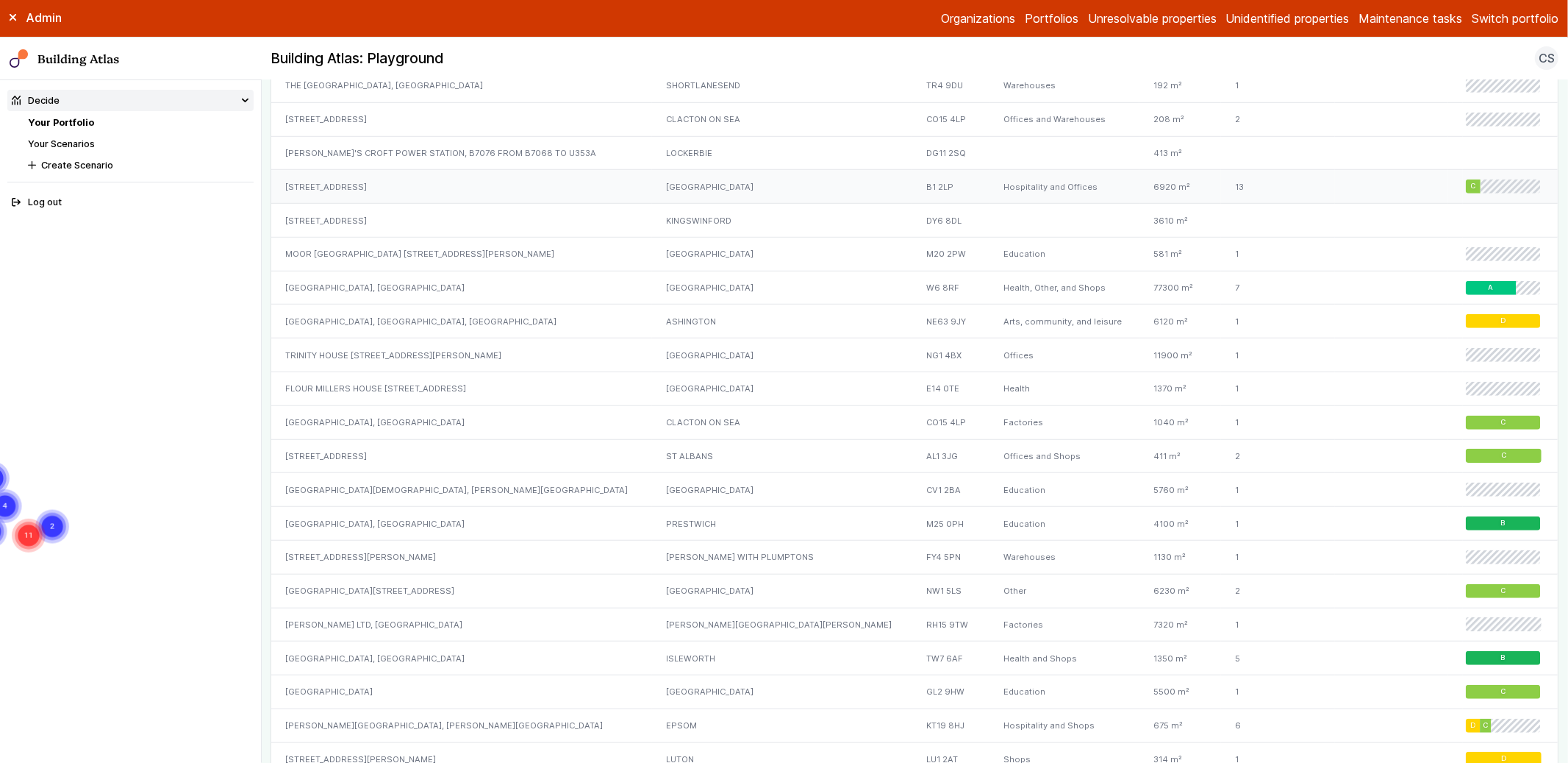
click at [423, 194] on div "[STREET_ADDRESS]" at bounding box center [461, 187] width 380 height 34
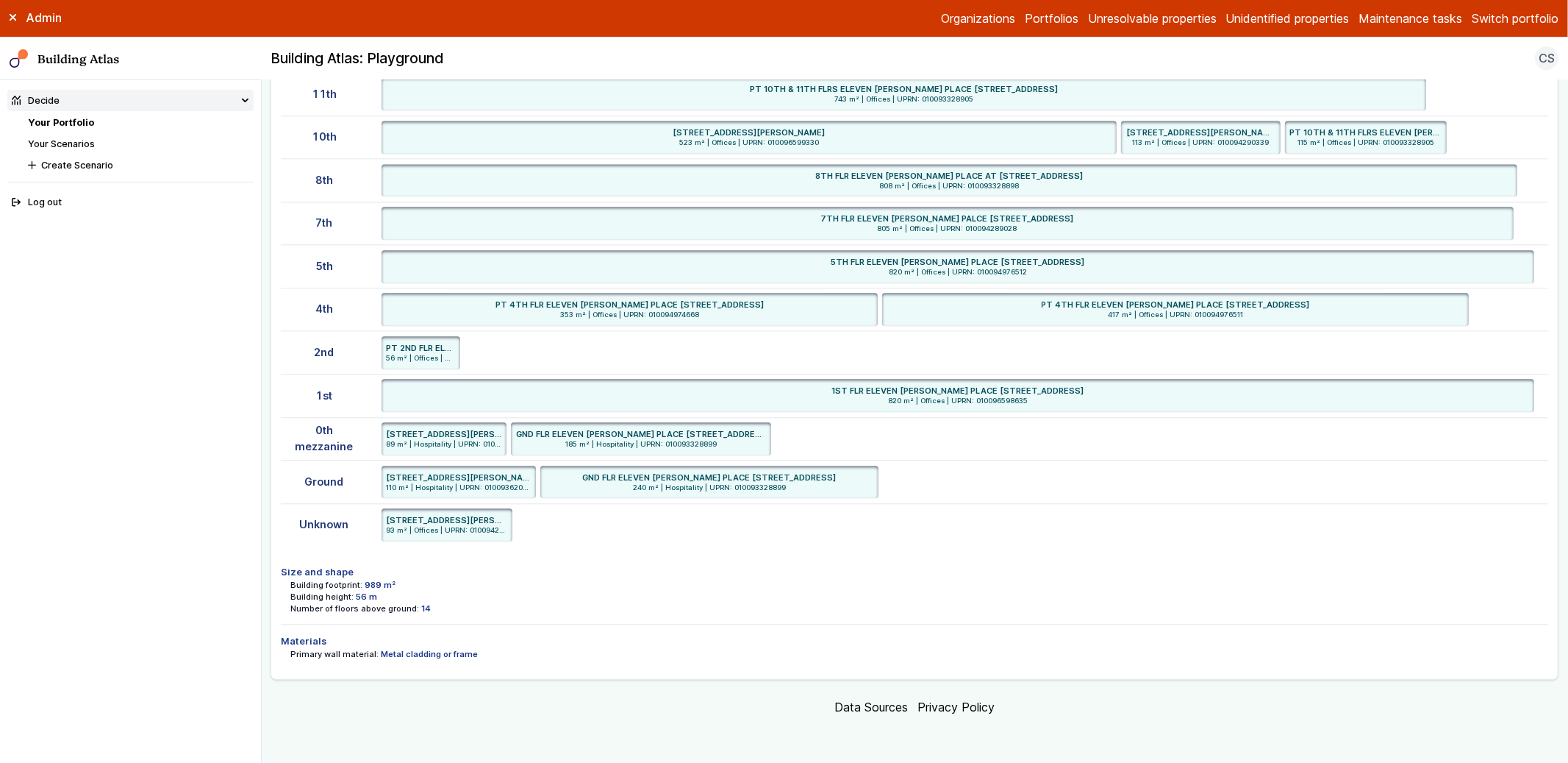
scroll to position [2572, 0]
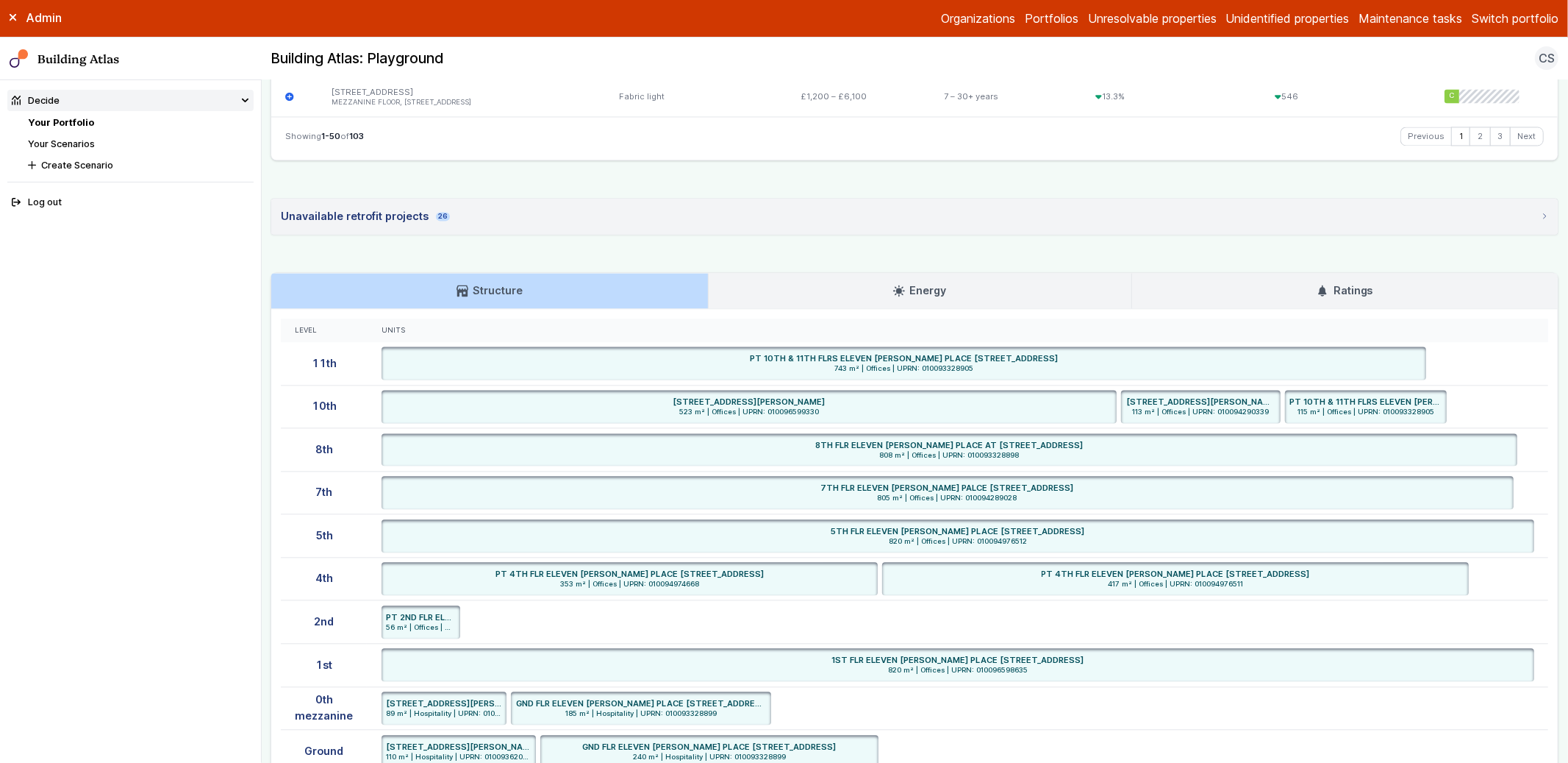
click at [700, 224] on summary "Unavailable retrofit projects 26" at bounding box center [914, 216] width 1287 height 35
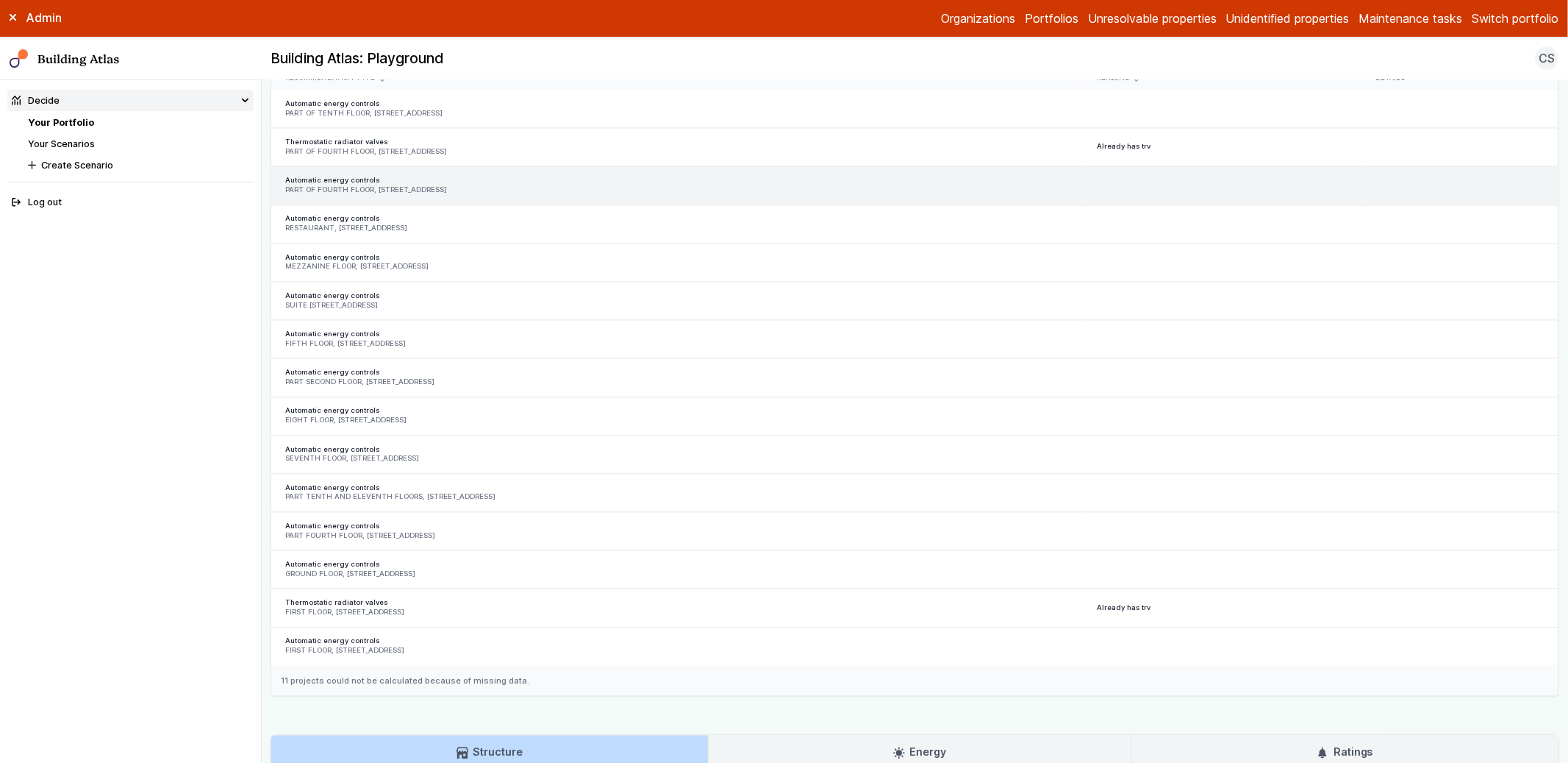
scroll to position [2679, 0]
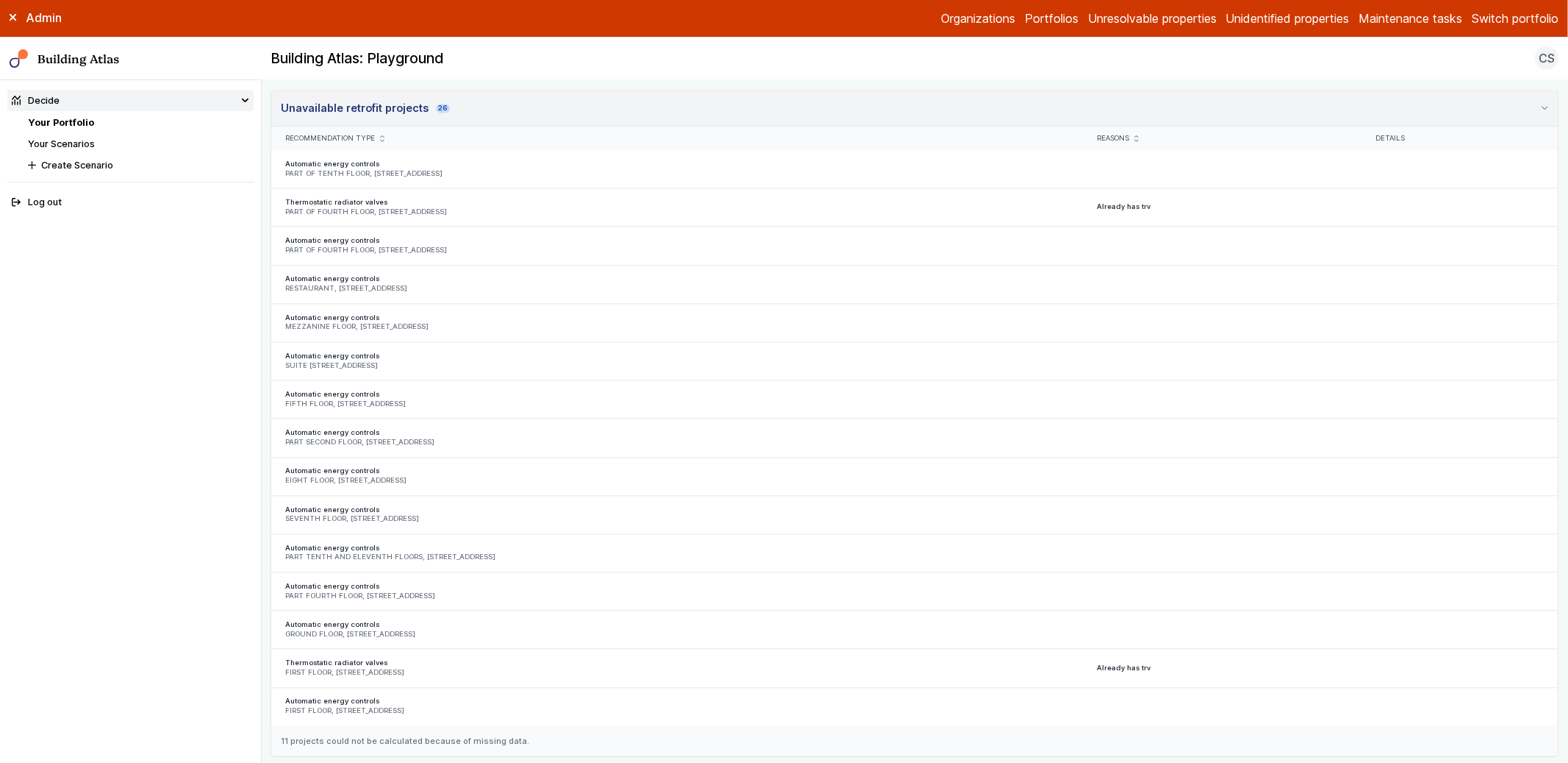
click at [664, 125] on summary "Unavailable retrofit projects 26" at bounding box center [914, 109] width 1287 height 36
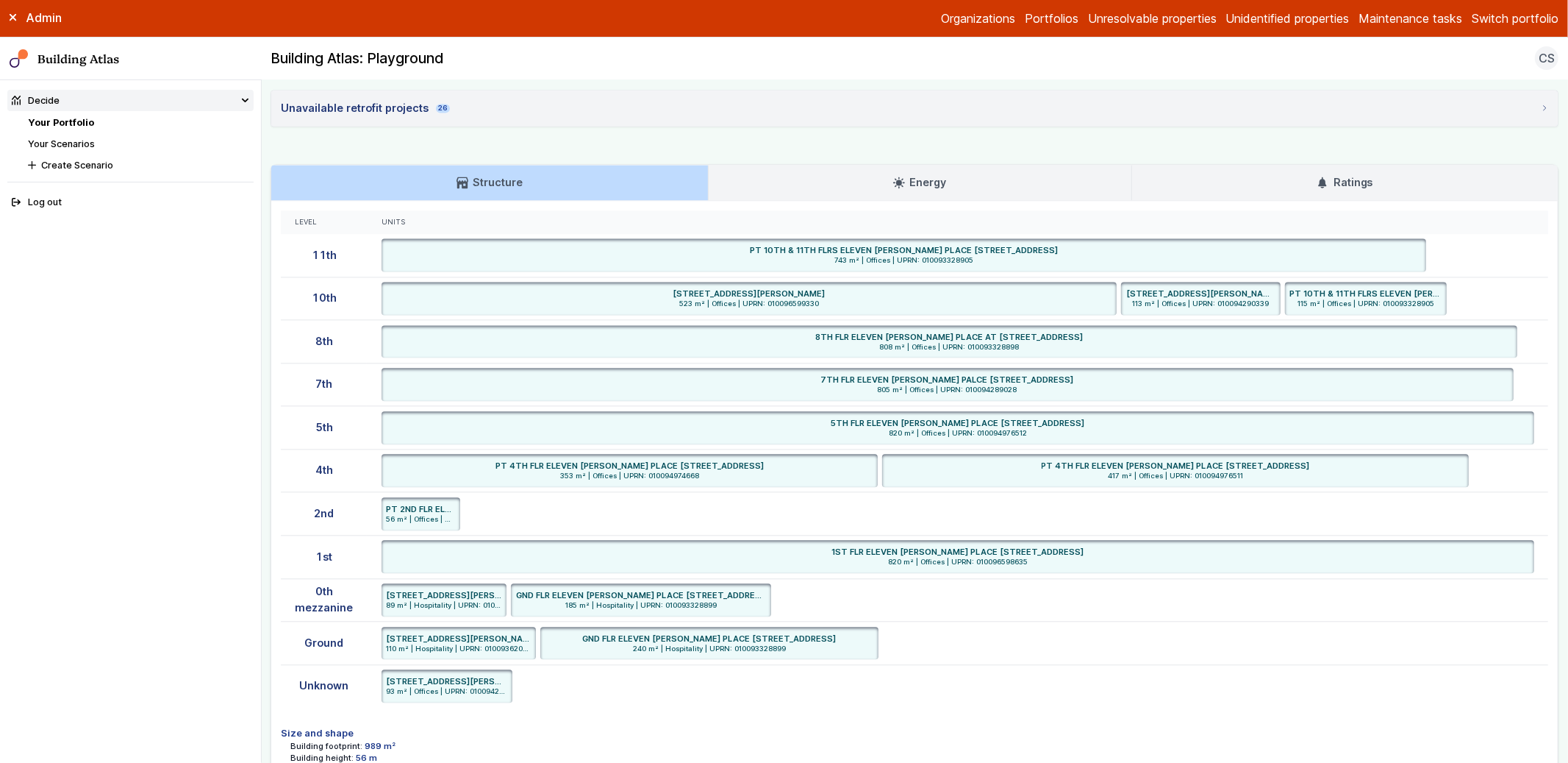
click at [878, 183] on link "Energy" at bounding box center [920, 182] width 423 height 35
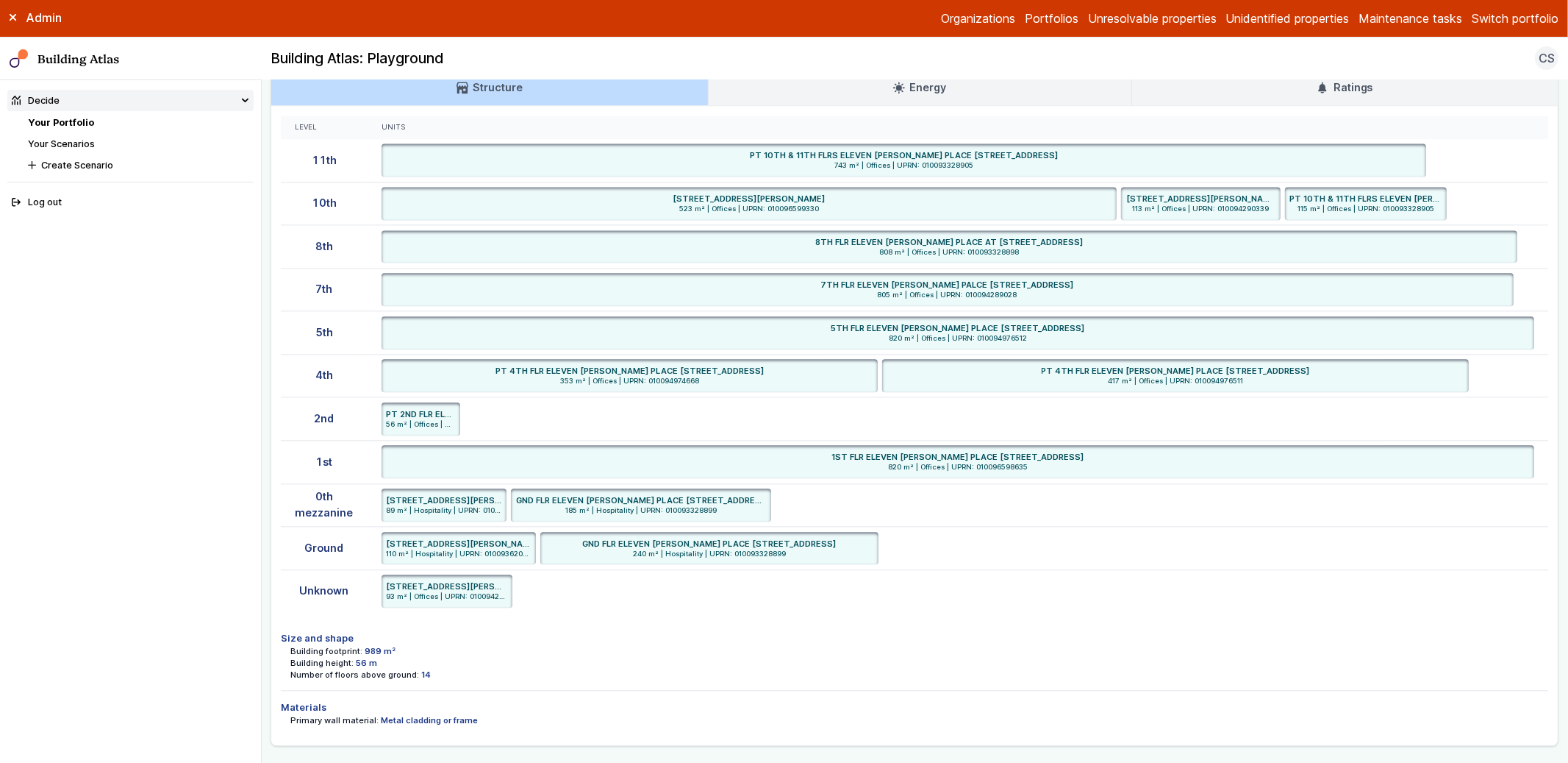
scroll to position [2764, 0]
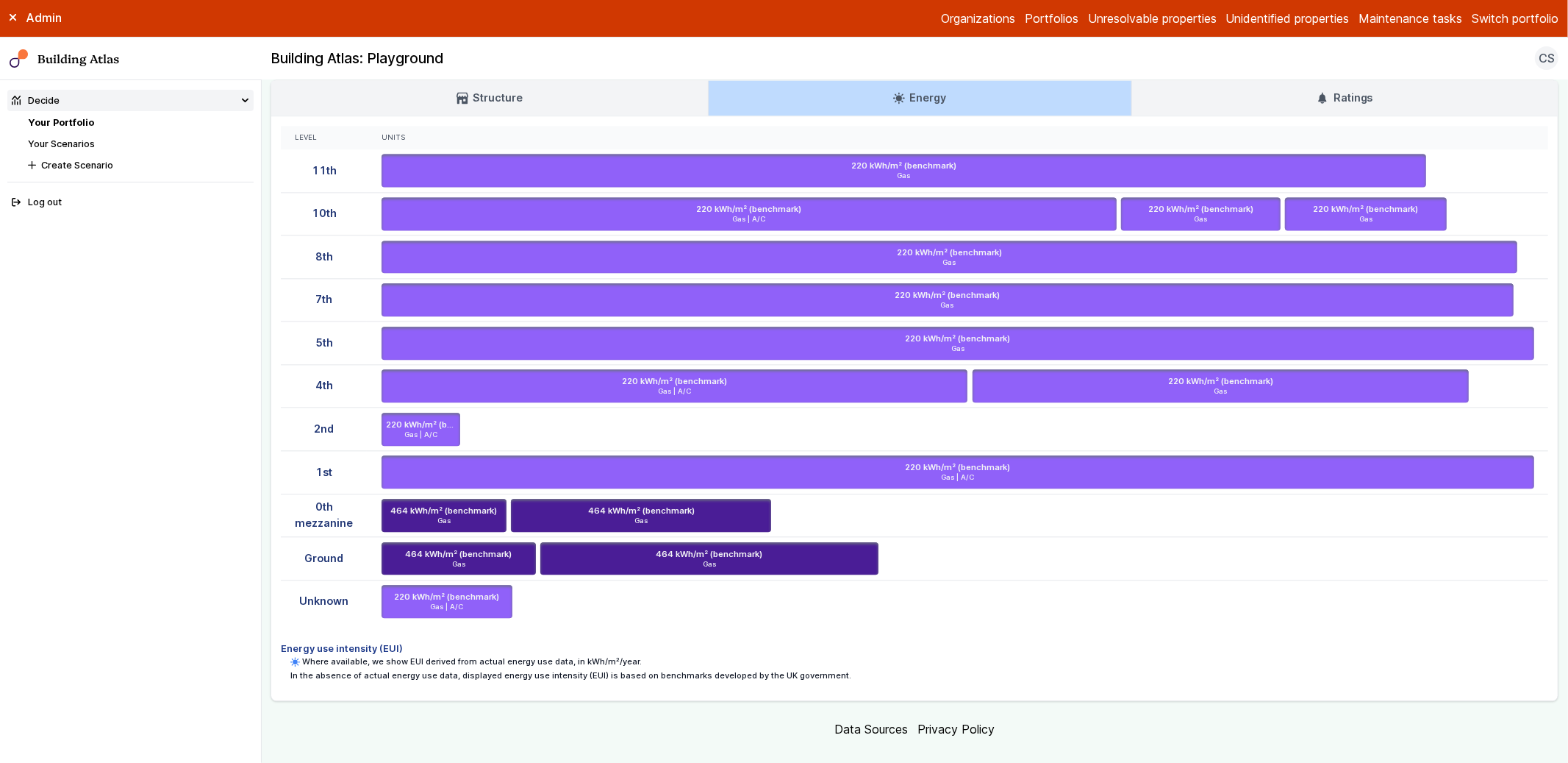
click at [563, 96] on link "Structure" at bounding box center [489, 97] width 436 height 35
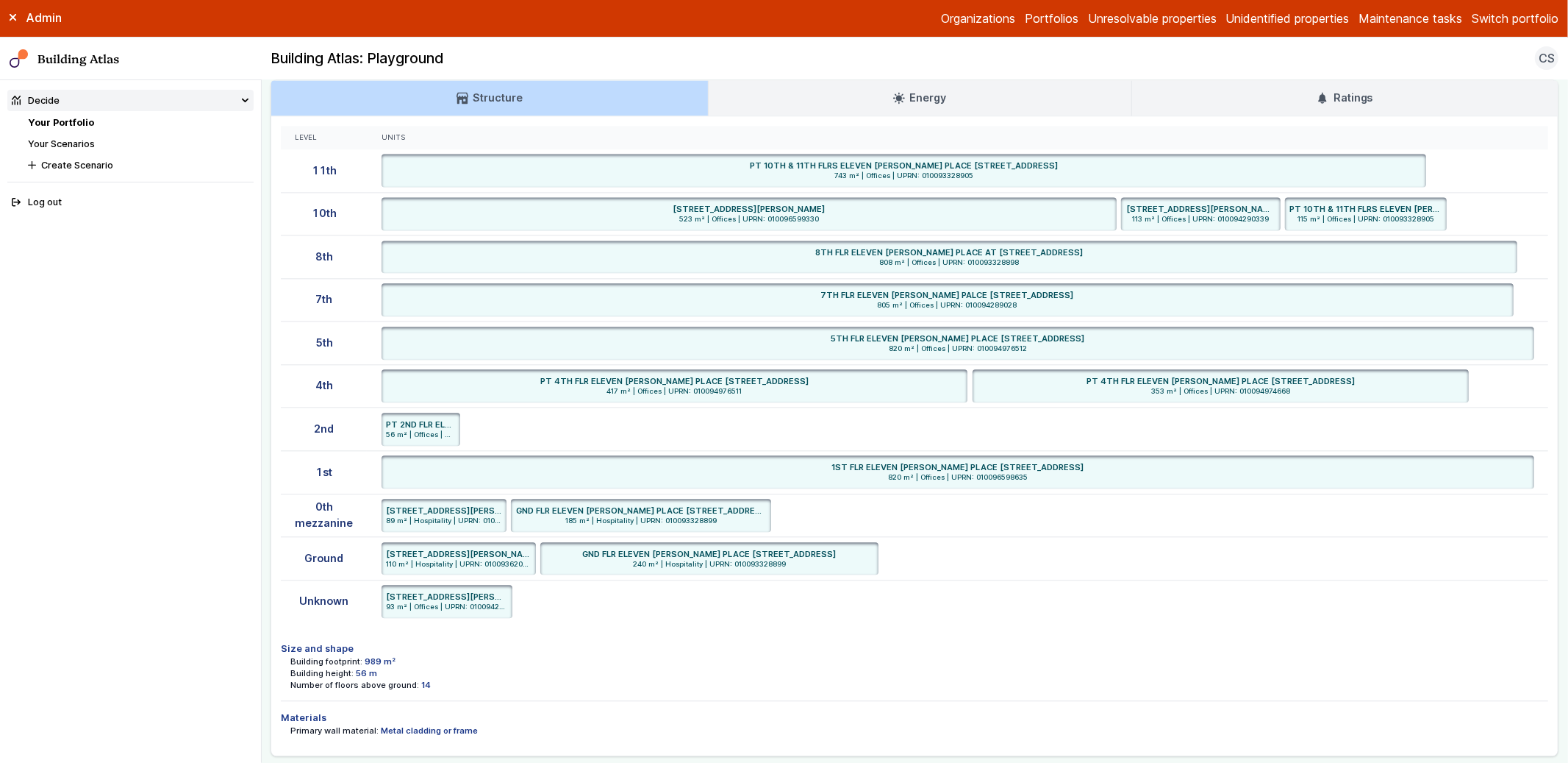
click at [609, 107] on link "Structure" at bounding box center [489, 97] width 436 height 35
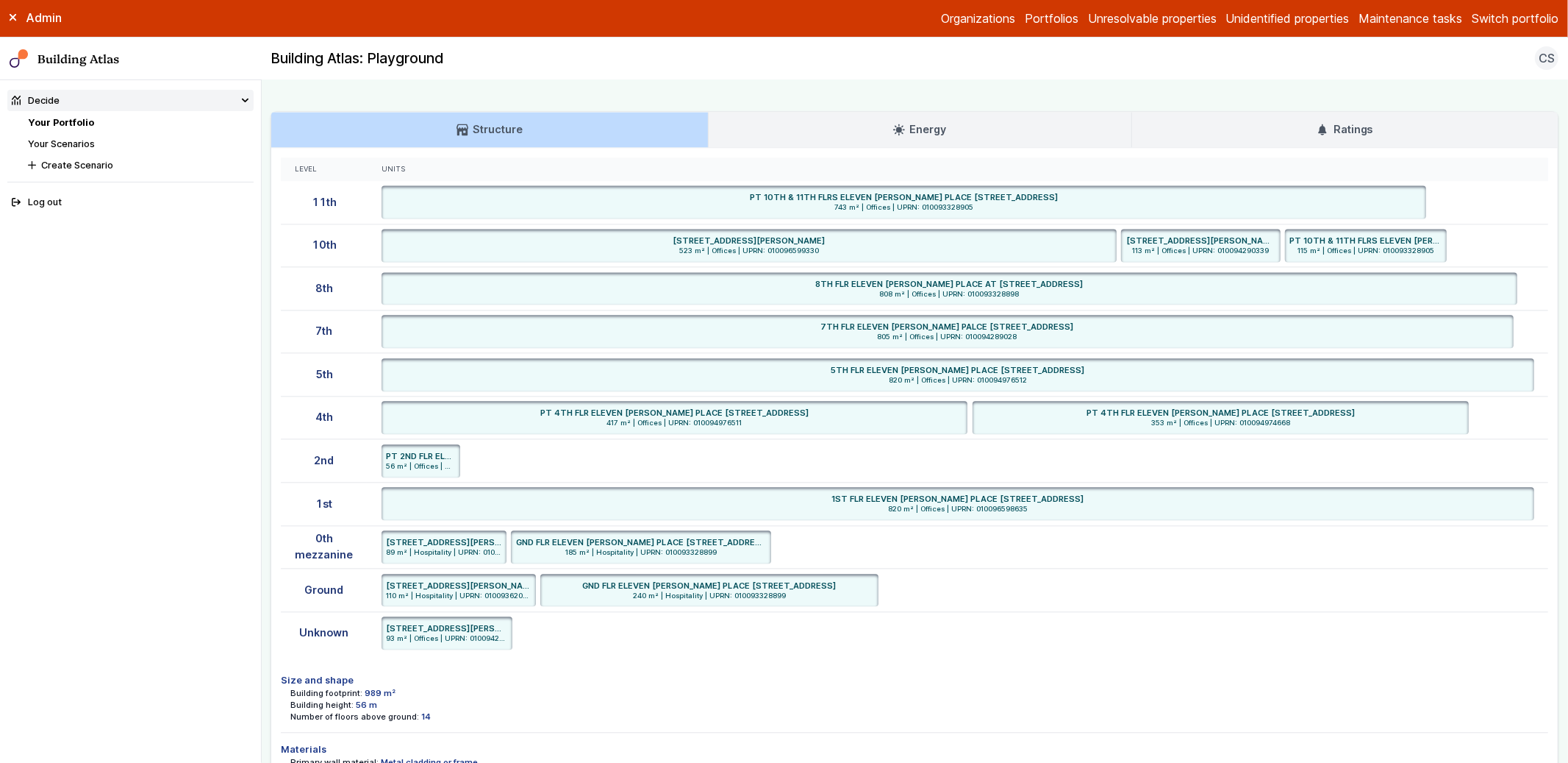
scroll to position [2722, 0]
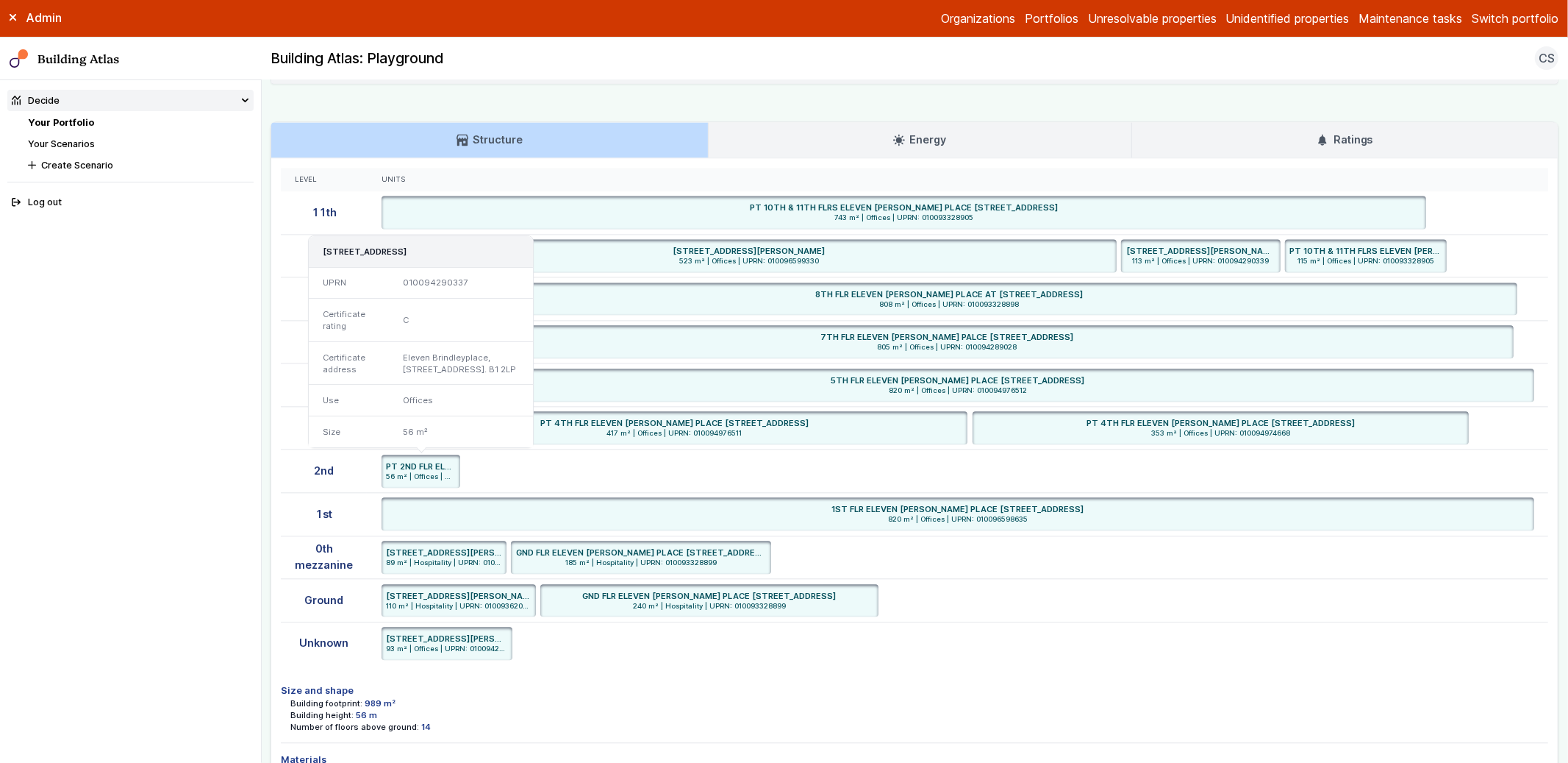
click at [411, 472] on h6 "PT 2ND FLR ELEVEN [PERSON_NAME] PLACE AT [STREET_ADDRESS]" at bounding box center [420, 466] width 69 height 12
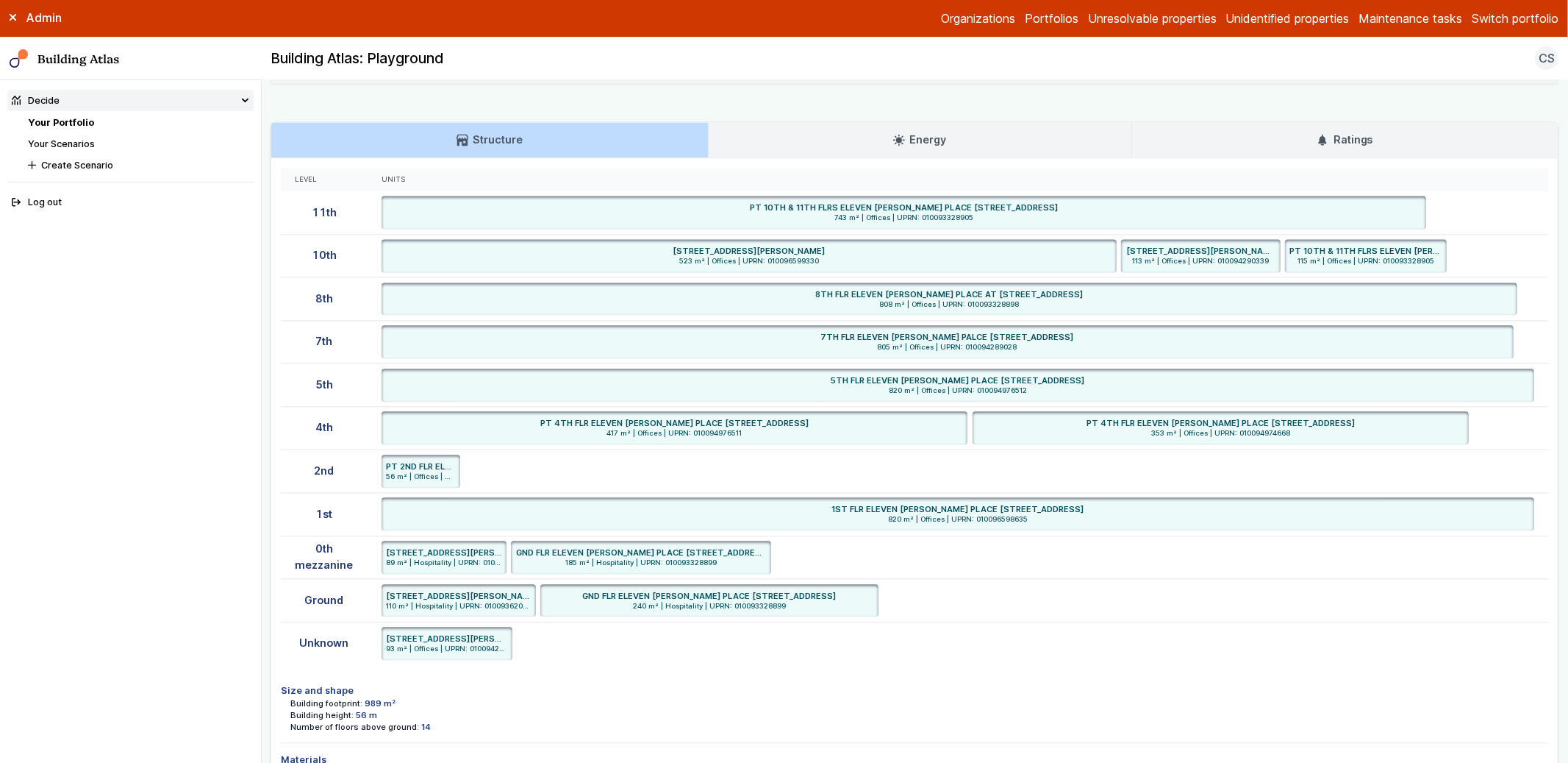
click at [477, 487] on ul "PT 2ND FLR ELEVEN [PERSON_NAME] PLACE AT [STREET_ADDRESS] 56 m² | Offices | UPR…" at bounding box center [958, 470] width 1154 height 33
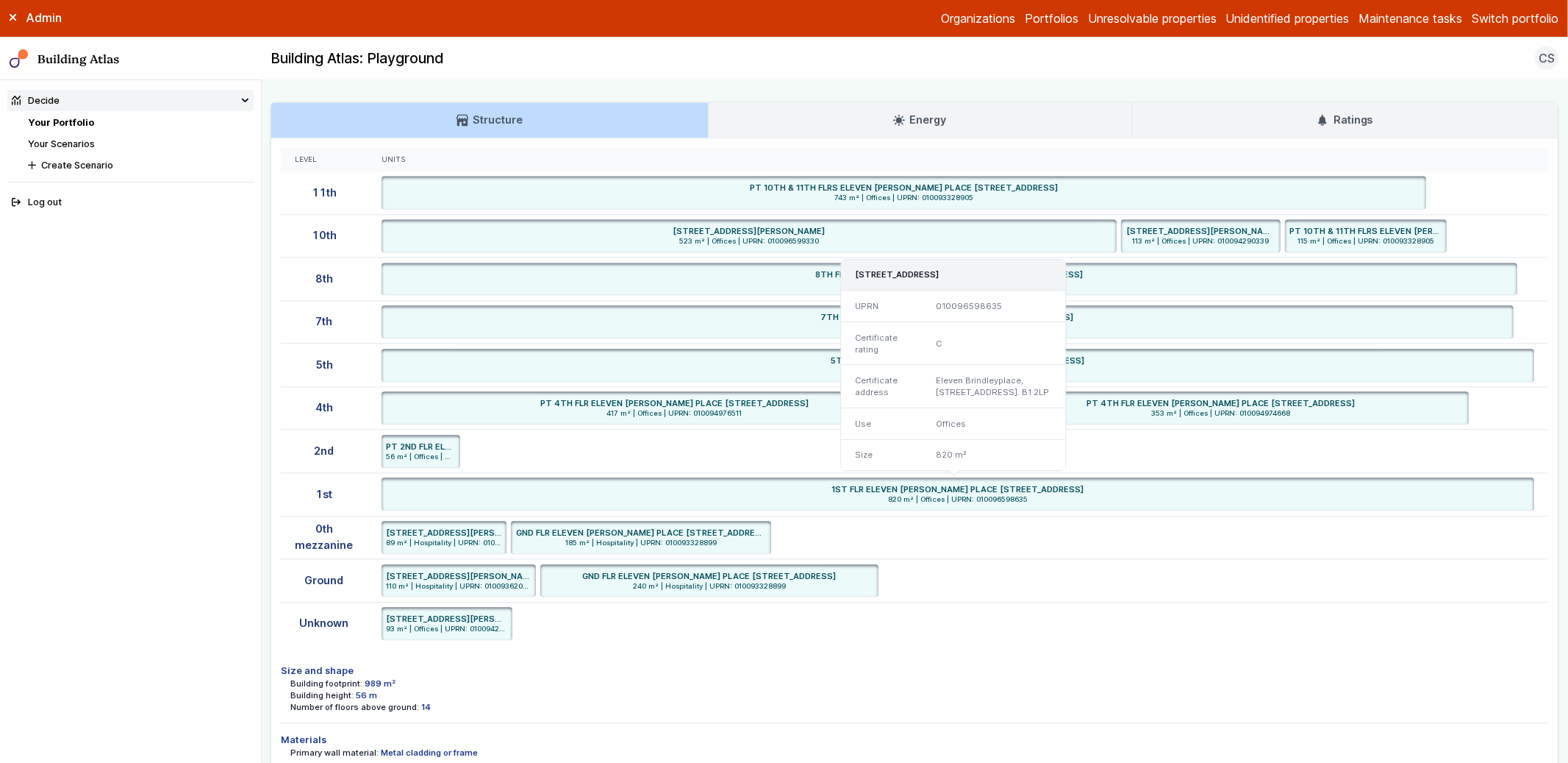
scroll to position [2753, 0]
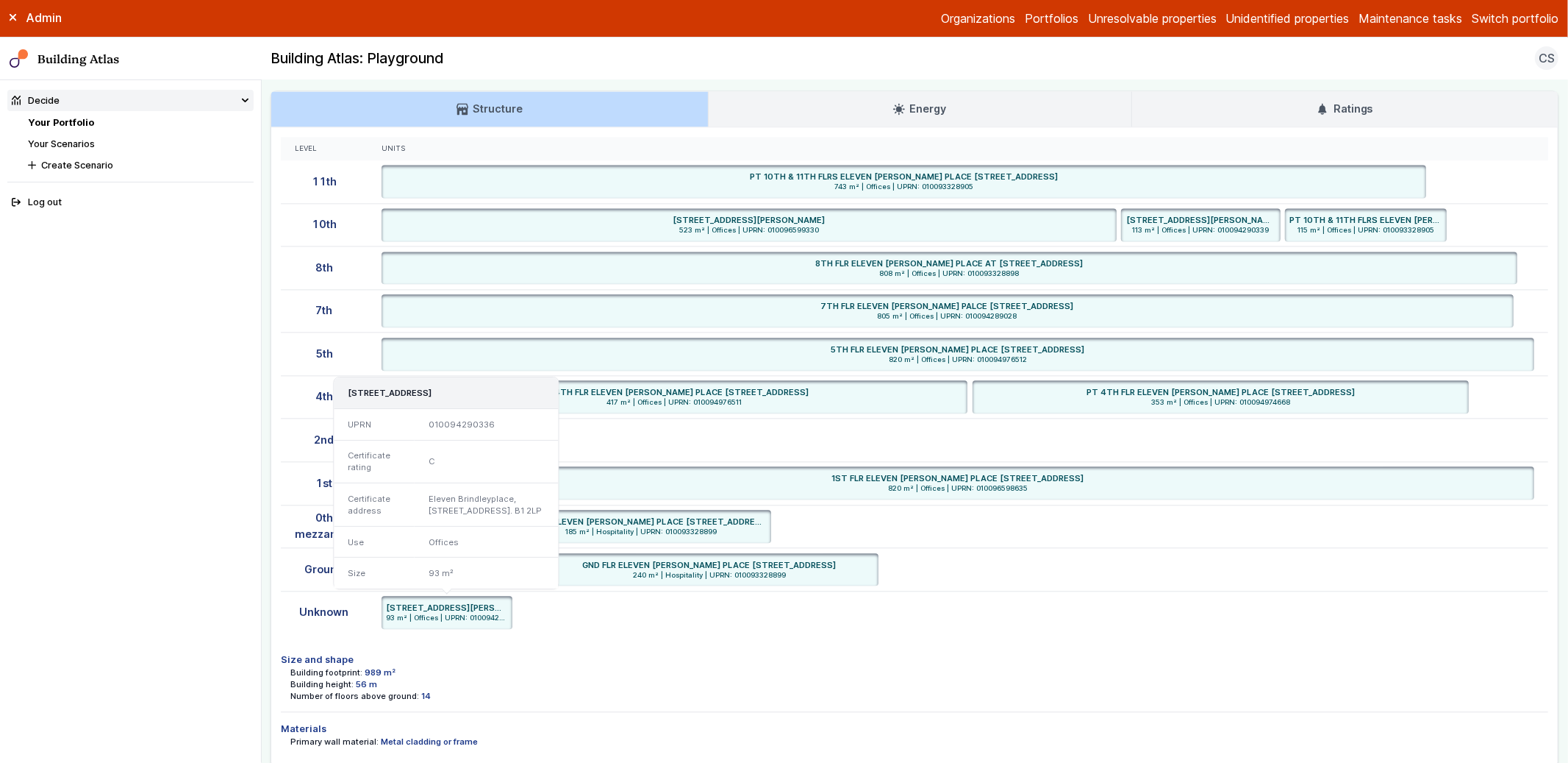
click at [448, 619] on span "93 m² | Offices | UPRN: 010094290336" at bounding box center [447, 618] width 122 height 10
click at [473, 611] on h6 "[STREET_ADDRESS][PERSON_NAME]" at bounding box center [447, 608] width 122 height 12
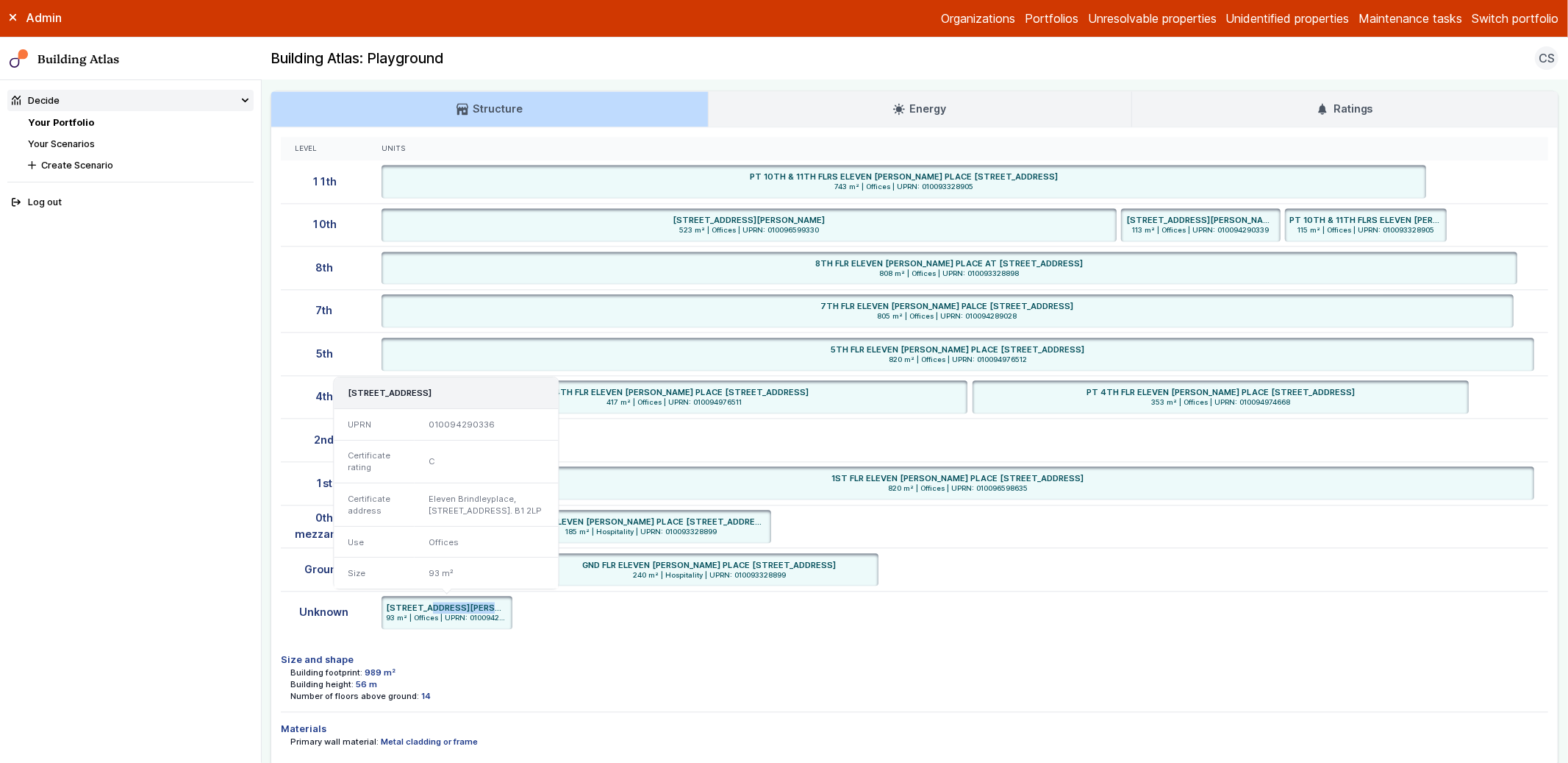
click at [473, 611] on h6 "[STREET_ADDRESS][PERSON_NAME]" at bounding box center [447, 608] width 122 height 12
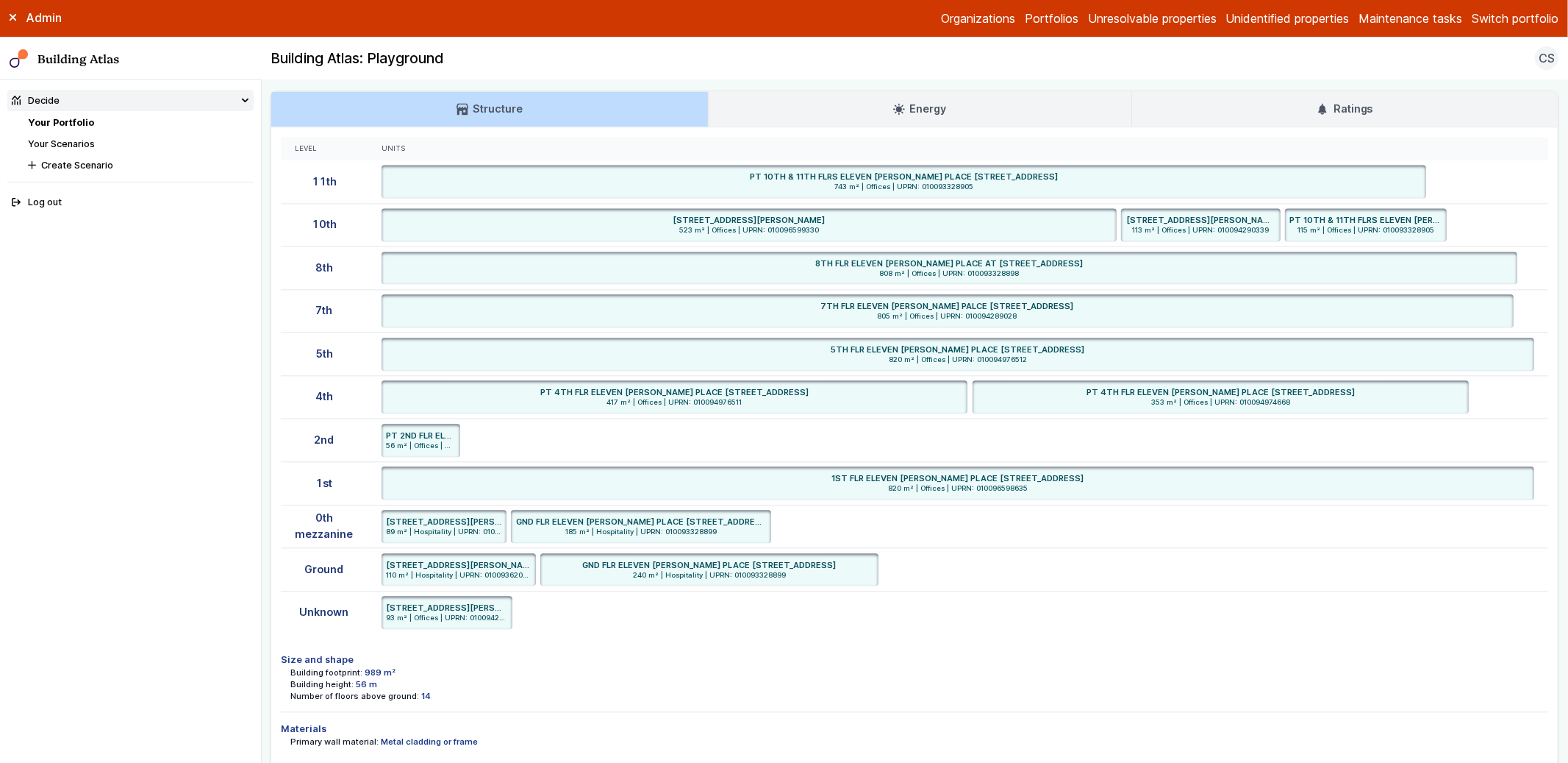
click at [614, 628] on ul "[STREET_ADDRESS][PERSON_NAME] 93 m² | Offices | UPRN: 010094290336 [STREET_ADDR…" at bounding box center [958, 612] width 1154 height 33
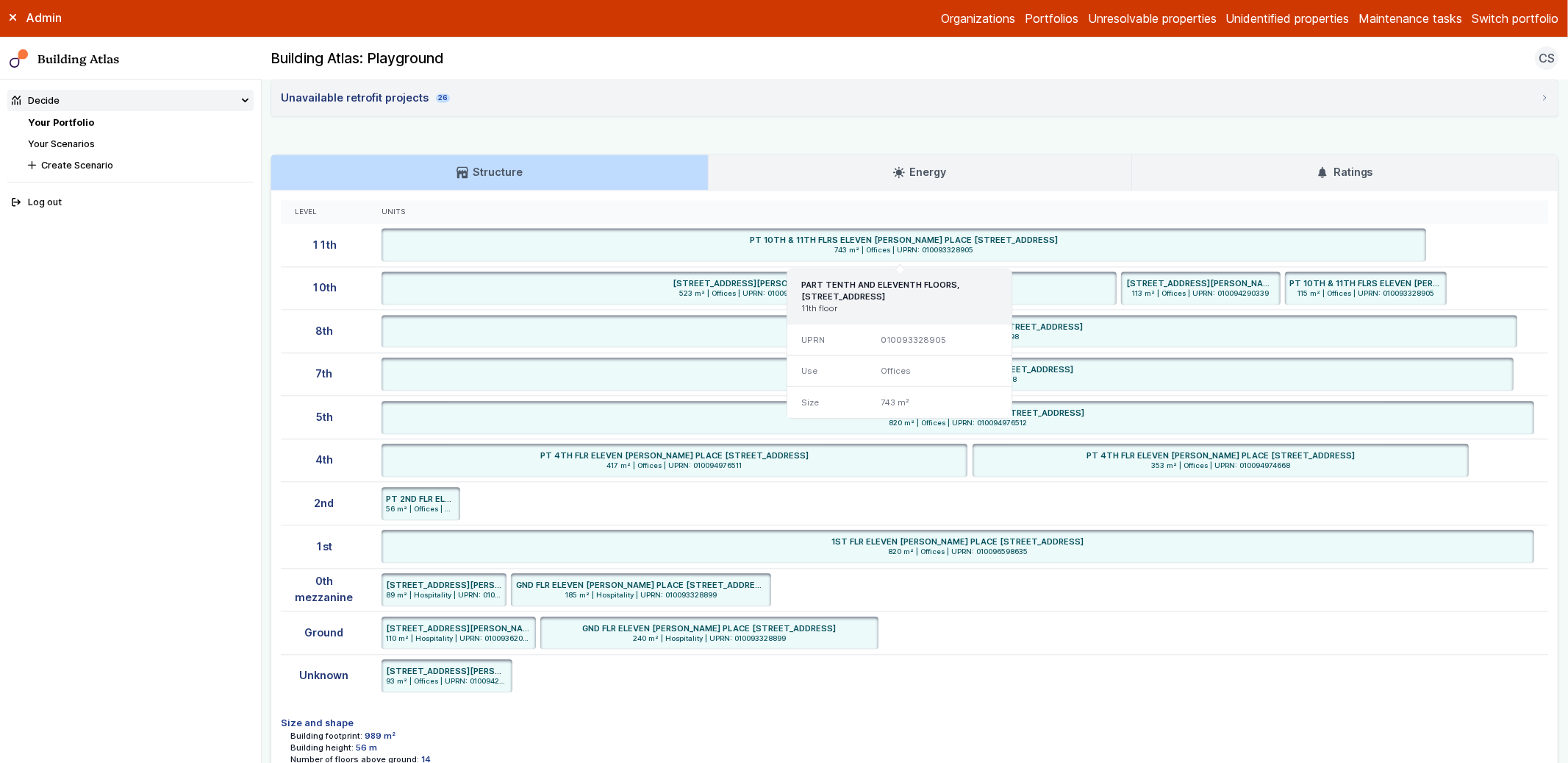
scroll to position [2679, 0]
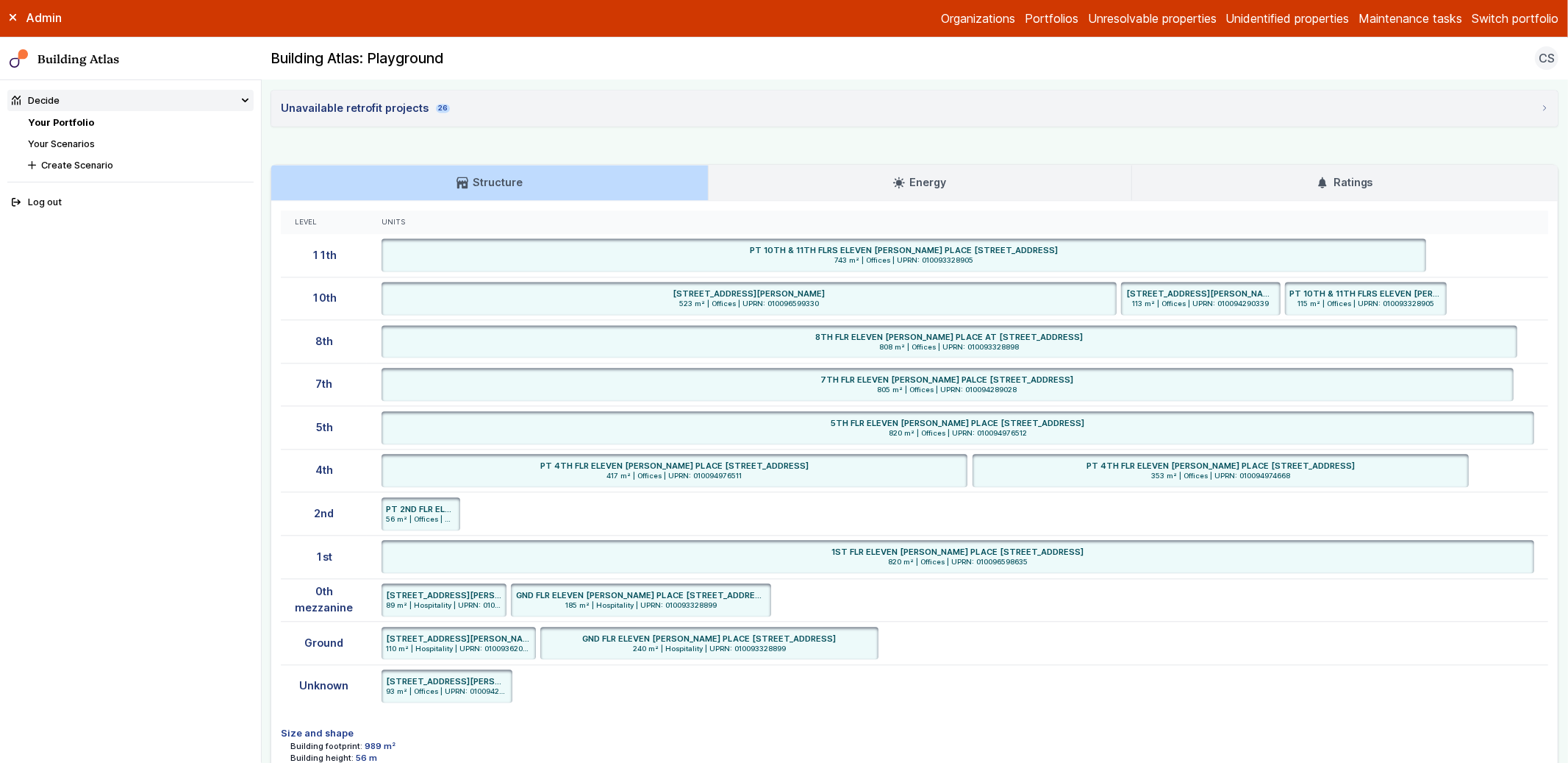
click at [1316, 183] on icon at bounding box center [1322, 183] width 12 height 12
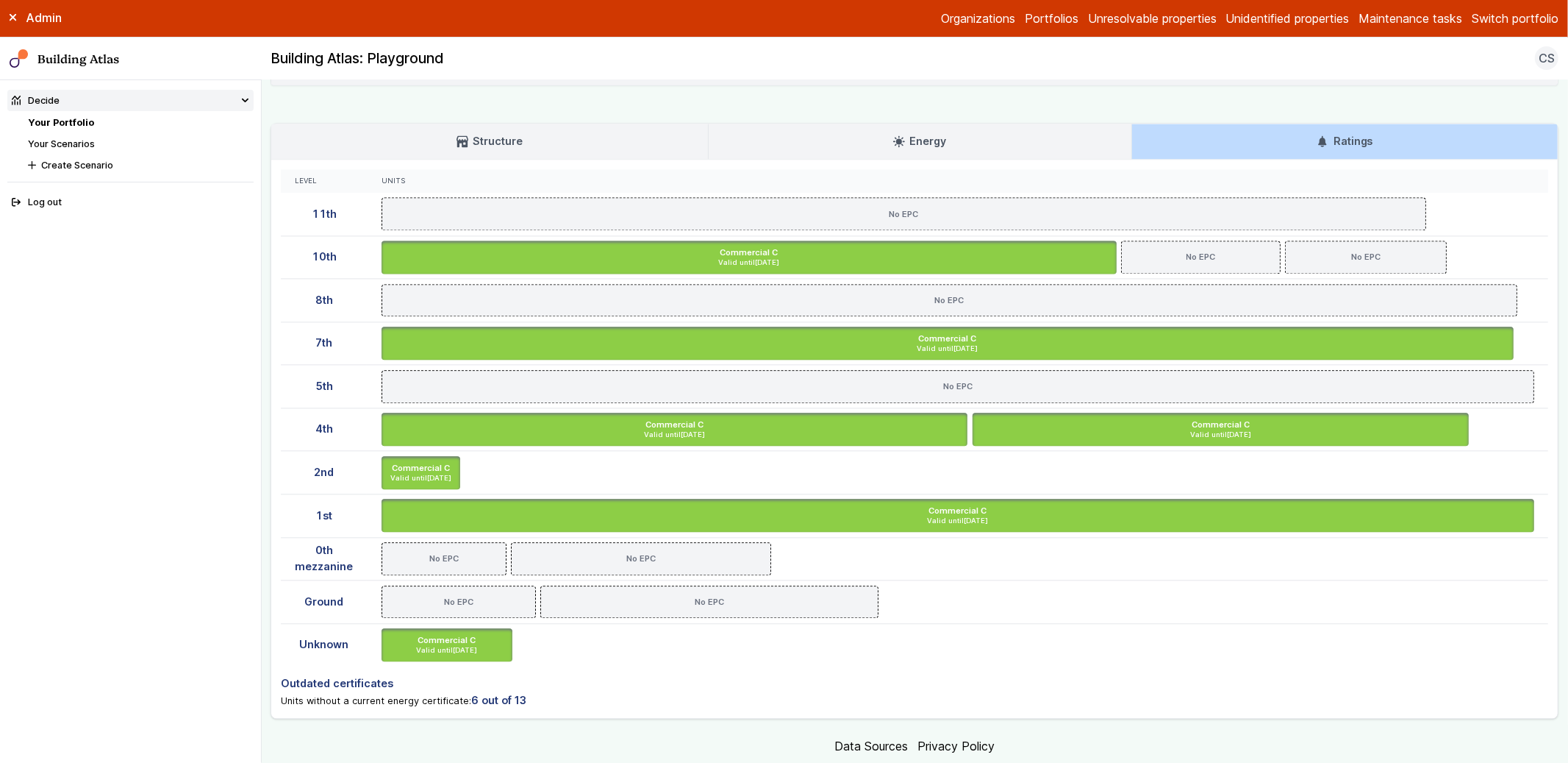
scroll to position [2711, 0]
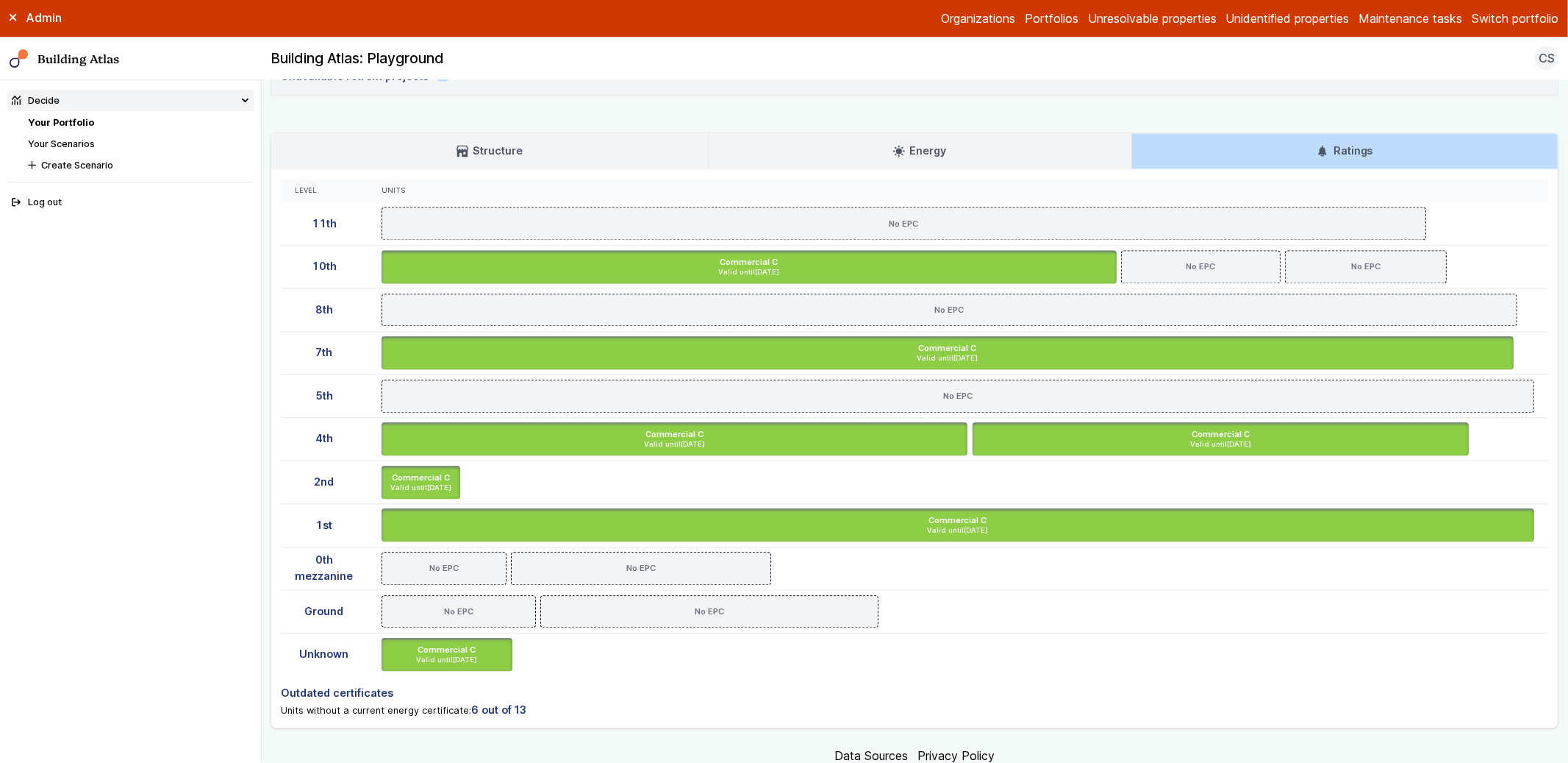
click at [641, 153] on link "Structure" at bounding box center [489, 150] width 436 height 35
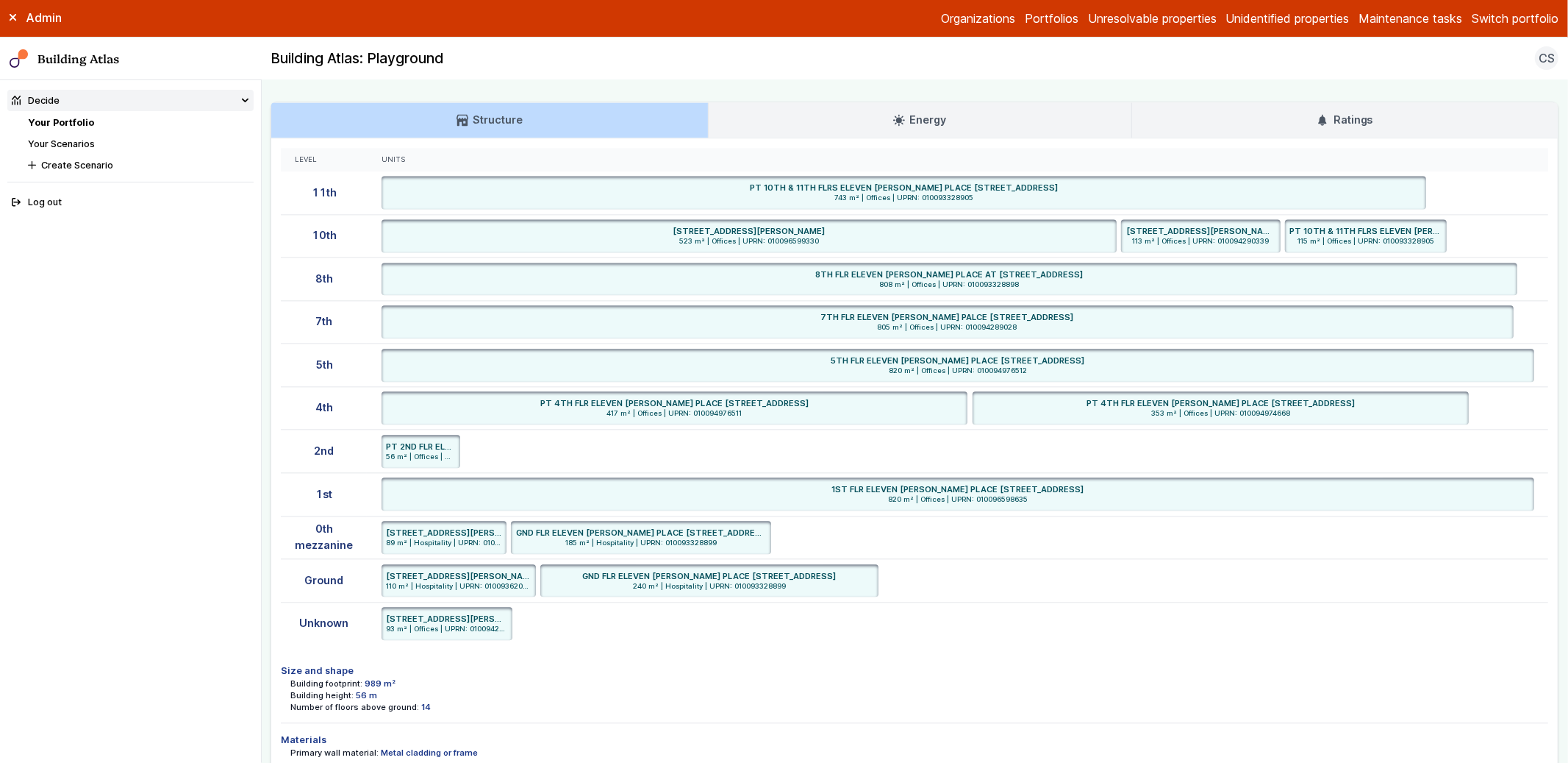
scroll to position [2753, 0]
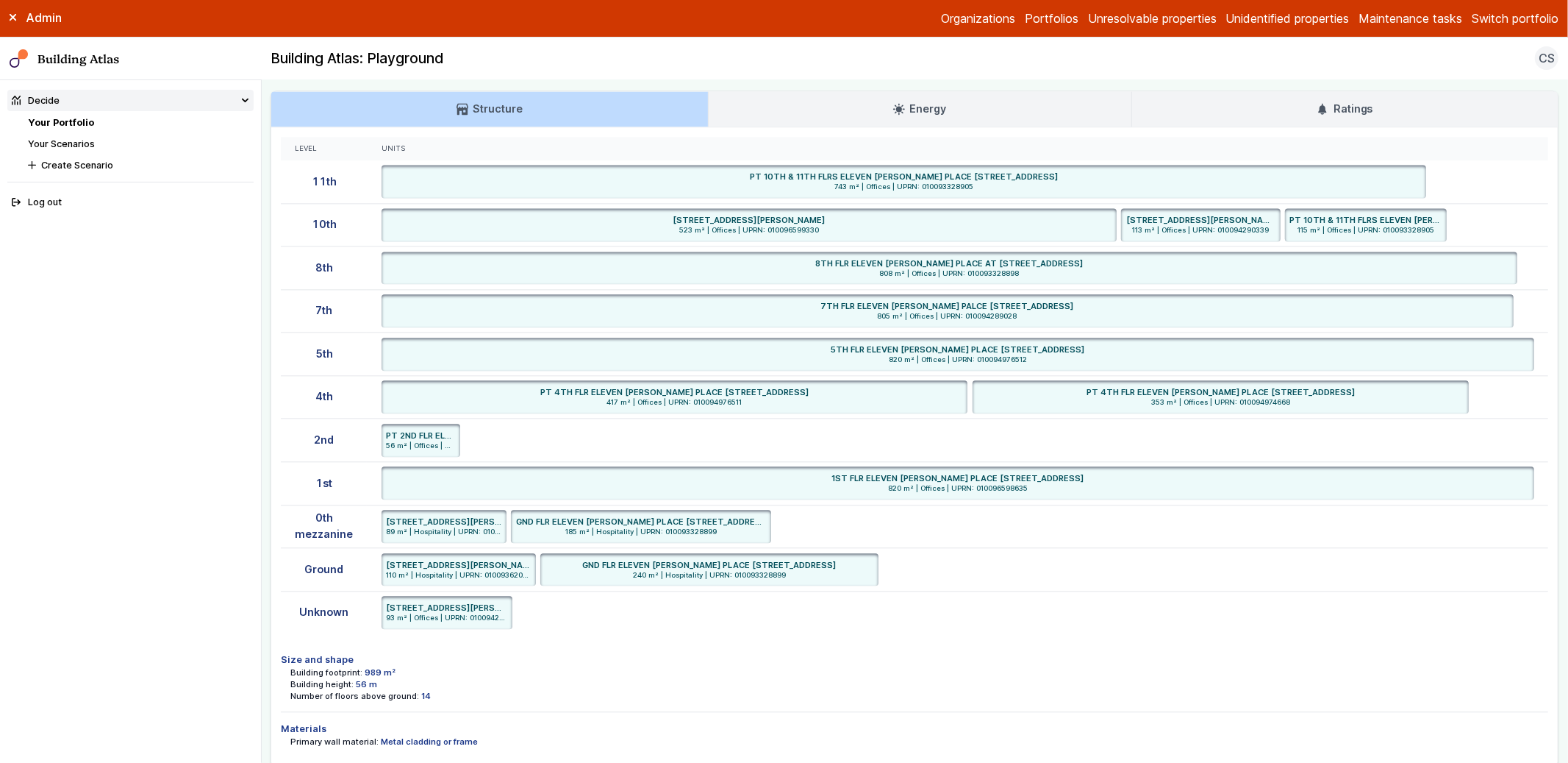
click at [1343, 100] on link "Ratings" at bounding box center [1345, 108] width 426 height 35
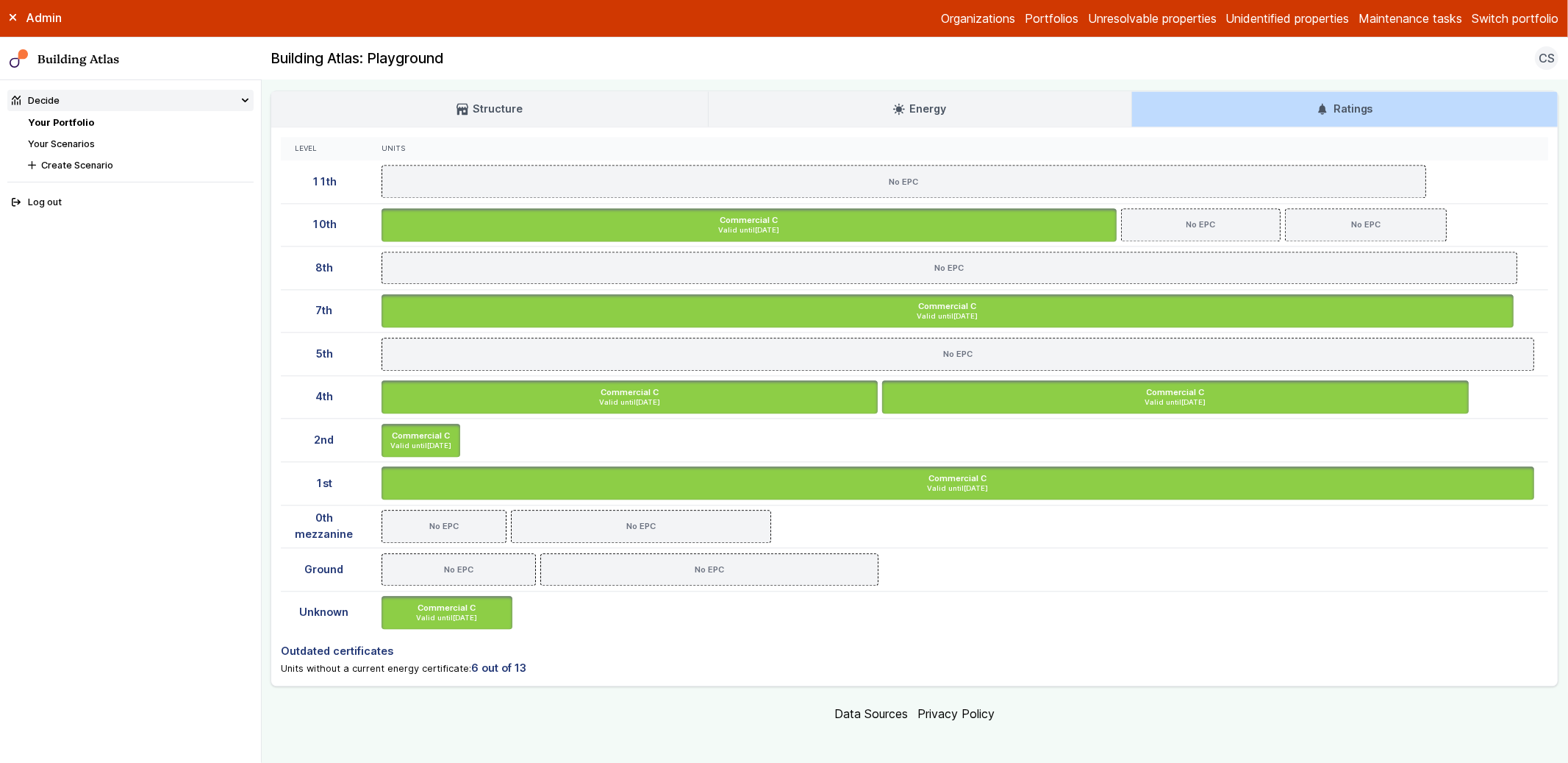
click at [494, 117] on h3 "Structure" at bounding box center [490, 109] width 66 height 16
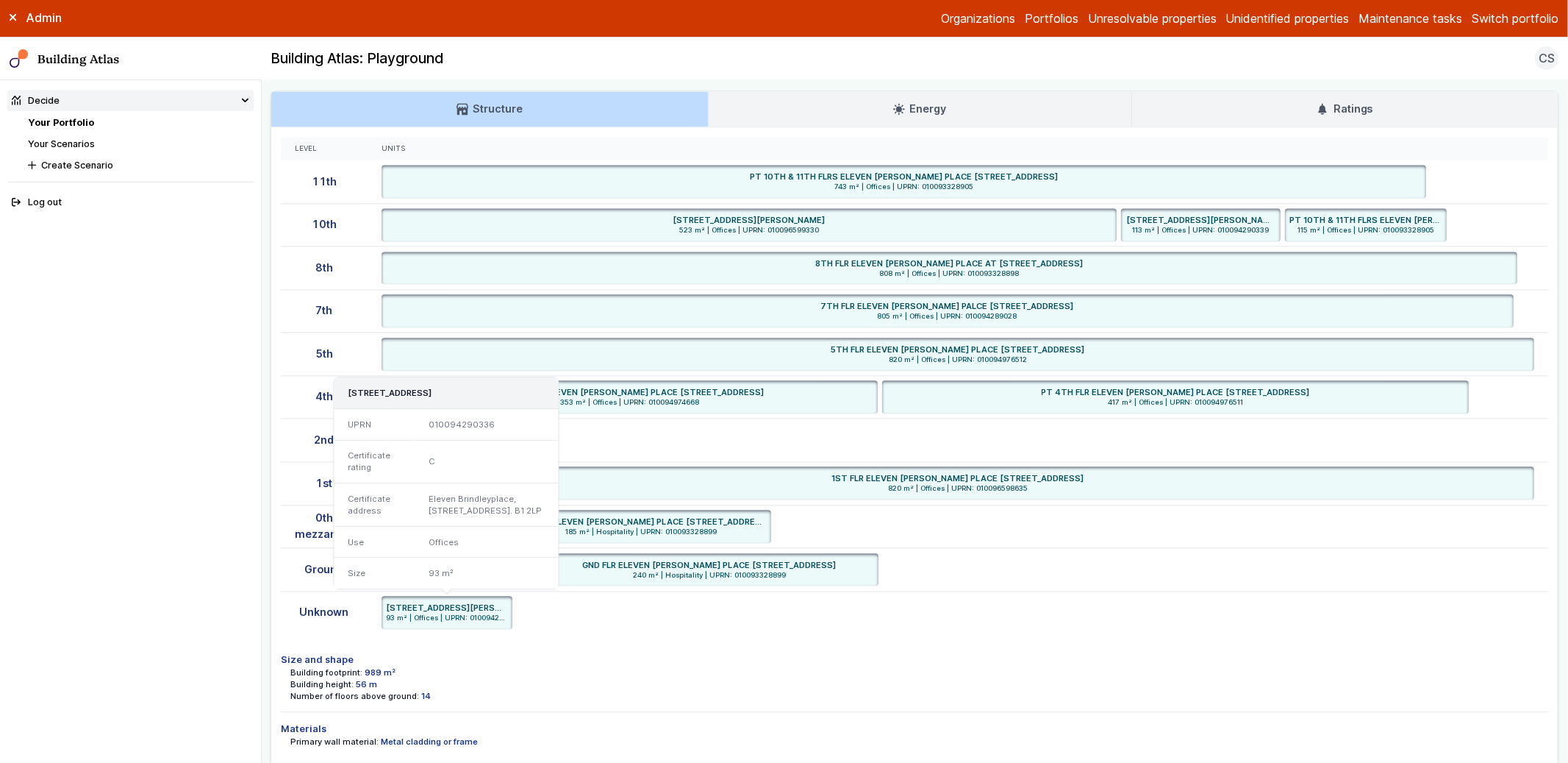
scroll to position [2742, 0]
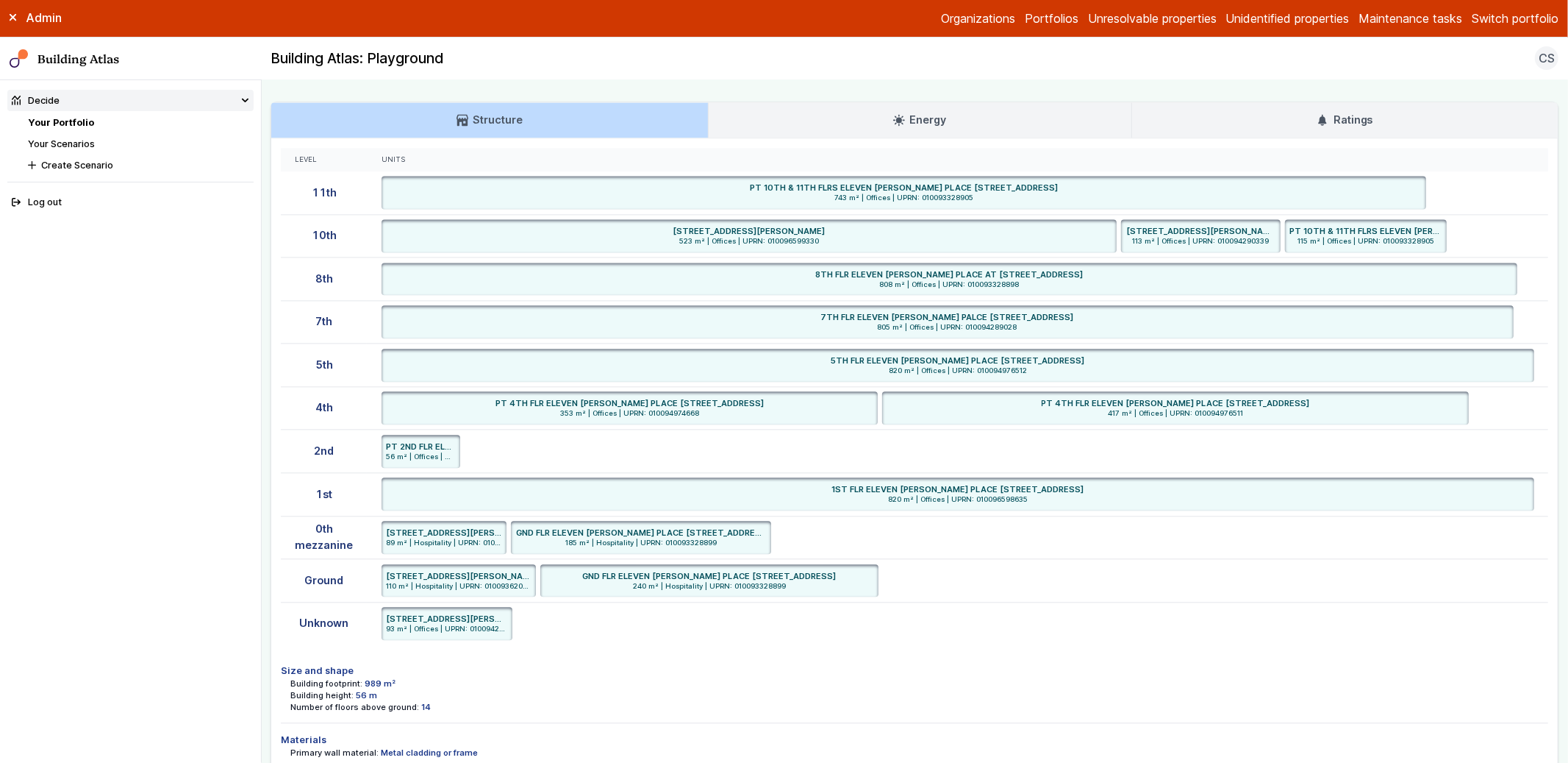
click at [263, 411] on main "Decide Your Portfolio [STREET_ADDRESS] [STREET_ADDRESS] BIRMINGHAM B1 2LP Provi…" at bounding box center [915, 421] width 1307 height 683
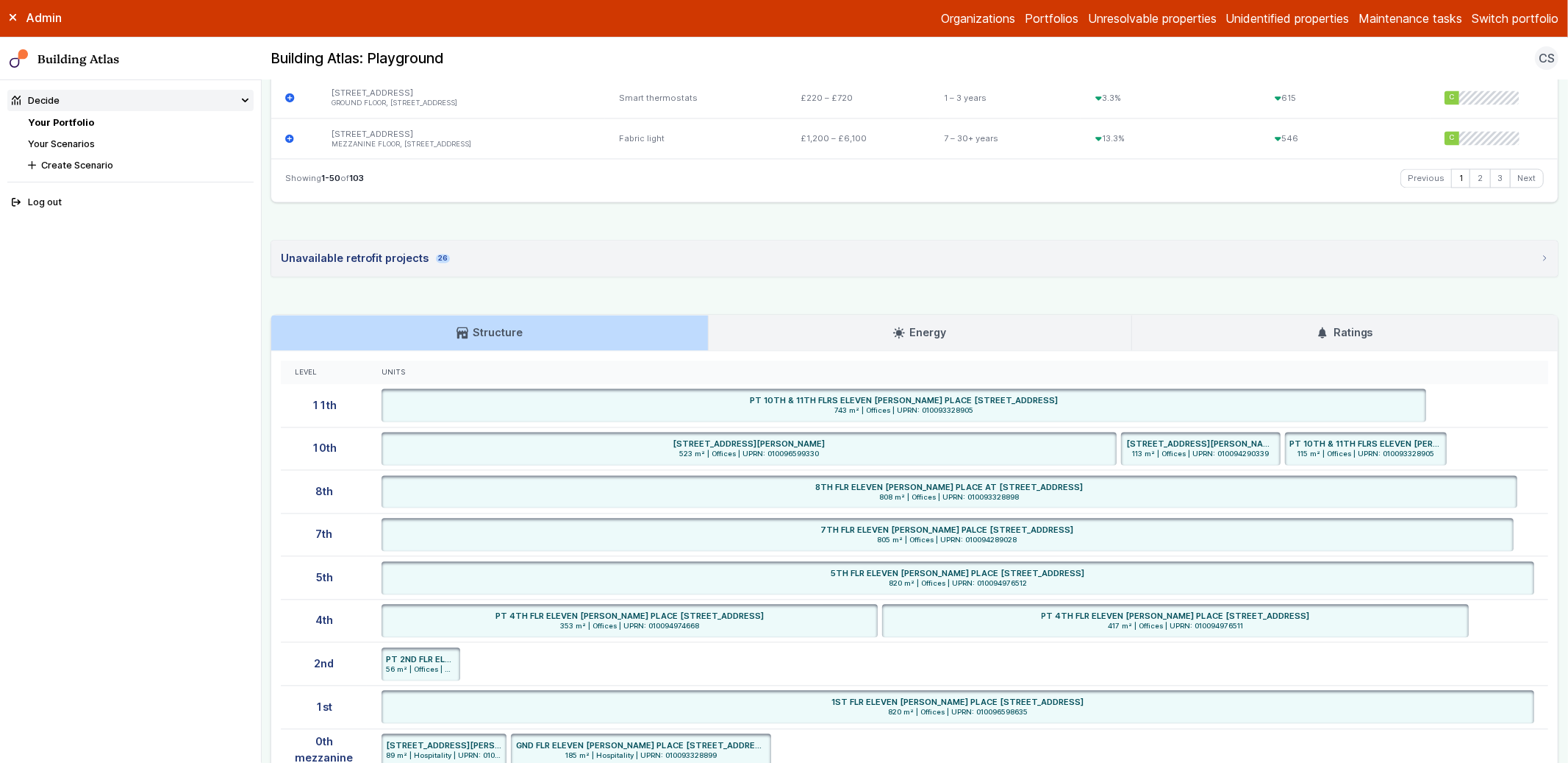
scroll to position [2698, 0]
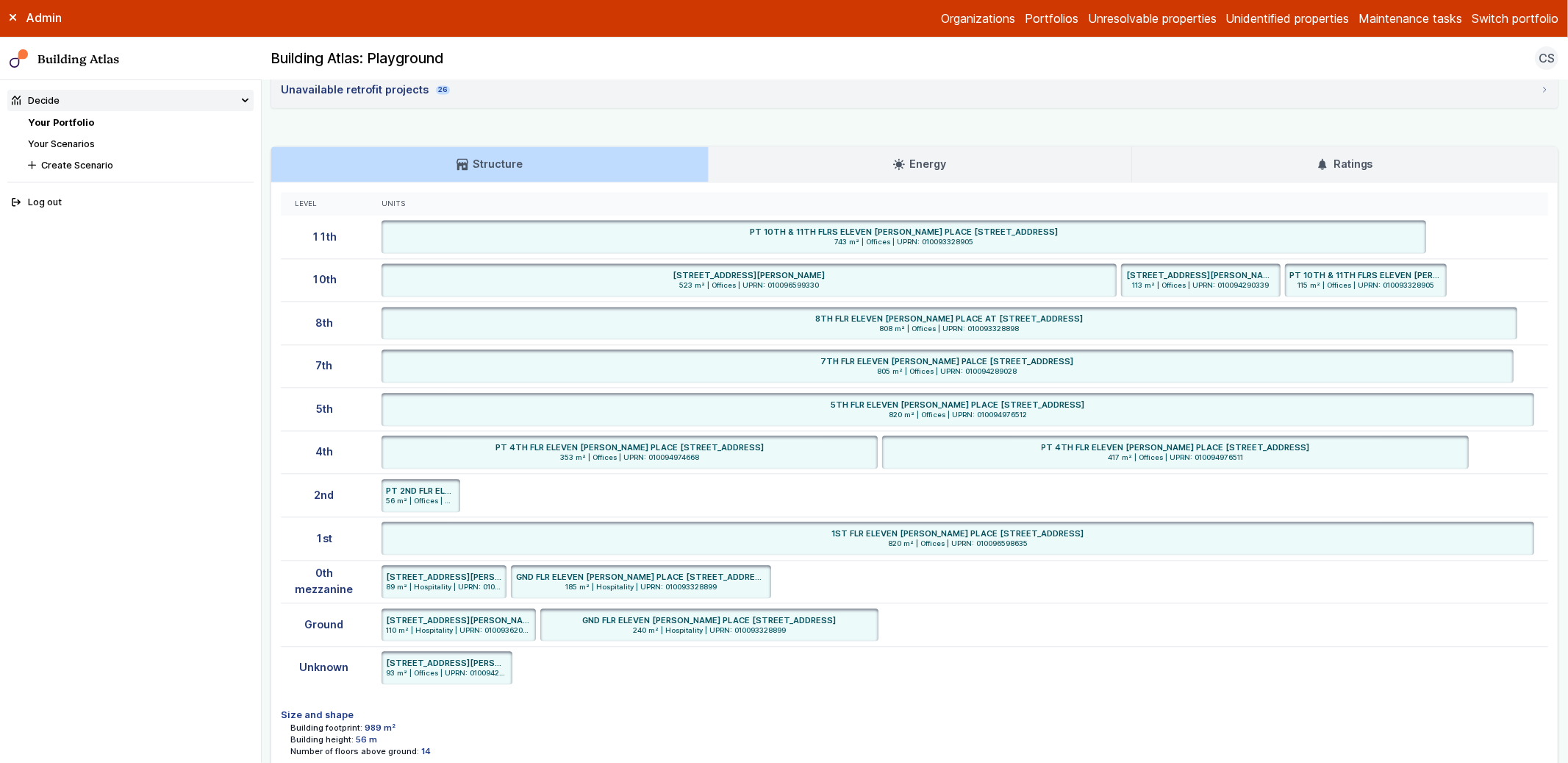
click at [70, 147] on link "Your Scenarios" at bounding box center [61, 144] width 67 height 11
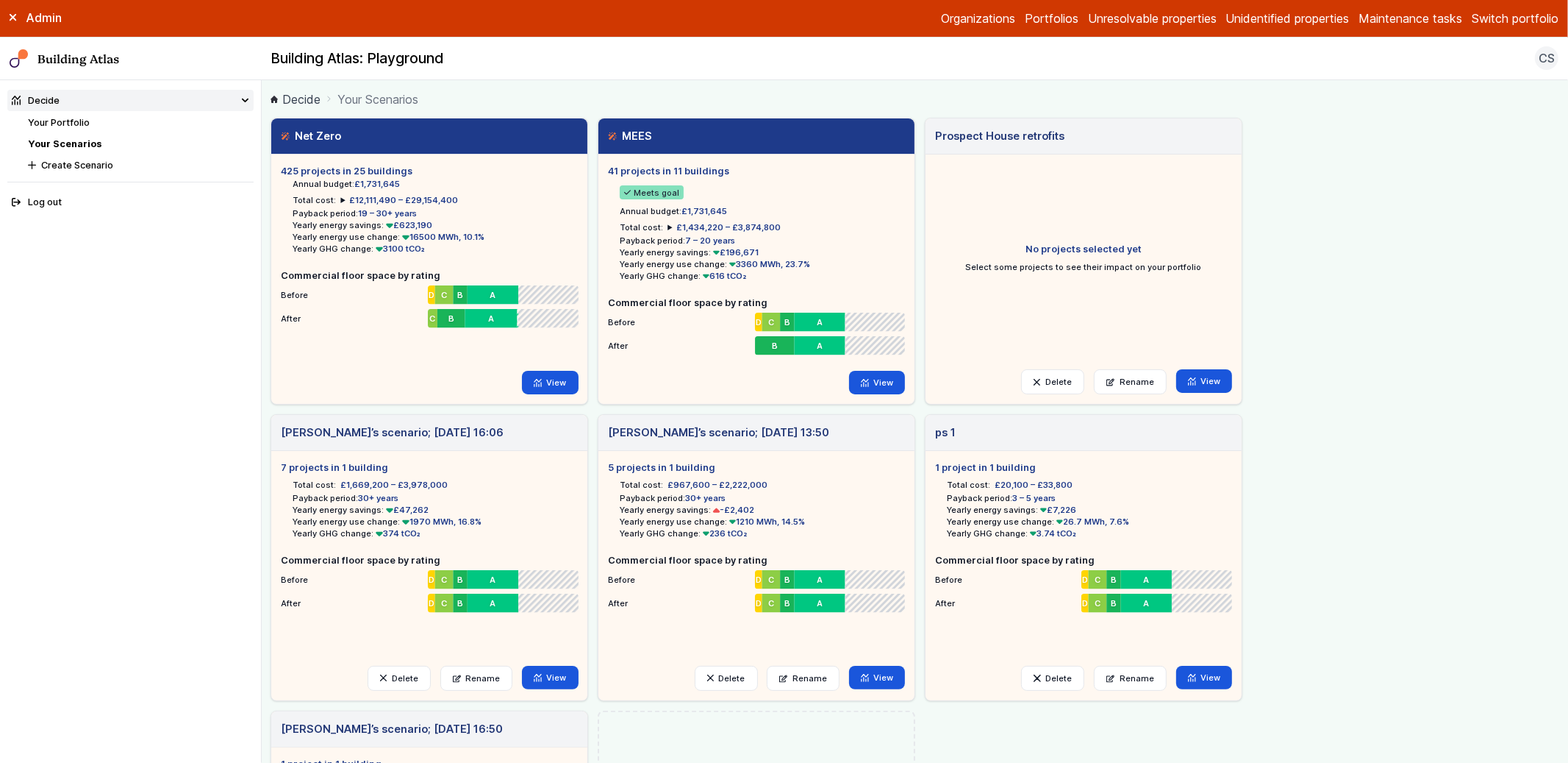
click at [1031, 21] on link "Portfolios" at bounding box center [1052, 19] width 54 height 18
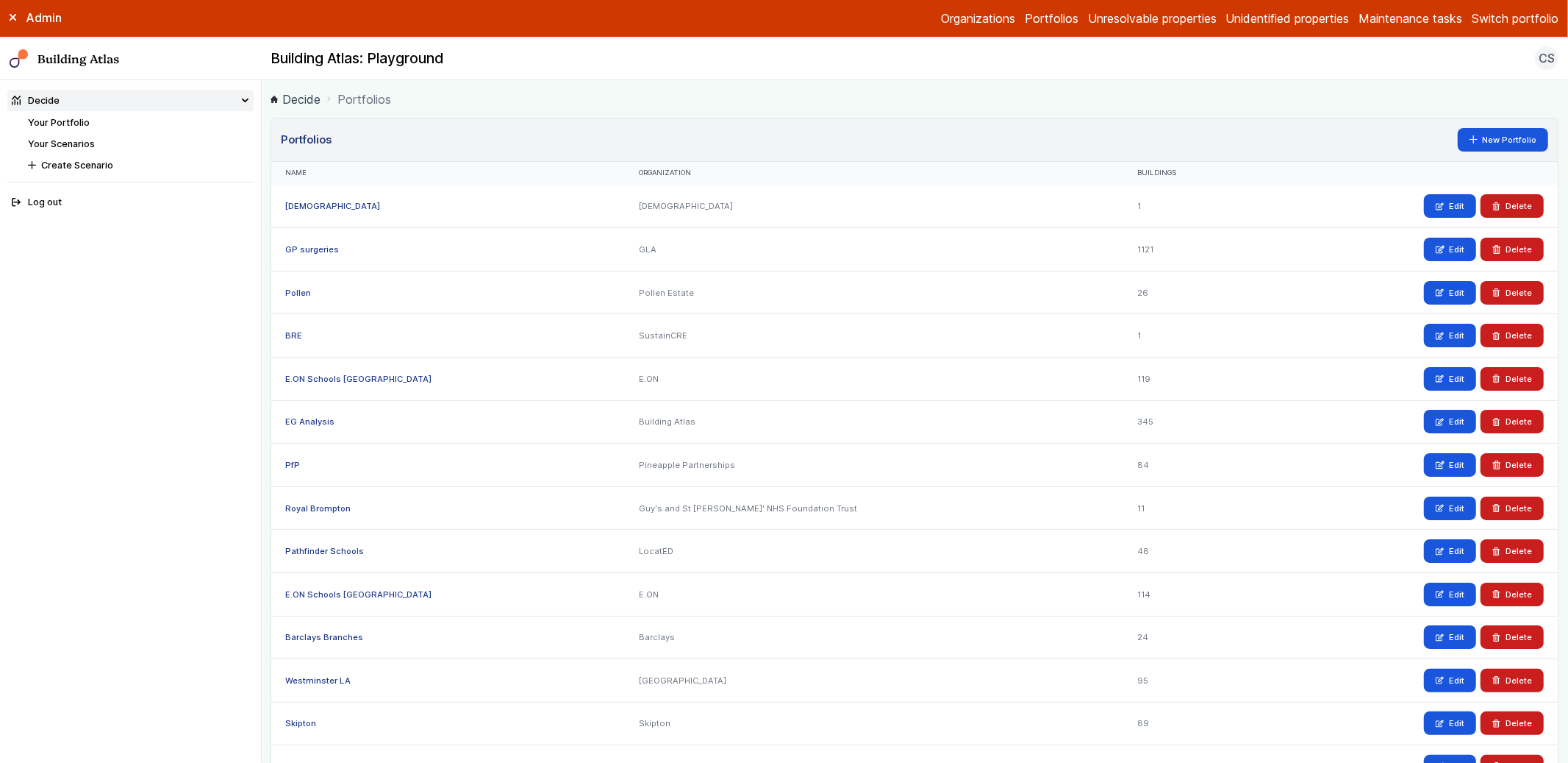
click at [1503, 26] on button "Switch portfolio" at bounding box center [1515, 19] width 87 height 18
click at [1518, 25] on button "Switch portfolio" at bounding box center [1515, 19] width 87 height 18
